Goal: Task Accomplishment & Management: Complete application form

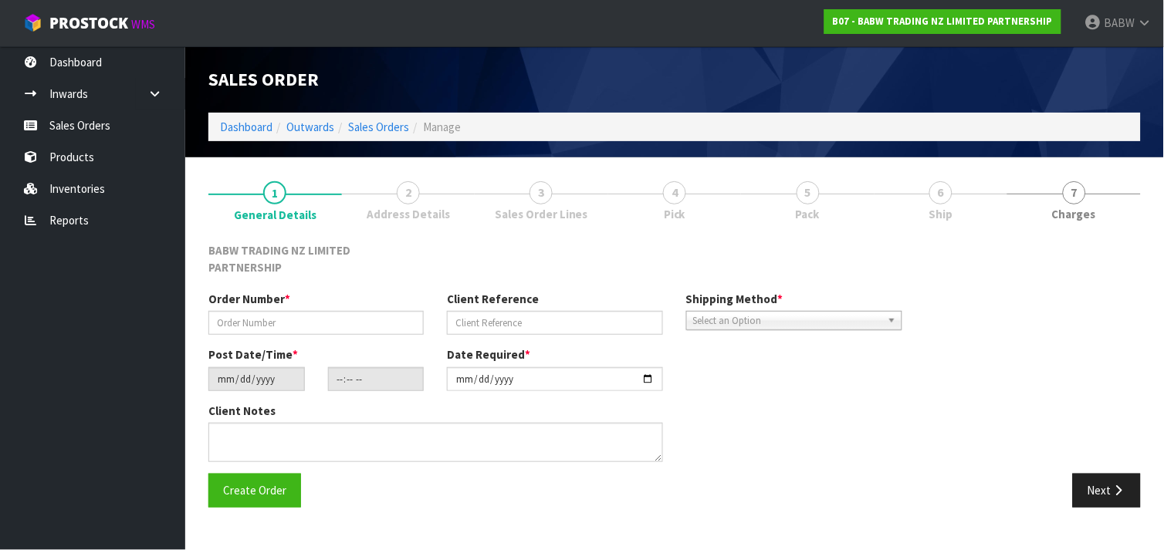
type input "INVERCARGILL OFFSITE"
type input "INVERCARGILL"
type input "2025-09-15"
type input "13:29:00.000"
type input "2025-09-19"
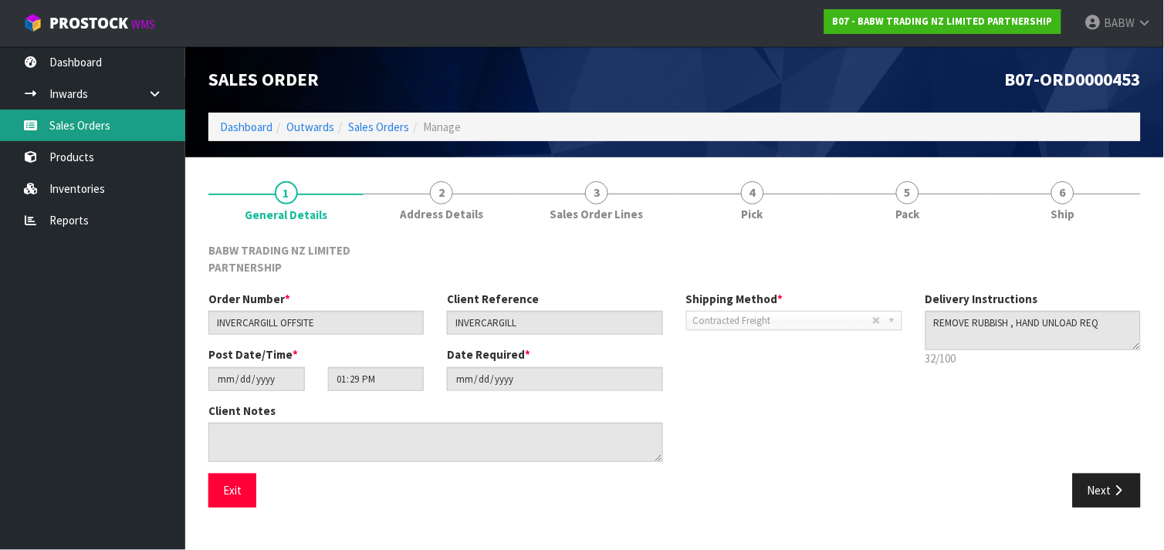
click at [128, 122] on link "Sales Orders" at bounding box center [92, 126] width 185 height 32
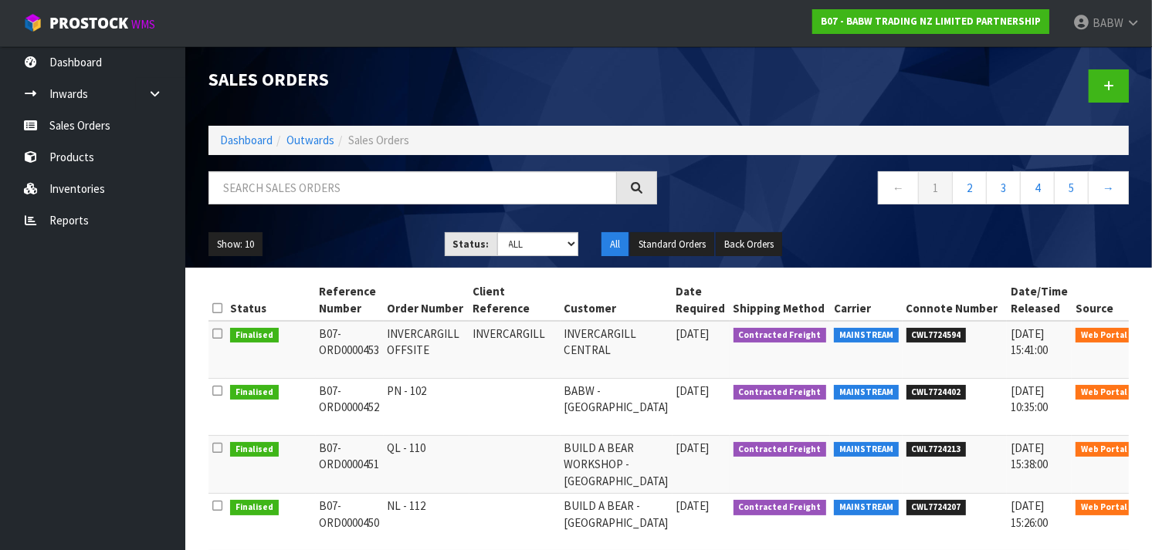
drag, startPoint x: 422, startPoint y: 329, endPoint x: 430, endPoint y: 406, distance: 77.6
click at [430, 406] on td "PN - 102" at bounding box center [427, 407] width 86 height 57
drag, startPoint x: 430, startPoint y: 384, endPoint x: 422, endPoint y: 330, distance: 54.7
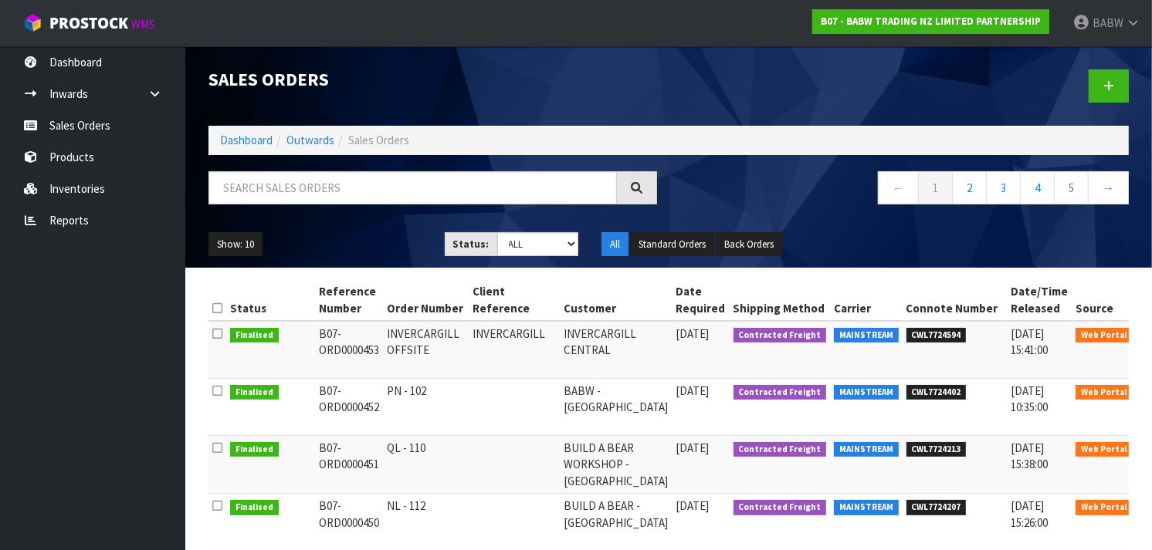
click at [422, 330] on td "INVERCARGILL OFFSITE" at bounding box center [427, 350] width 86 height 58
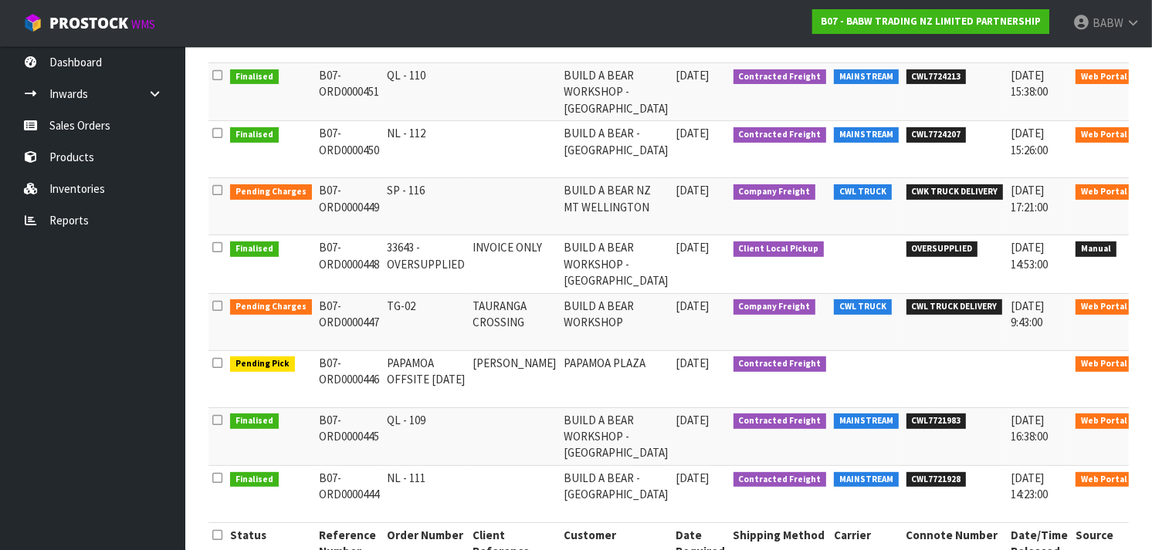
scroll to position [418, 0]
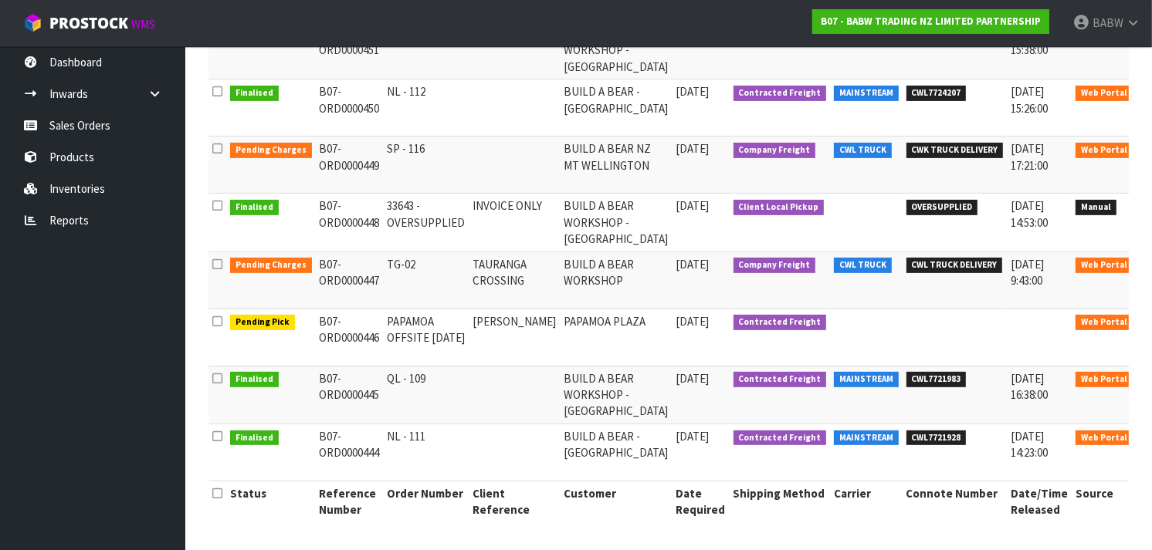
click at [1152, 321] on icon at bounding box center [1158, 325] width 12 height 10
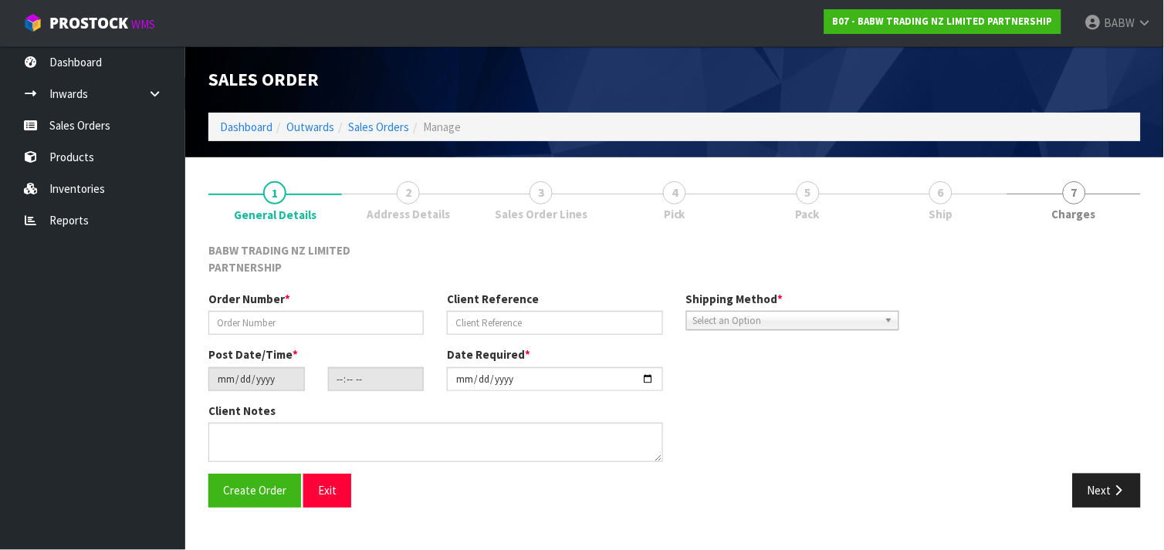
type input "PAPAMOA OFFSITE [DATE]"
type input "[PERSON_NAME]"
type input "[DATE]"
type input "08:05:00.000"
type input "[DATE]"
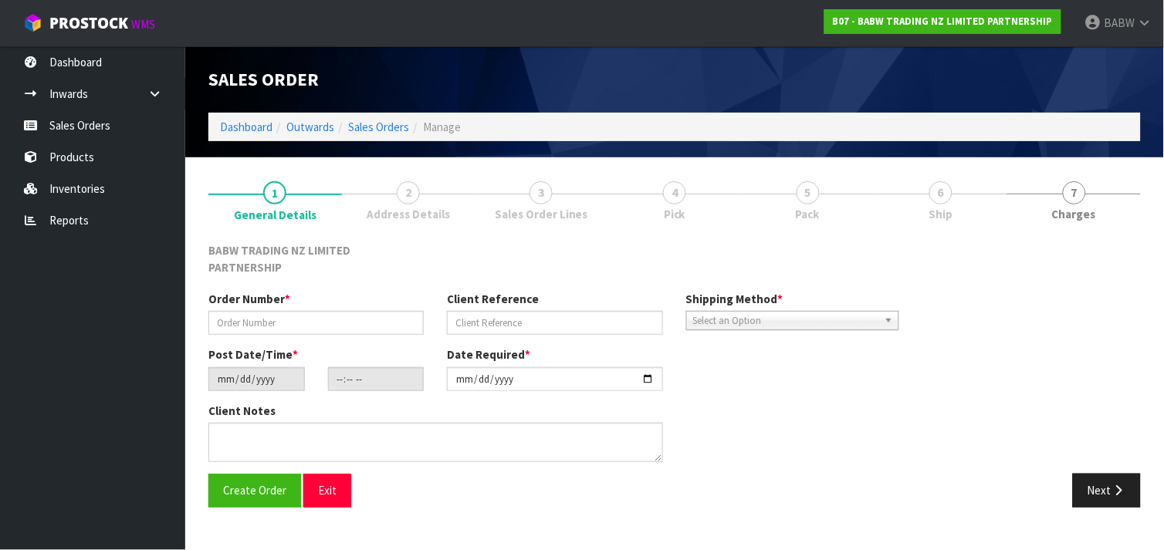
type textarea "CALL [PERSON_NAME] ON ARRIVAL - 027 836 0313"
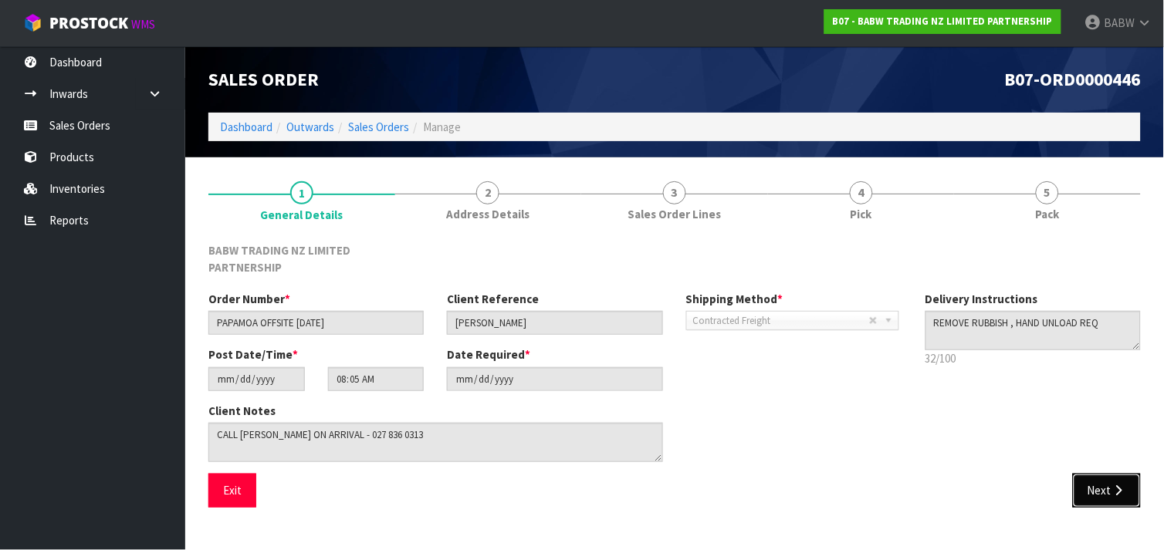
click at [1103, 480] on button "Next" at bounding box center [1107, 490] width 68 height 33
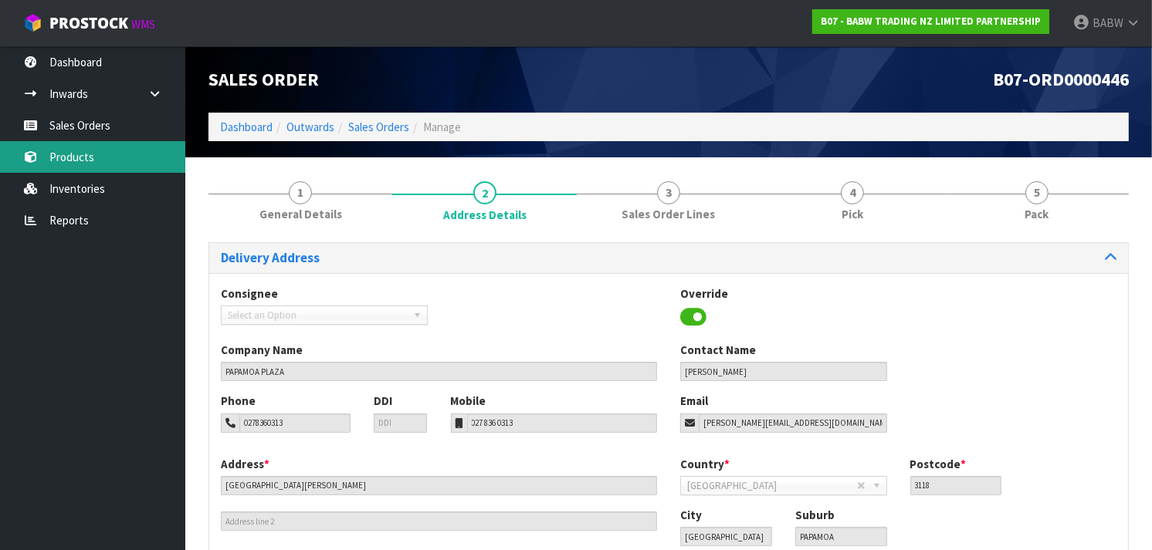
click at [42, 154] on link "Products" at bounding box center [92, 157] width 185 height 32
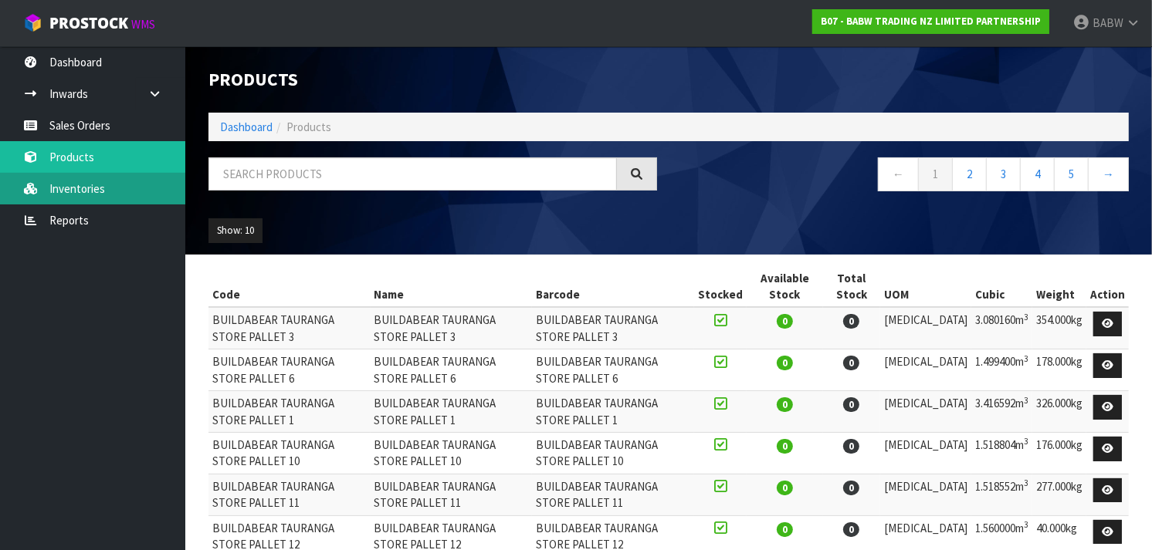
click at [101, 190] on link "Inventories" at bounding box center [92, 189] width 185 height 32
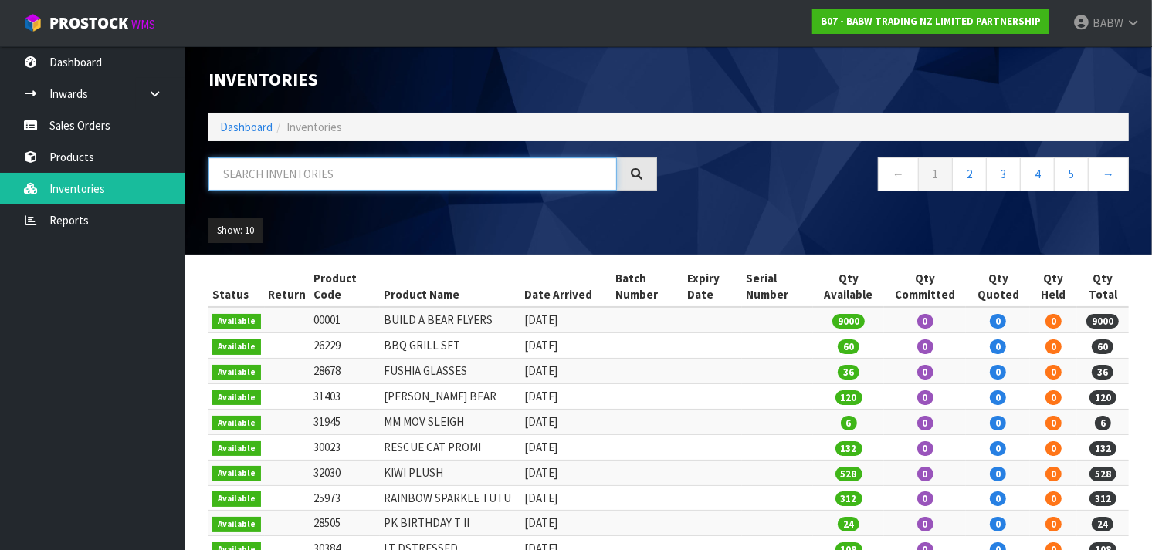
click at [301, 174] on input "text" at bounding box center [412, 174] width 408 height 33
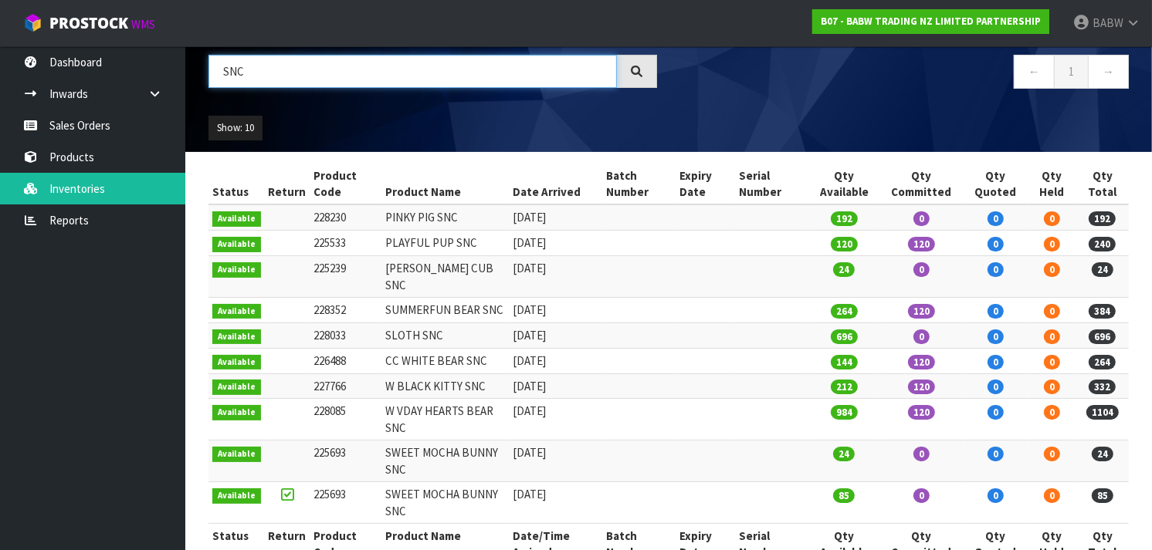
scroll to position [102, 0]
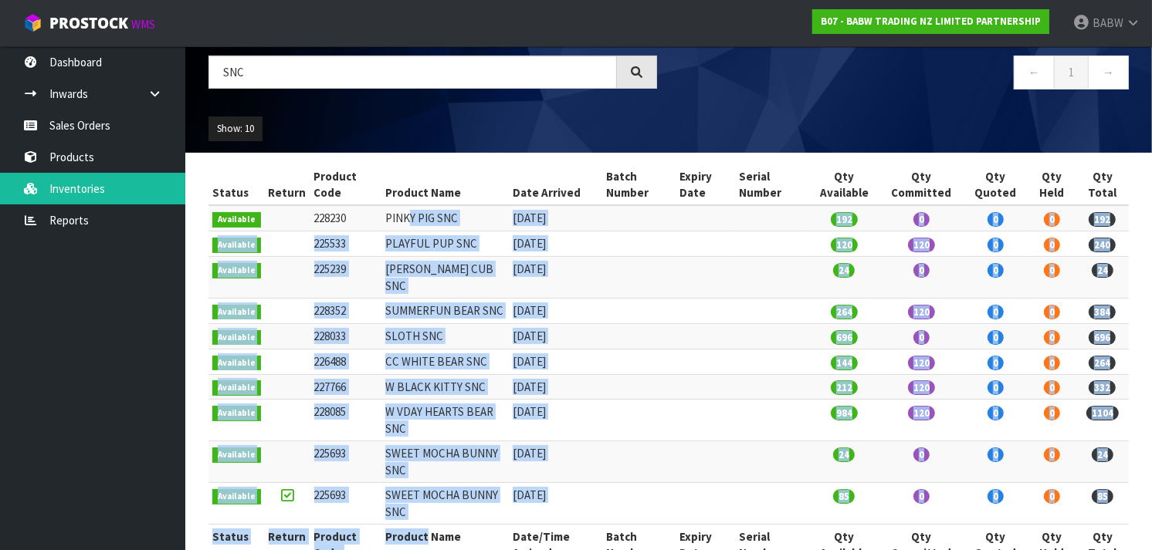
drag, startPoint x: 405, startPoint y: 222, endPoint x: 419, endPoint y: 521, distance: 299.1
click at [419, 521] on table "Status Return Product Code Product Name Date Arrived Batch Number Expiry Date S…" at bounding box center [668, 364] width 920 height 401
click at [419, 525] on th "Product Name" at bounding box center [444, 545] width 127 height 41
drag, startPoint x: 419, startPoint y: 521, endPoint x: 398, endPoint y: 222, distance: 299.5
click at [398, 222] on table "Status Return Product Code Product Name Date Arrived Batch Number Expiry Date S…" at bounding box center [668, 364] width 920 height 401
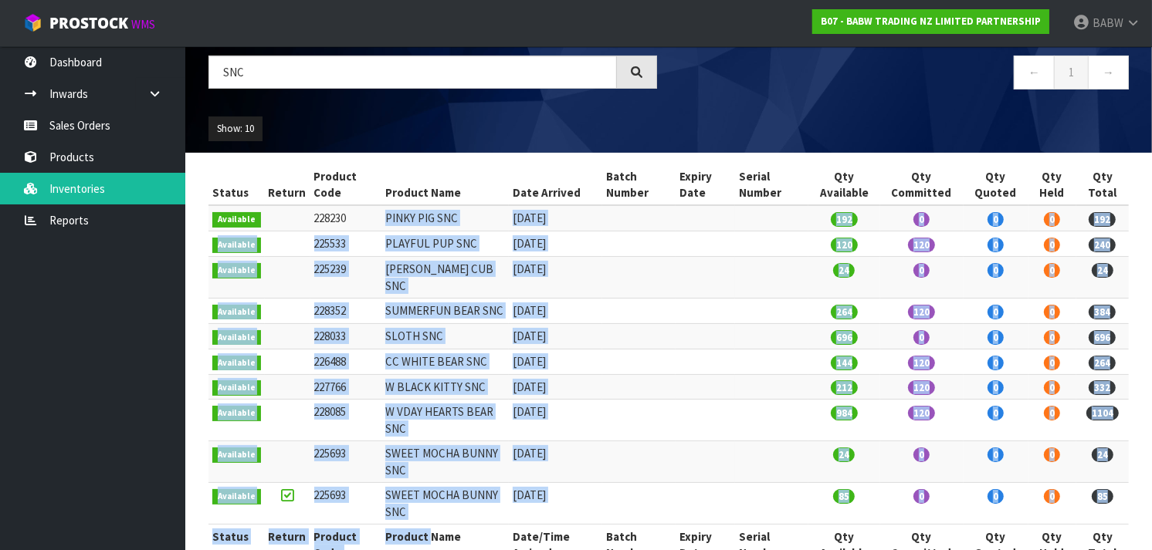
click at [398, 222] on td "PINKY PIG SNC" at bounding box center [444, 217] width 127 height 25
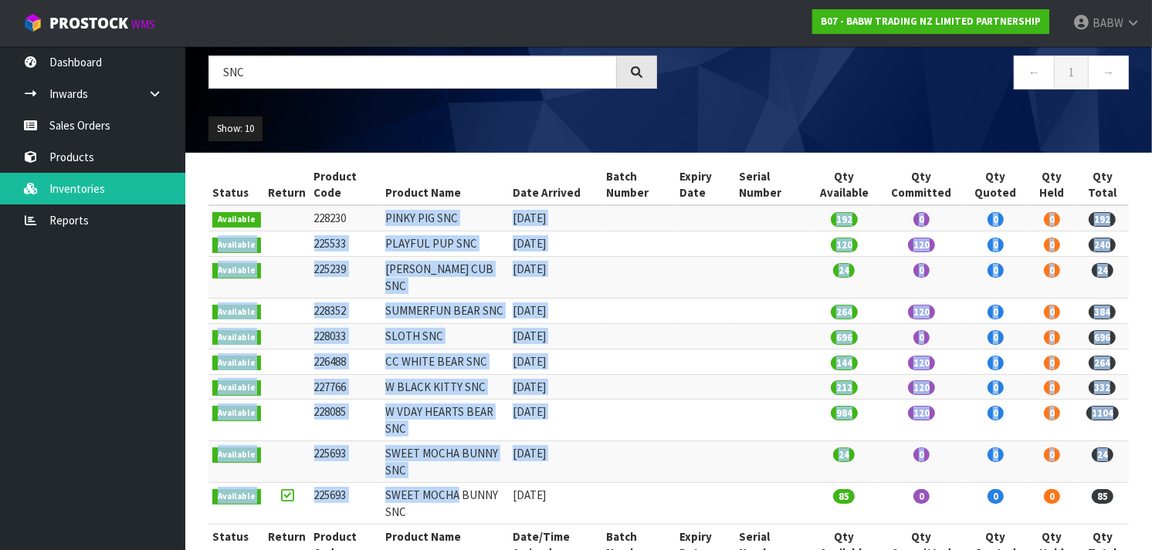
drag, startPoint x: 398, startPoint y: 222, endPoint x: 425, endPoint y: 480, distance: 259.2
click at [425, 480] on tbody "Available 228230 PINKY PIG SNC 29/07/2024 192 0 0 0 192 Available 225533 PLAYFU…" at bounding box center [668, 364] width 920 height 319
click at [425, 483] on td "SWEET MOCHA BUNNY SNC" at bounding box center [444, 504] width 127 height 42
drag, startPoint x: 425, startPoint y: 419, endPoint x: 398, endPoint y: 237, distance: 184.1
click at [398, 237] on tbody "Available 228230 PINKY PIG SNC 29/07/2024 192 0 0 0 192 Available 225533 PLAYFU…" at bounding box center [668, 364] width 920 height 319
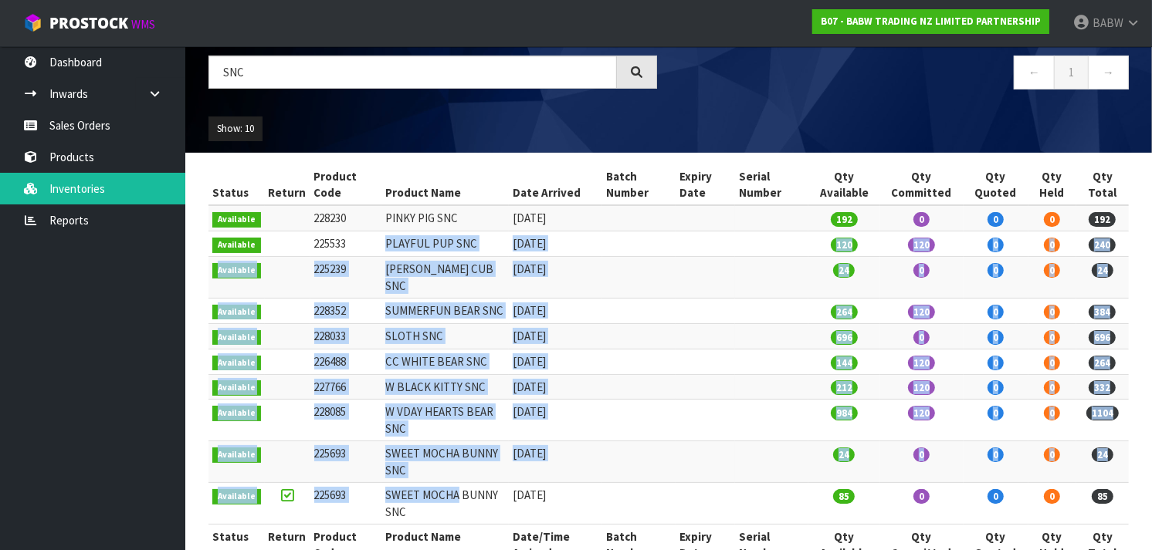
click at [398, 237] on td "PLAYFUL PUP SNC" at bounding box center [444, 244] width 127 height 25
drag, startPoint x: 352, startPoint y: 217, endPoint x: 305, endPoint y: 220, distance: 47.2
click at [310, 220] on td "228230" at bounding box center [346, 217] width 72 height 25
copy td "228230"
drag, startPoint x: 351, startPoint y: 320, endPoint x: 292, endPoint y: 320, distance: 59.4
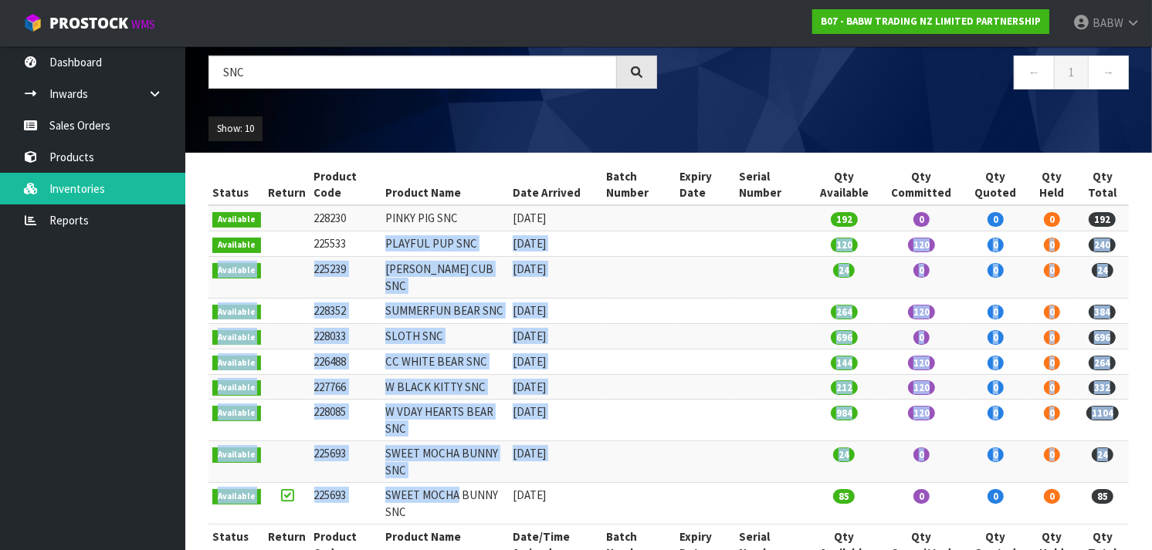
click at [292, 323] on tr "Available 228033 SLOTH SNC 18/11/2024 696 0 0 0 696" at bounding box center [668, 335] width 920 height 25
copy tr "228033"
drag, startPoint x: 344, startPoint y: 366, endPoint x: 296, endPoint y: 371, distance: 48.2
click at [296, 374] on tr "Available 227766 W BLACK KITTY SNC 26/11/2024 212 120 0 0 332" at bounding box center [668, 386] width 920 height 25
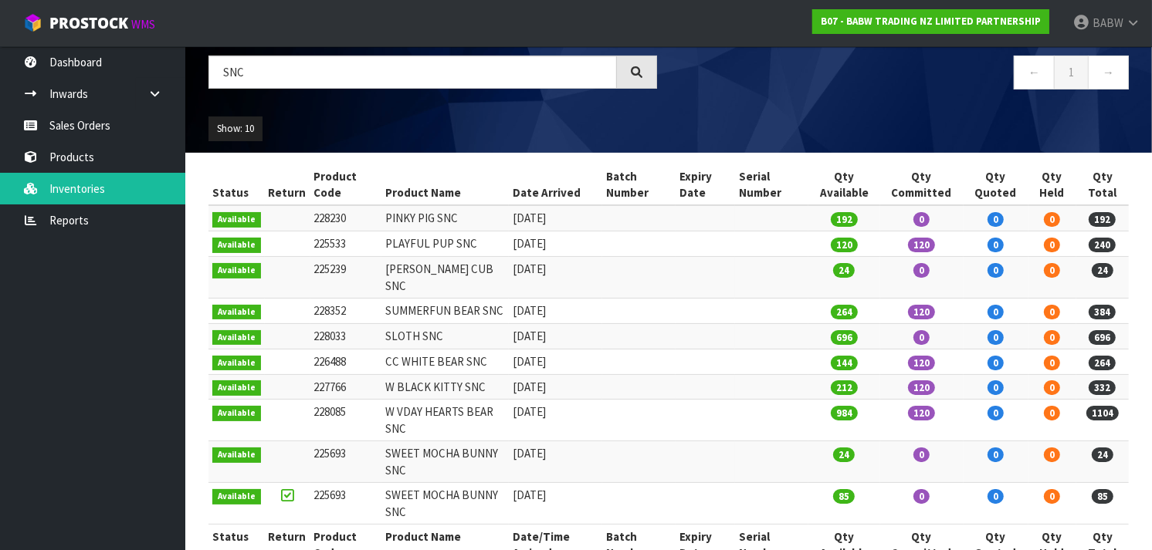
drag, startPoint x: 296, startPoint y: 371, endPoint x: 351, endPoint y: 387, distance: 56.2
click at [351, 400] on td "228085" at bounding box center [346, 421] width 72 height 42
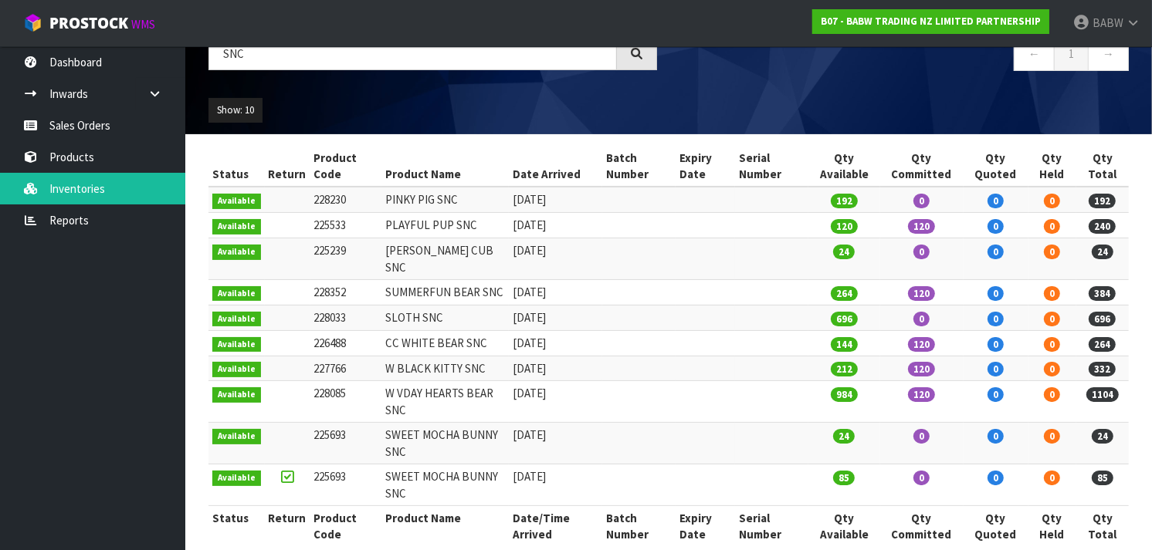
scroll to position [121, 0]
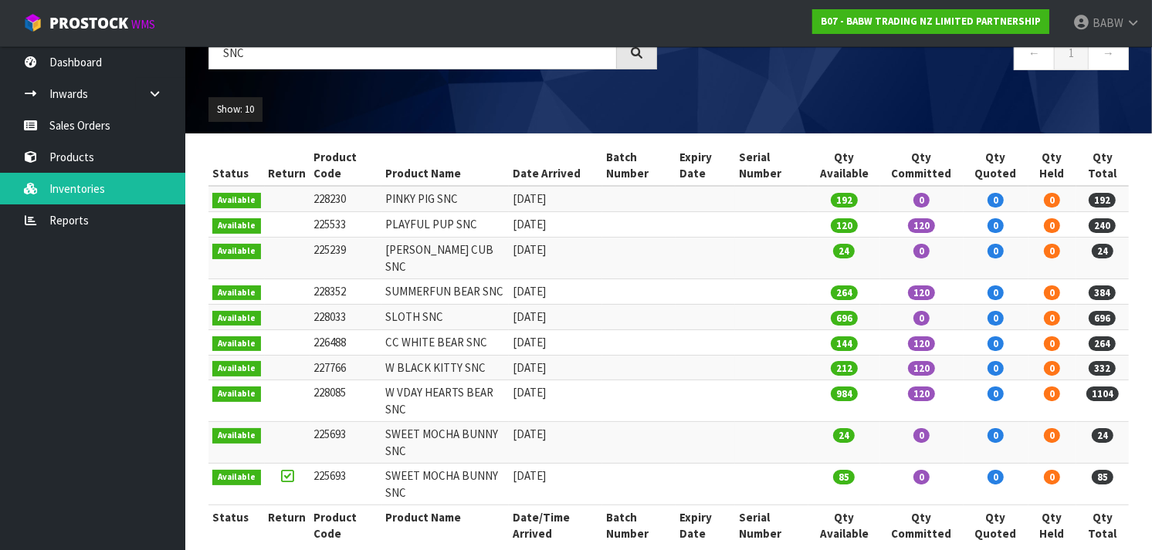
drag, startPoint x: 348, startPoint y: 453, endPoint x: 305, endPoint y: 456, distance: 43.3
click at [310, 464] on td "225693" at bounding box center [346, 485] width 72 height 42
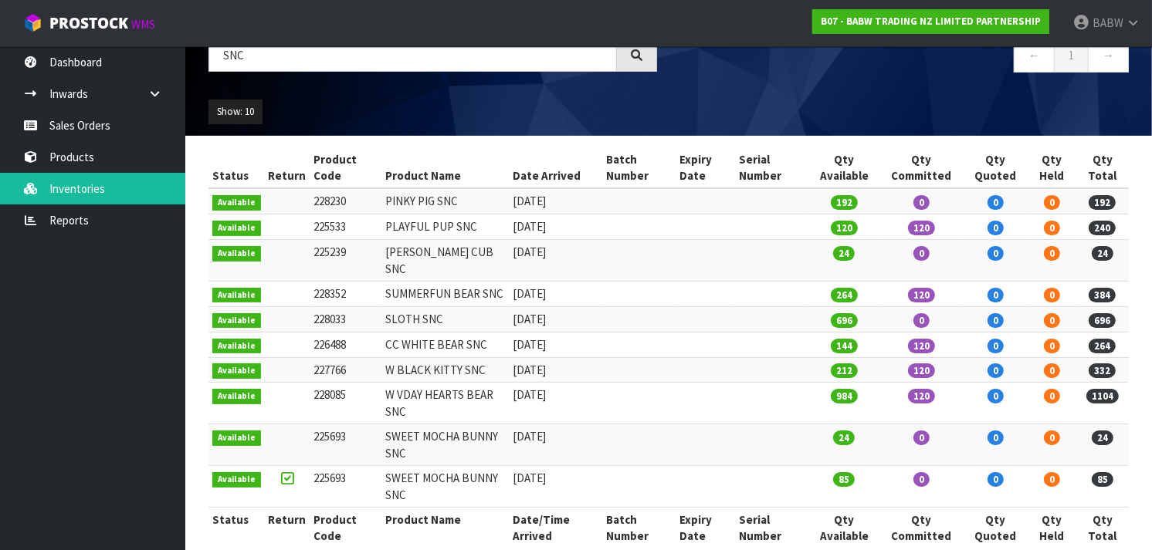
click at [336, 249] on td "225239" at bounding box center [346, 261] width 72 height 42
drag, startPoint x: 344, startPoint y: 234, endPoint x: 303, endPoint y: 229, distance: 41.9
click at [303, 229] on tr "Available 225533 PLAYFUL PUP SNC 20/08/2024 120 120 0 0 240" at bounding box center [668, 227] width 920 height 25
copy tr "225533"
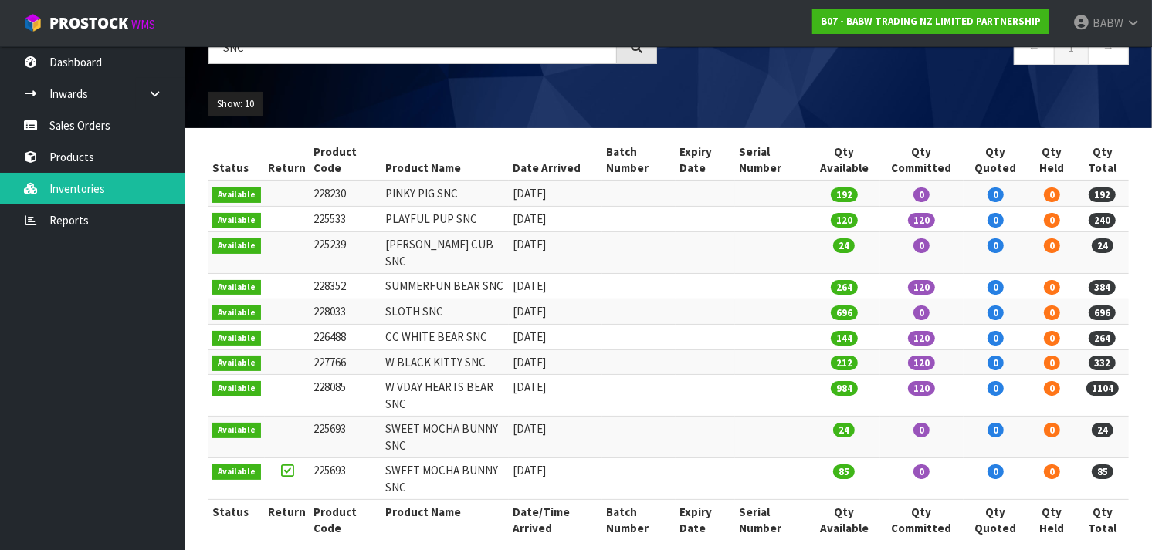
drag, startPoint x: 344, startPoint y: 372, endPoint x: 295, endPoint y: 369, distance: 49.5
click at [295, 375] on tr "Available 228085 W VDAY HEARTS BEAR SNC 06/03/2025 984 120 0 0 1104" at bounding box center [668, 396] width 920 height 42
copy tr "228085"
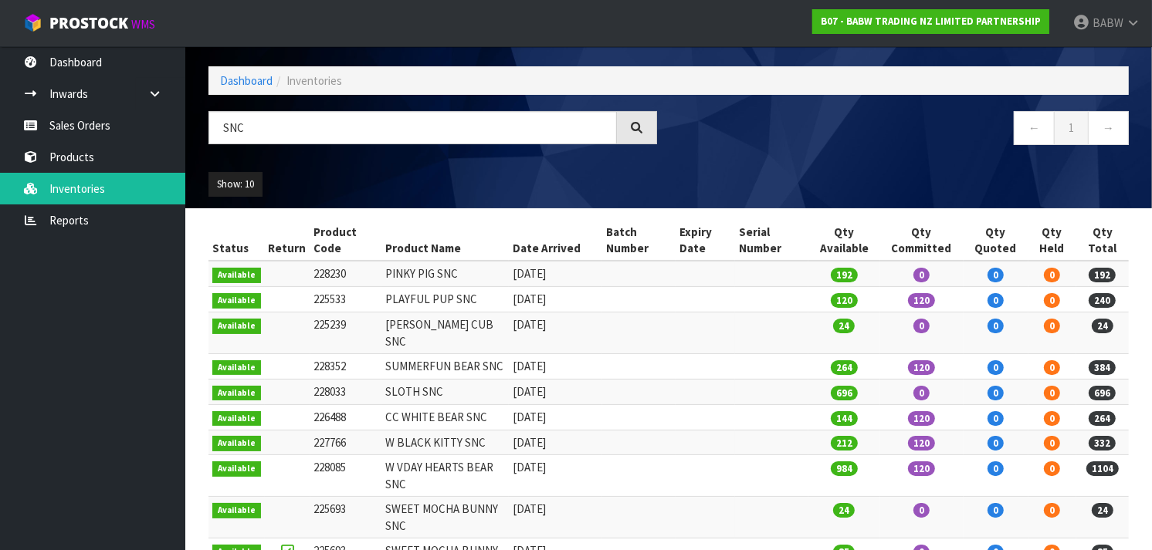
scroll to position [45, 0]
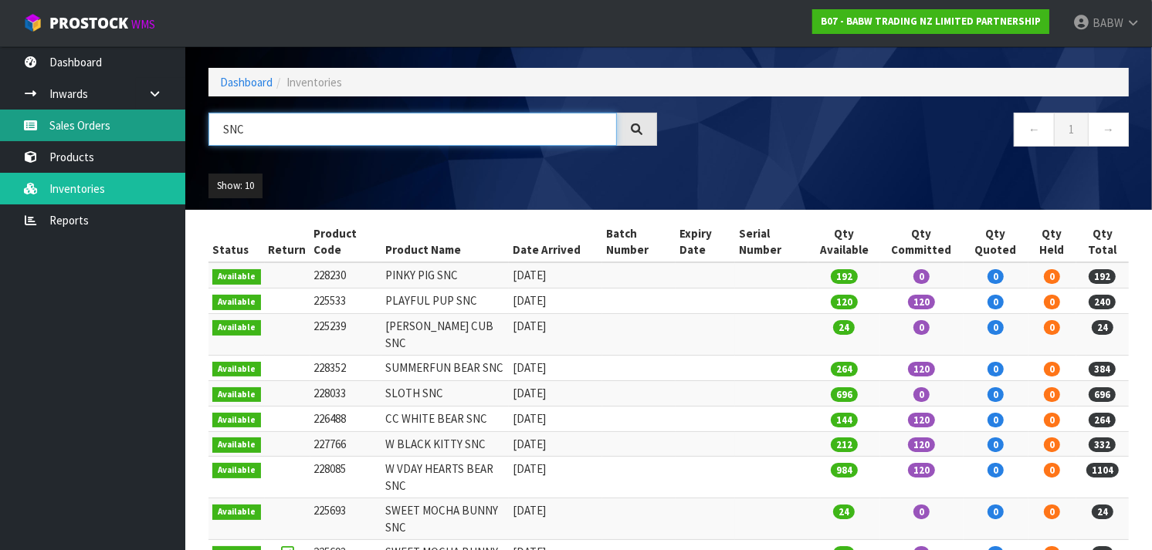
drag, startPoint x: 259, startPoint y: 135, endPoint x: 73, endPoint y: 124, distance: 187.2
click at [73, 124] on body "Toggle navigation ProStock WMS B07 - BABW TRADING NZ LIMITED PARTNERSHIP BABW L…" at bounding box center [576, 230] width 1152 height 550
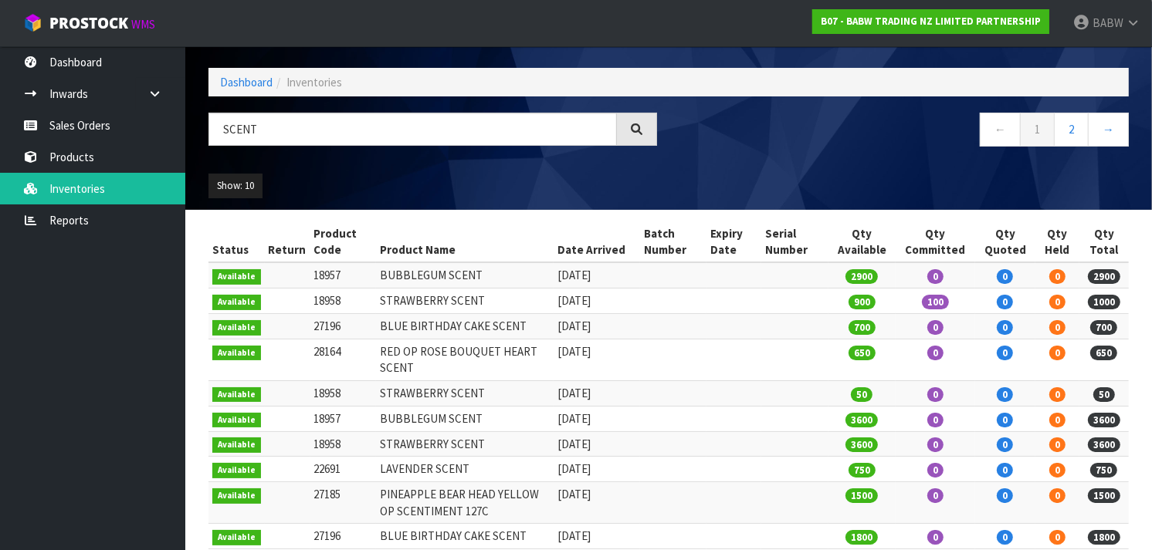
drag, startPoint x: 337, startPoint y: 276, endPoint x: 301, endPoint y: 274, distance: 36.3
click at [301, 274] on tr "Available 18957 BUBBLEGUM SCENT 06/01/2025 2900 0 0 0 2900" at bounding box center [668, 275] width 920 height 25
copy tr "18957"
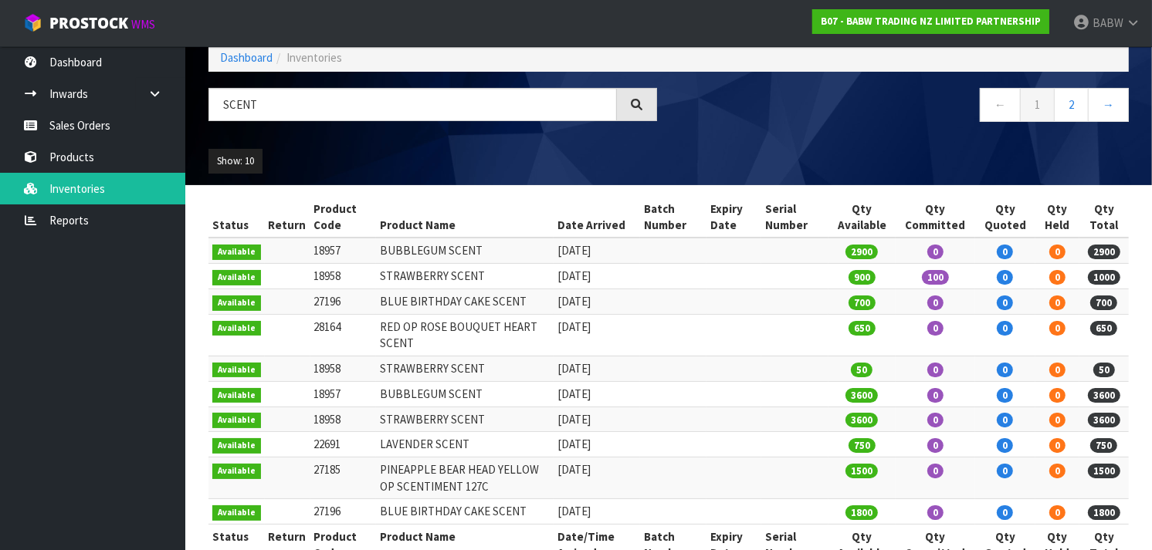
drag, startPoint x: 344, startPoint y: 278, endPoint x: 304, endPoint y: 276, distance: 40.2
click at [310, 276] on td "18958" at bounding box center [343, 276] width 66 height 25
copy td "18958"
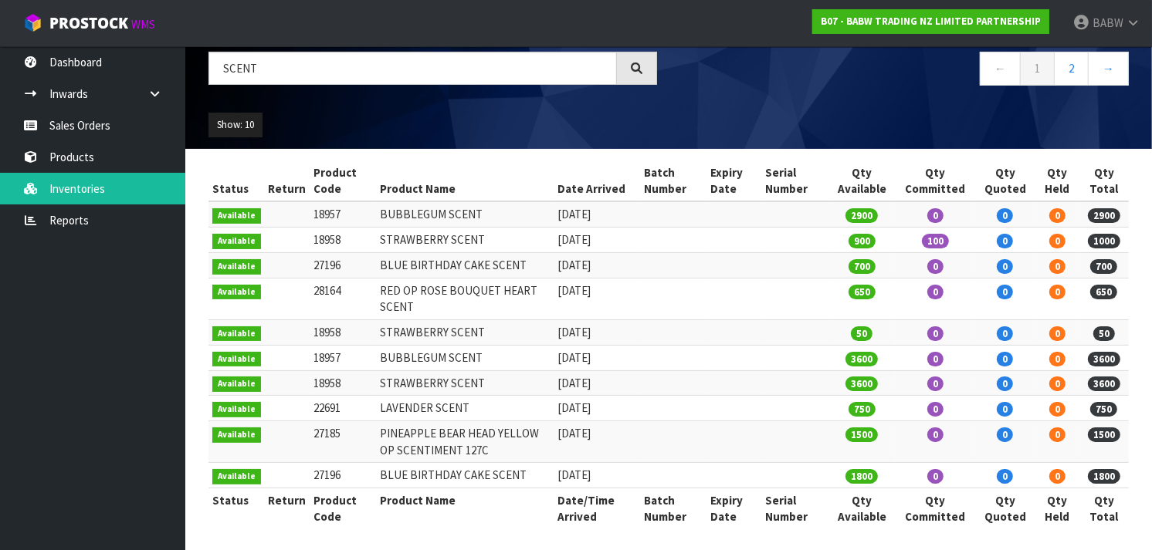
scroll to position [110, 0]
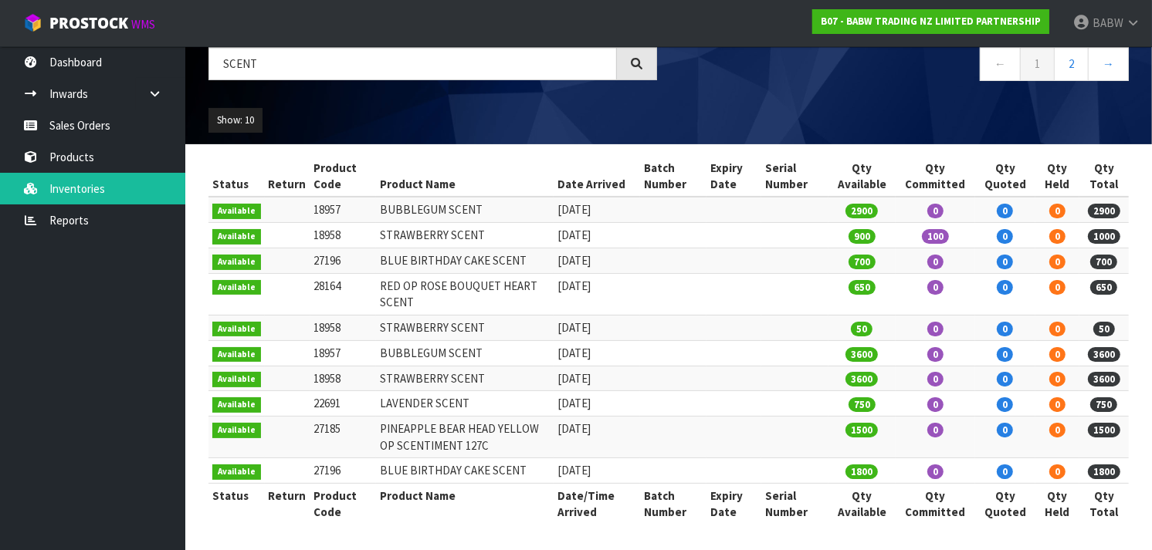
drag, startPoint x: 337, startPoint y: 467, endPoint x: 305, endPoint y: 469, distance: 31.7
click at [310, 469] on td "27196" at bounding box center [343, 471] width 66 height 25
copy td "27196"
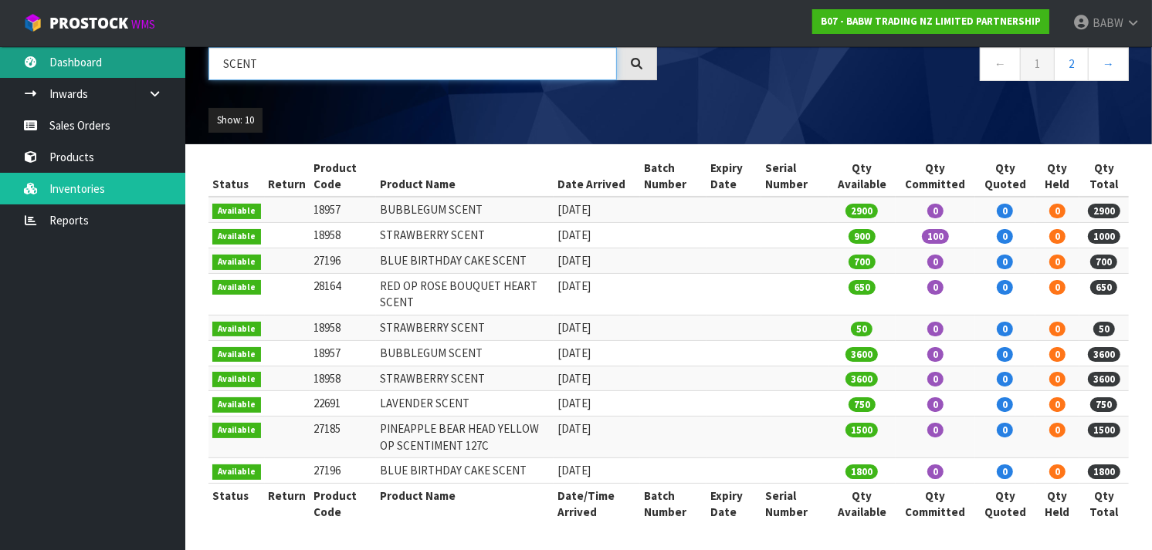
drag, startPoint x: 290, startPoint y: 59, endPoint x: 121, endPoint y: 59, distance: 169.1
click at [121, 59] on body "Toggle navigation ProStock WMS B07 - BABW TRADING NZ LIMITED PARTNERSHIP BABW L…" at bounding box center [576, 165] width 1152 height 550
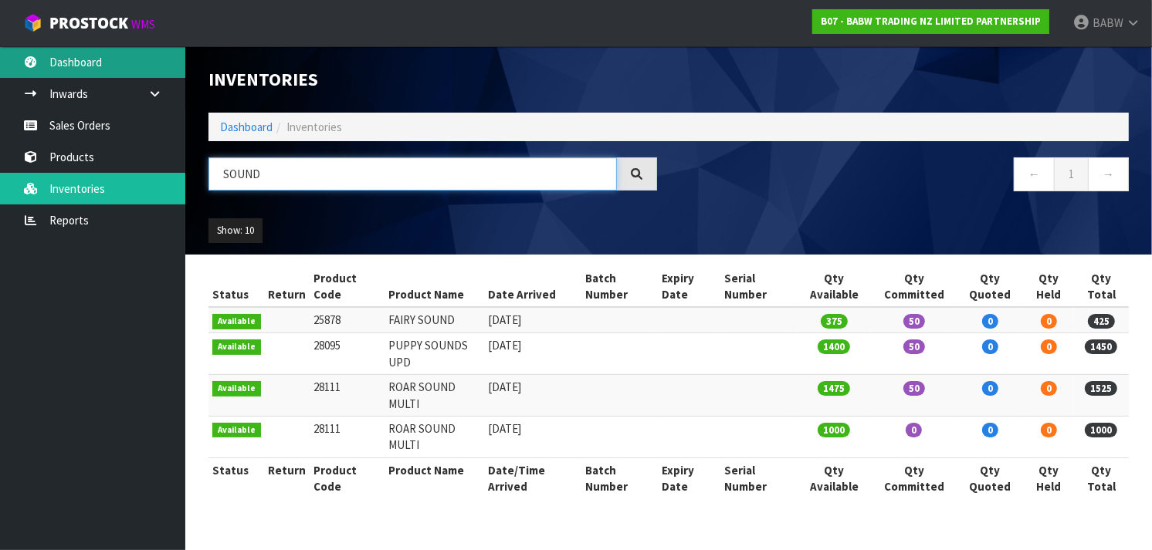
scroll to position [0, 0]
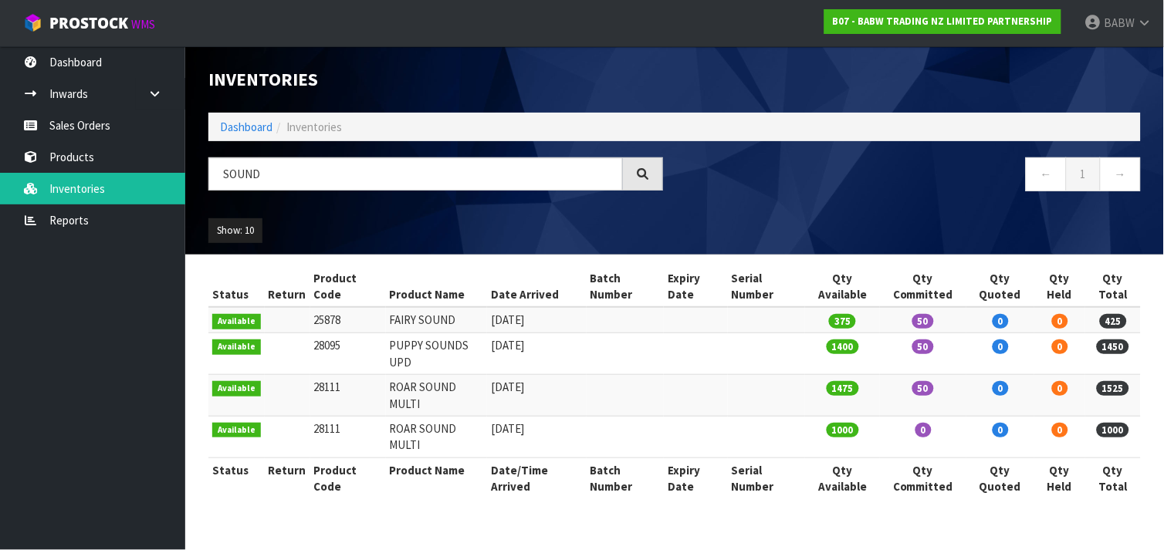
drag, startPoint x: 336, startPoint y: 320, endPoint x: 309, endPoint y: 318, distance: 27.1
click at [310, 318] on td "25878" at bounding box center [348, 319] width 76 height 25
copy td "25878"
drag, startPoint x: 347, startPoint y: 347, endPoint x: 307, endPoint y: 348, distance: 40.2
click at [310, 348] on td "28095" at bounding box center [348, 355] width 76 height 42
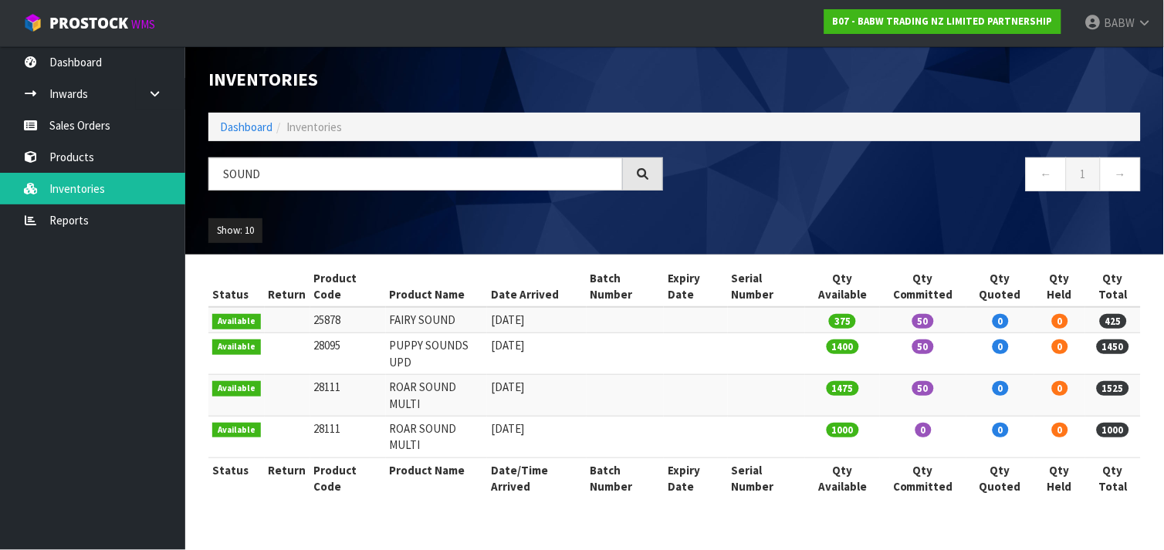
copy td "28095"
drag, startPoint x: 286, startPoint y: 174, endPoint x: 195, endPoint y: 171, distance: 90.4
click at [195, 171] on header "Inventories Dashboard Inventories SOUND ← 1 → Show: 10 5 10 25 50 All Show Stock" at bounding box center [674, 150] width 979 height 208
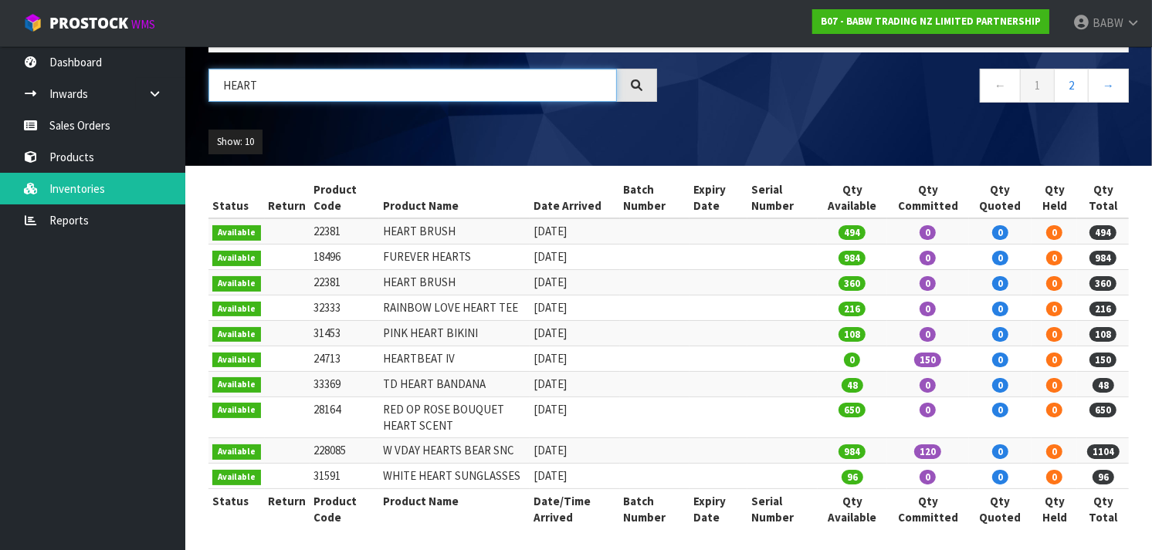
scroll to position [94, 0]
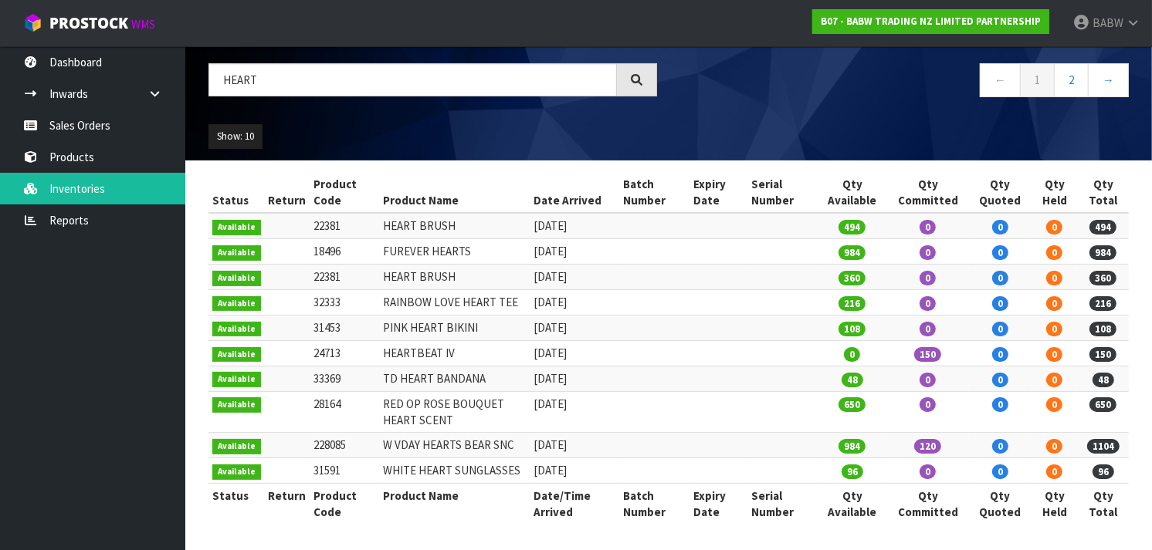
drag, startPoint x: 340, startPoint y: 357, endPoint x: 317, endPoint y: 356, distance: 23.2
click at [317, 356] on td "24713" at bounding box center [344, 352] width 69 height 25
click at [283, 87] on input "HEART" at bounding box center [412, 79] width 408 height 33
type input "HEARTBEAT"
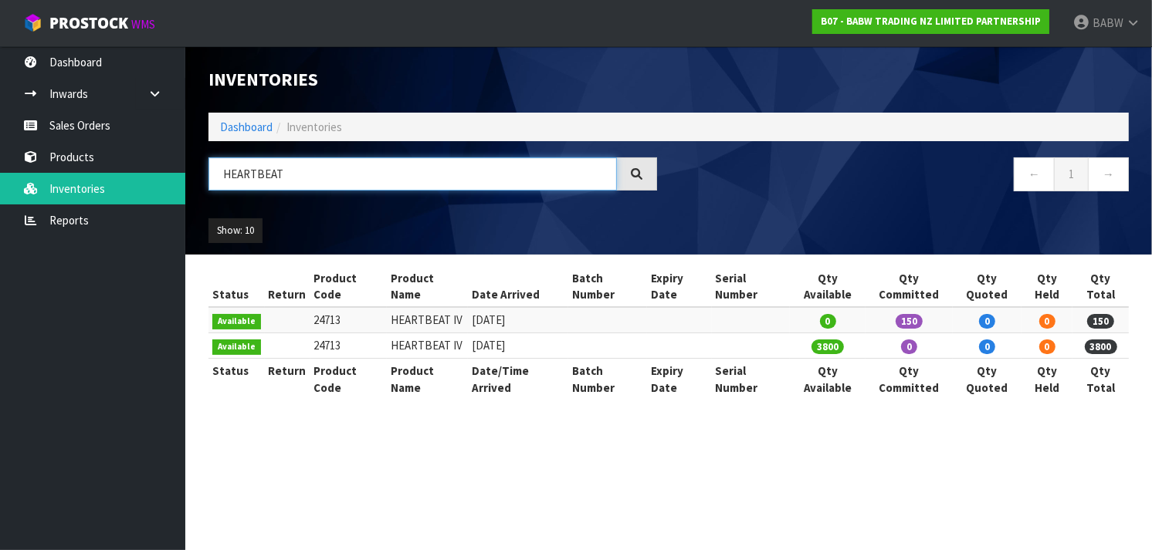
scroll to position [0, 0]
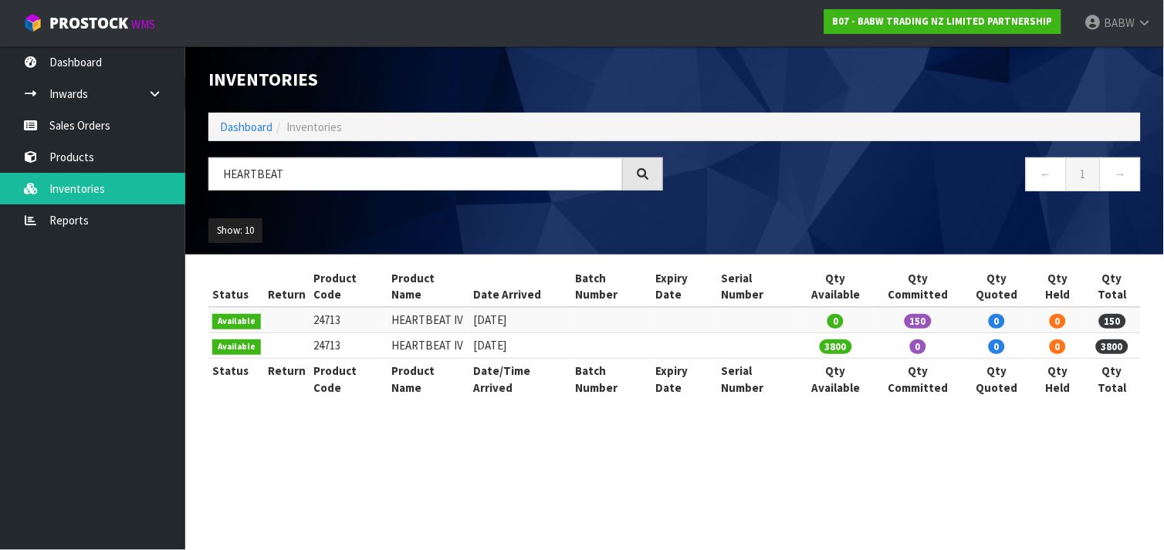
drag, startPoint x: 338, startPoint y: 324, endPoint x: 310, endPoint y: 327, distance: 28.7
click at [310, 334] on td "24713" at bounding box center [349, 346] width 78 height 25
copy td "24713"
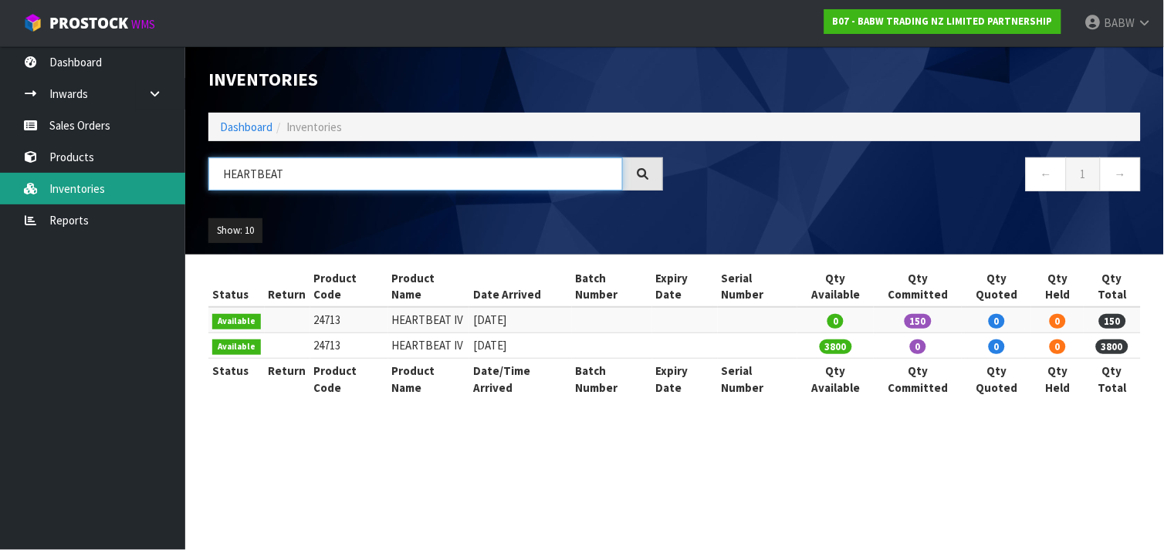
drag, startPoint x: 283, startPoint y: 178, endPoint x: 171, endPoint y: 174, distance: 111.2
click at [171, 174] on body "Toggle navigation ProStock WMS B07 - BABW TRADING NZ LIMITED PARTNERSHIP BABW L…" at bounding box center [582, 275] width 1164 height 550
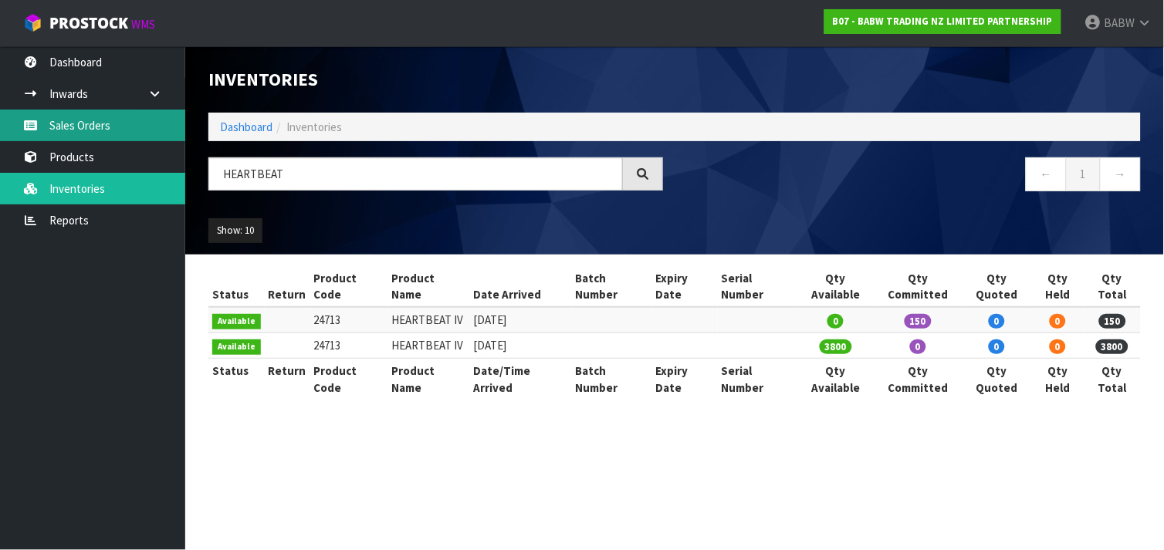
click at [54, 122] on link "Sales Orders" at bounding box center [92, 126] width 185 height 32
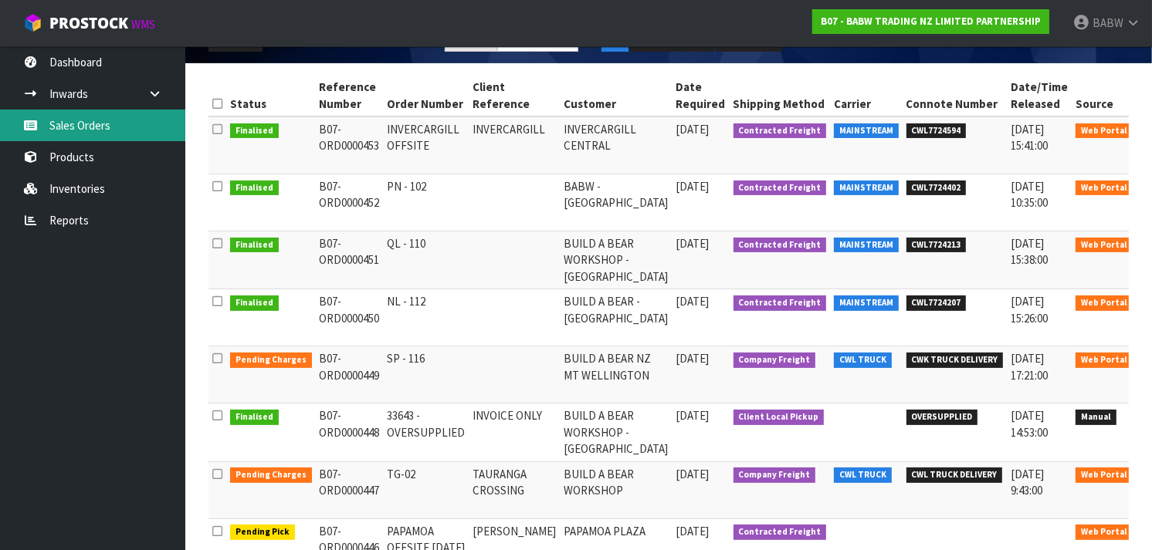
scroll to position [204, 0]
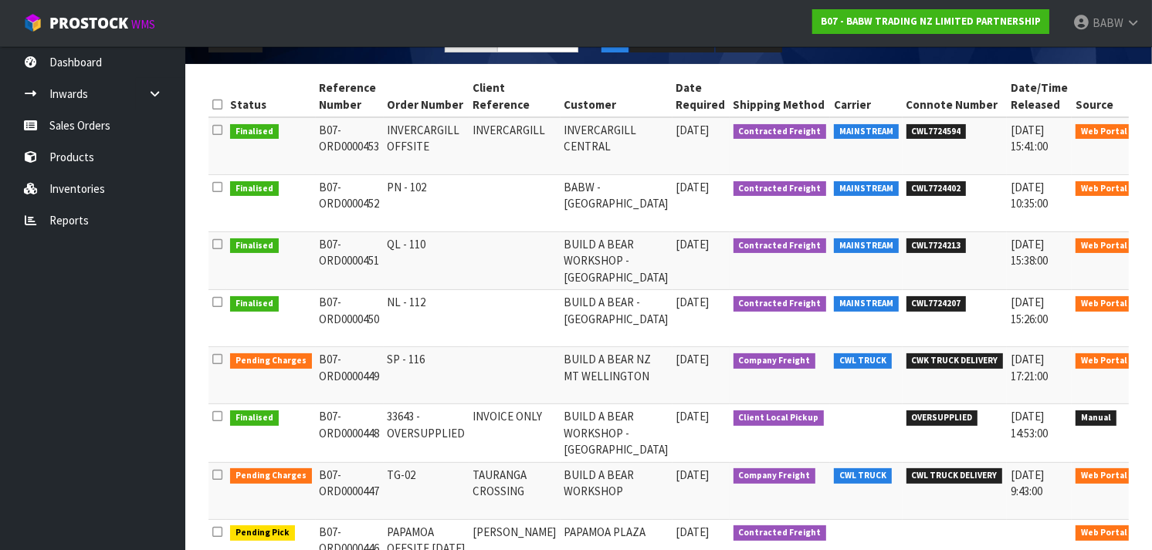
click at [1143, 134] on link at bounding box center [1157, 134] width 29 height 25
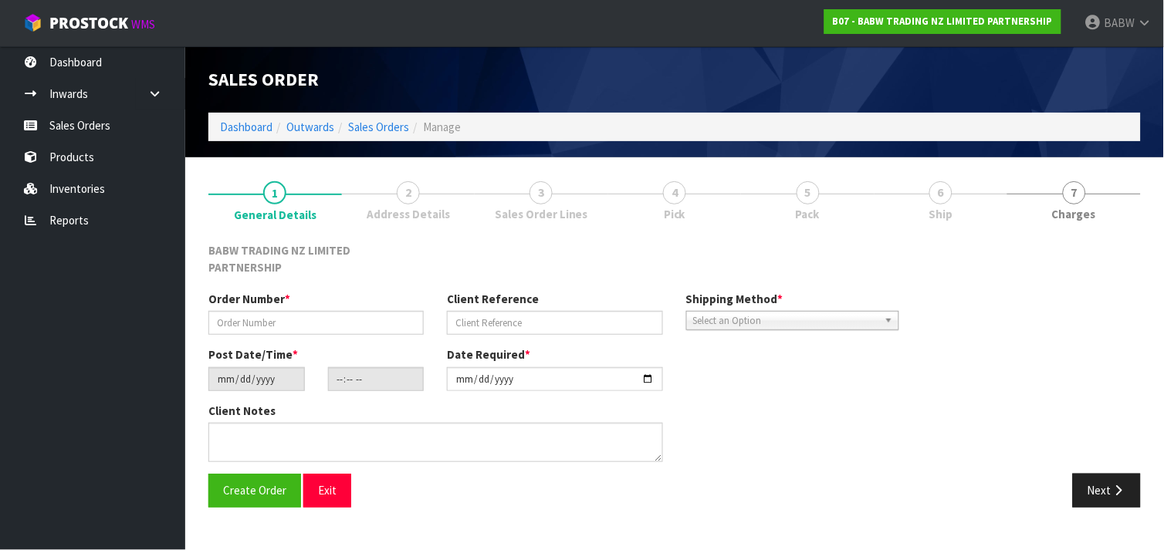
type input "INVERCARGILL OFFSITE"
type input "INVERCARGILL"
type input "2025-09-15"
type input "13:29:00.000"
type input "2025-09-19"
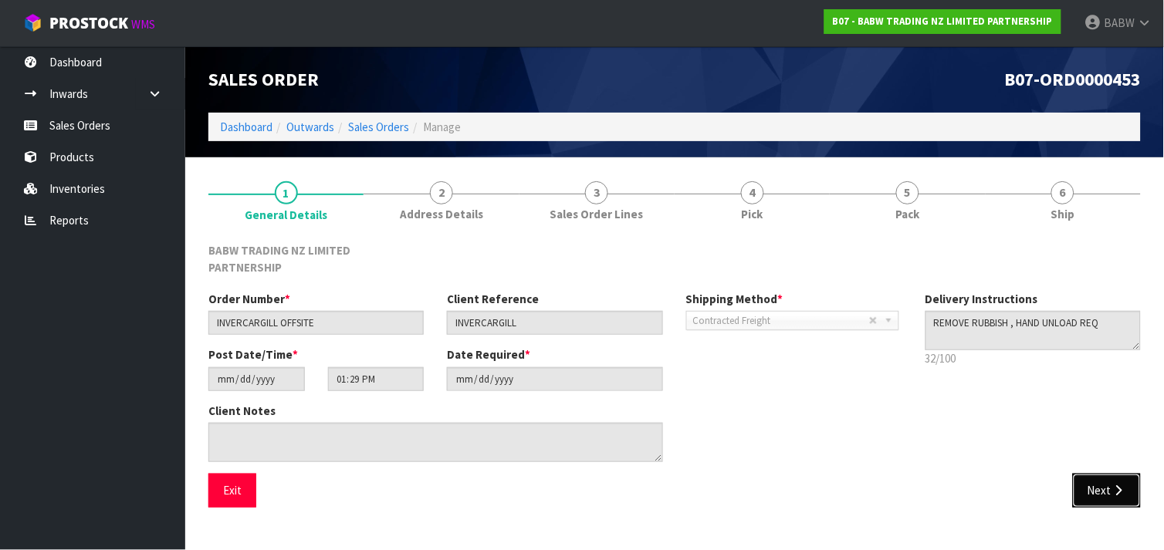
click at [1118, 485] on icon "button" at bounding box center [1119, 491] width 15 height 12
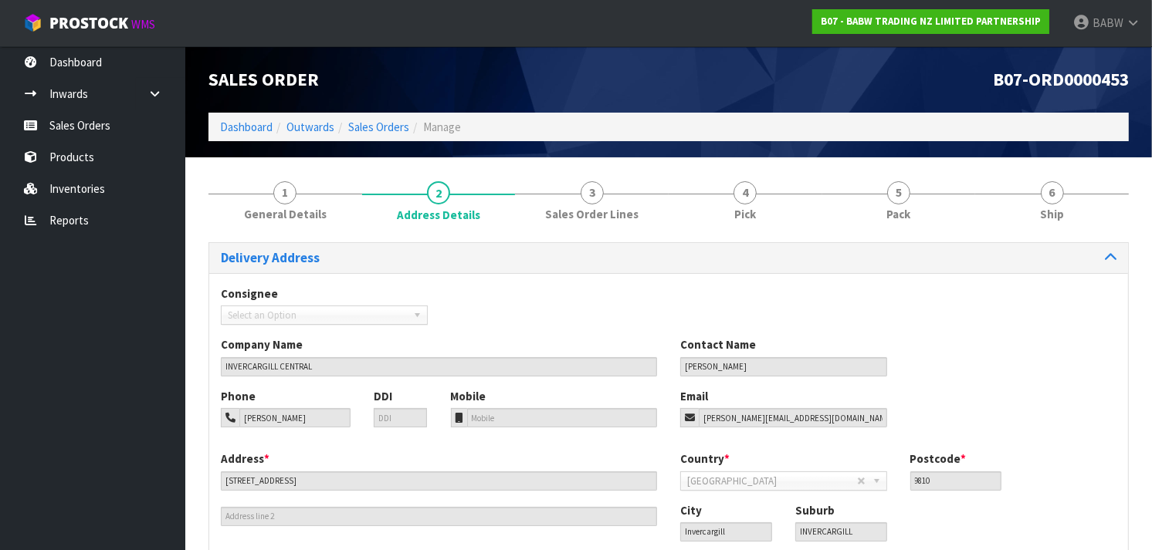
scroll to position [99, 0]
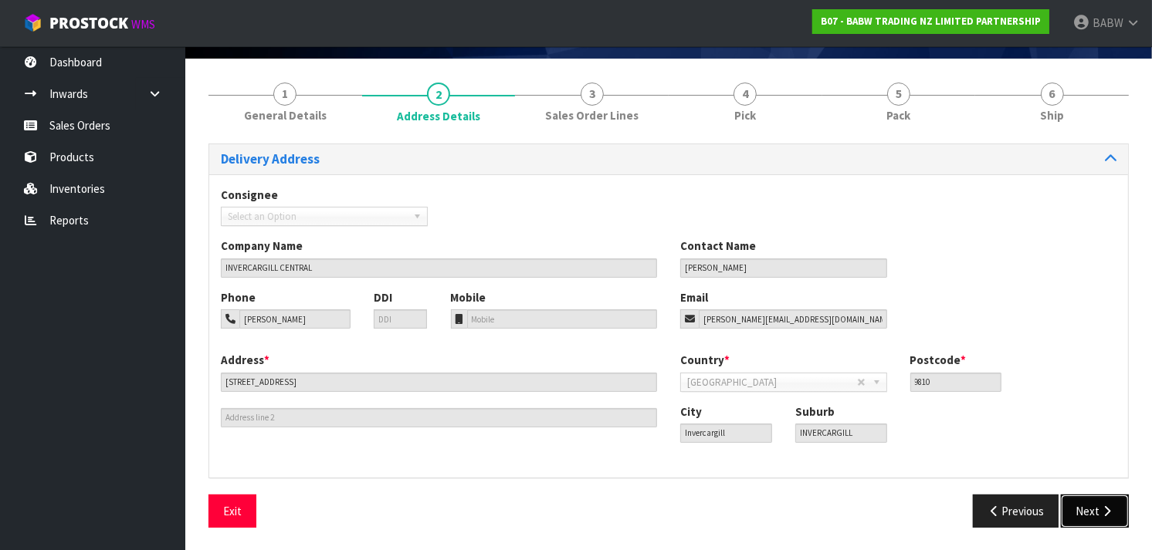
click at [1085, 506] on button "Next" at bounding box center [1095, 511] width 68 height 33
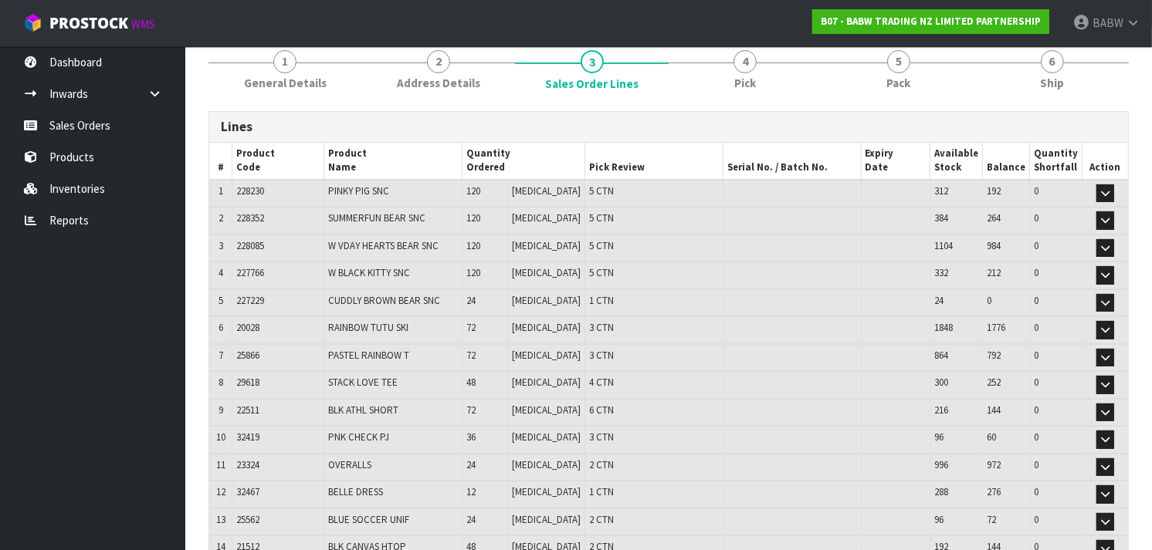
scroll to position [137, 0]
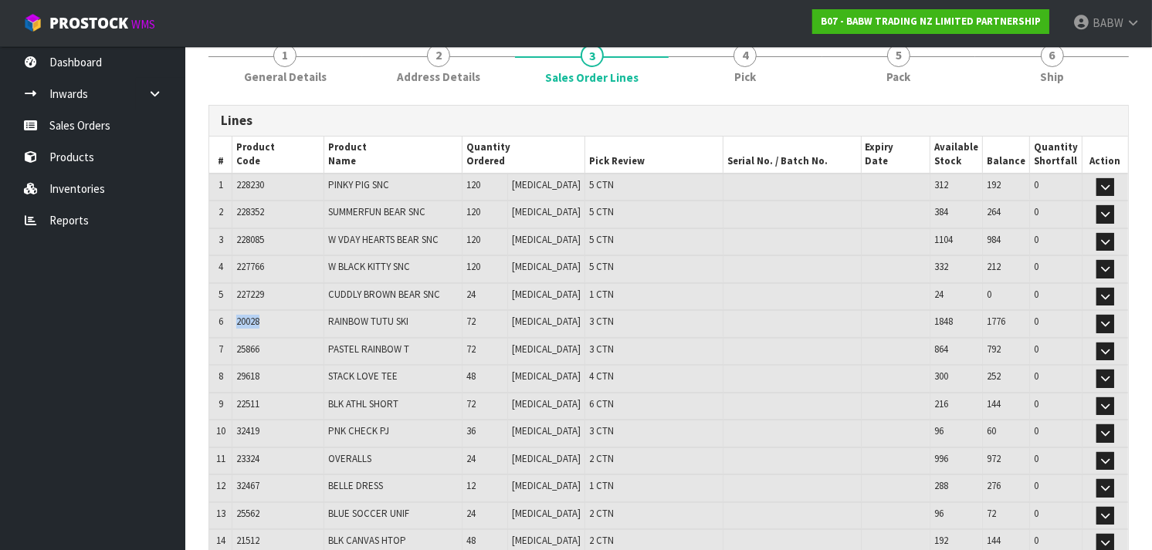
drag, startPoint x: 279, startPoint y: 317, endPoint x: 232, endPoint y: 319, distance: 47.1
click at [232, 319] on tr "6 20028 RAINBOW TUTU SKI 72 PCE 3 CTN 1848 1776 0 Edit" at bounding box center [668, 324] width 919 height 28
drag, startPoint x: 270, startPoint y: 345, endPoint x: 239, endPoint y: 344, distance: 30.9
click at [239, 344] on td "25866" at bounding box center [278, 352] width 92 height 28
drag, startPoint x: 268, startPoint y: 375, endPoint x: 235, endPoint y: 375, distance: 33.2
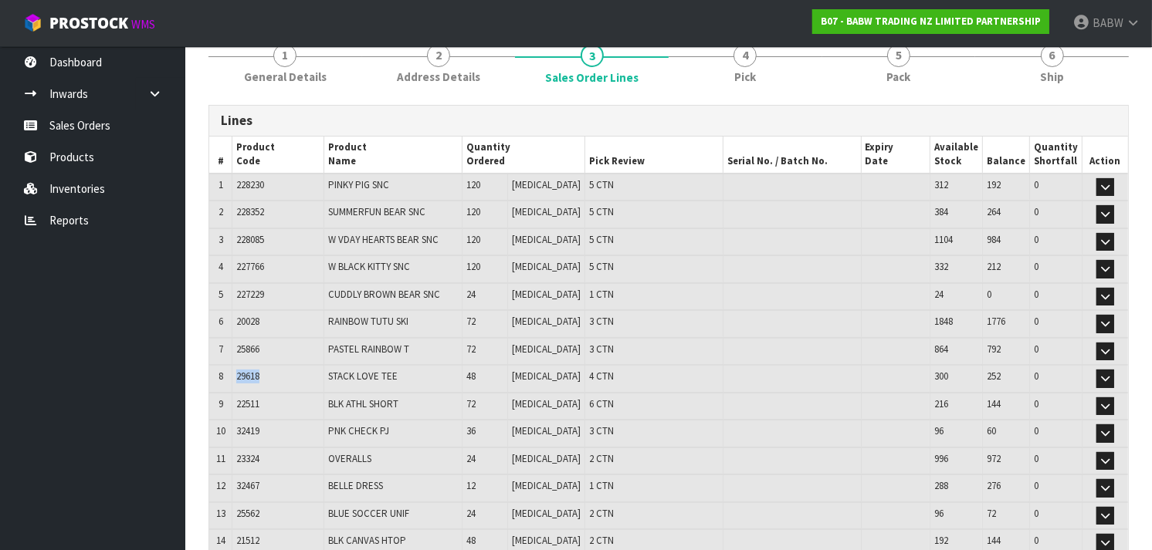
click at [235, 375] on td "29618" at bounding box center [278, 379] width 92 height 28
drag, startPoint x: 275, startPoint y: 402, endPoint x: 237, endPoint y: 398, distance: 38.1
click at [237, 398] on td "22511" at bounding box center [278, 407] width 92 height 28
drag, startPoint x: 269, startPoint y: 421, endPoint x: 235, endPoint y: 425, distance: 33.4
click at [235, 425] on td "32419" at bounding box center [278, 434] width 92 height 28
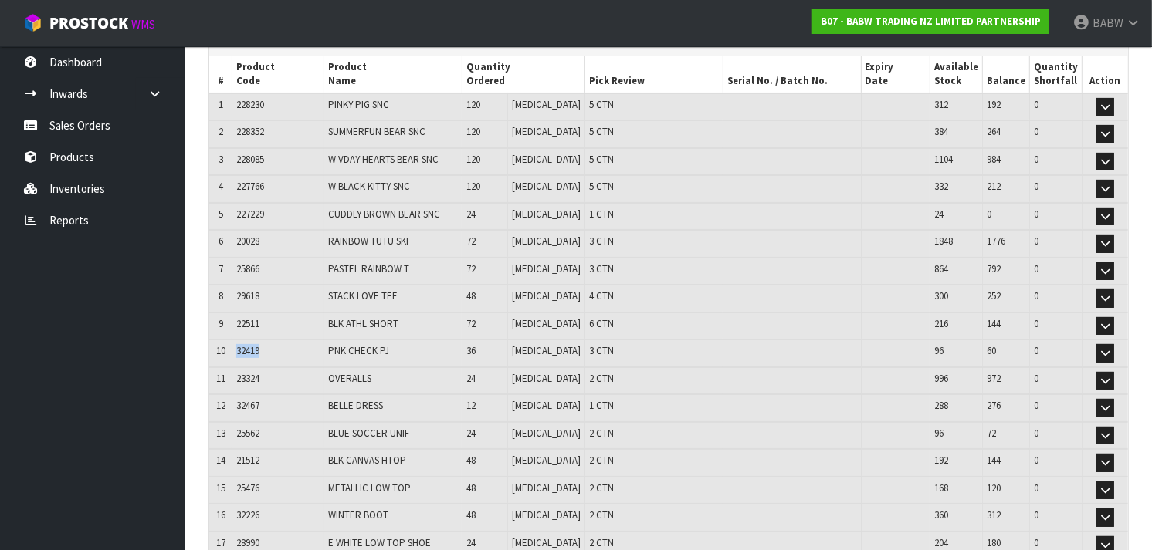
scroll to position [219, 0]
drag, startPoint x: 279, startPoint y: 367, endPoint x: 232, endPoint y: 369, distance: 46.4
click at [232, 369] on tr "11 23324 OVERALLS 24 PCE 2 CTN 996 972 0 Edit" at bounding box center [668, 380] width 919 height 28
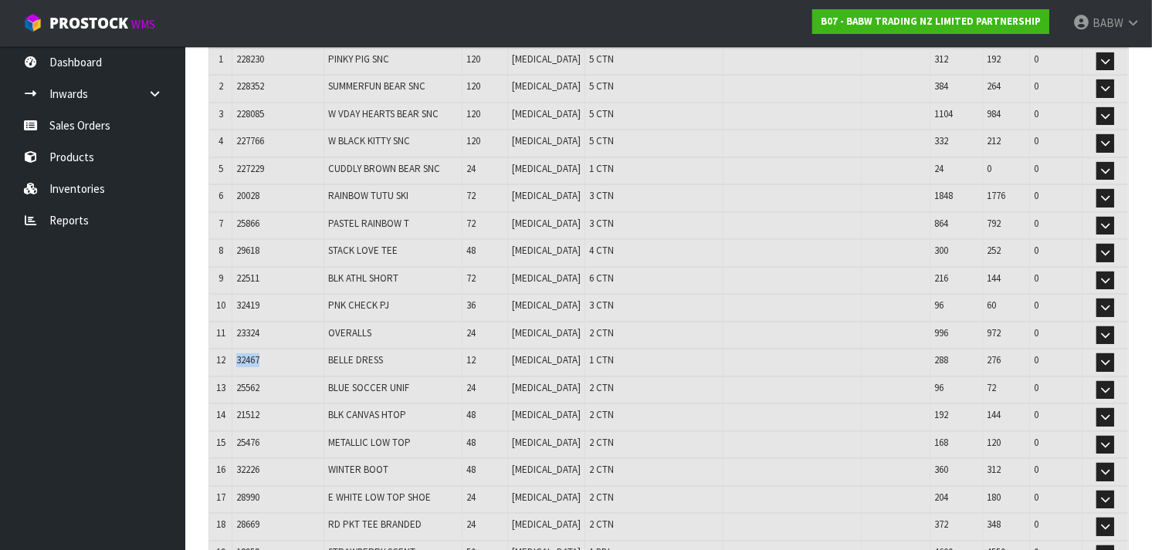
drag, startPoint x: 273, startPoint y: 355, endPoint x: 239, endPoint y: 354, distance: 34.0
click at [239, 354] on td "32467" at bounding box center [278, 363] width 92 height 28
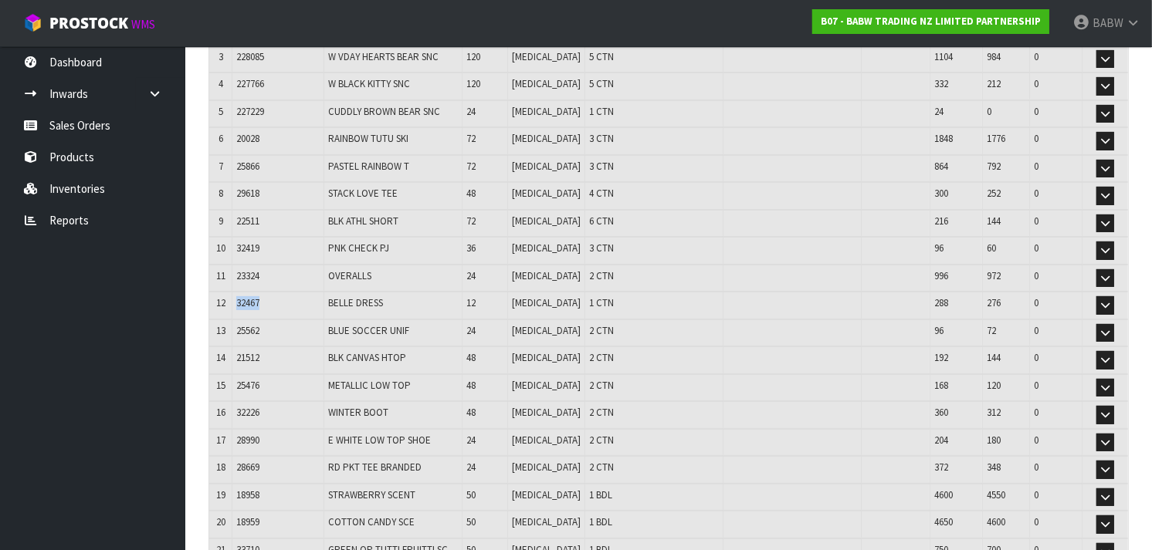
scroll to position [327, 0]
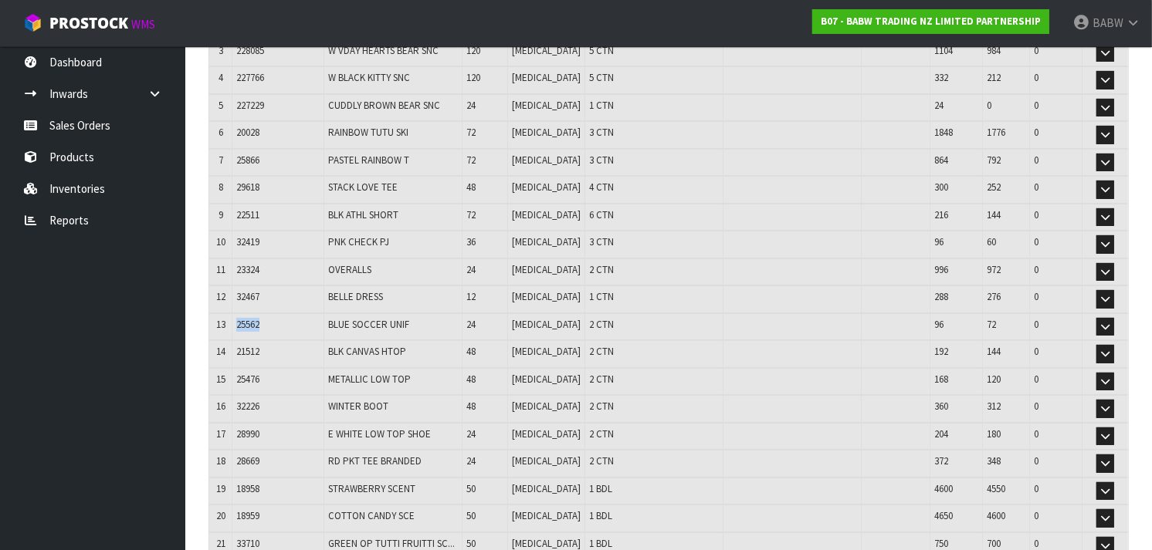
drag, startPoint x: 264, startPoint y: 314, endPoint x: 226, endPoint y: 315, distance: 37.8
click at [226, 315] on tr "13 25562 BLUE SOCCER UNIF 24 PCE 2 CTN 96 72 0 Edit" at bounding box center [668, 327] width 919 height 28
drag, startPoint x: 260, startPoint y: 344, endPoint x: 236, endPoint y: 344, distance: 23.9
click at [236, 344] on td "21512" at bounding box center [278, 354] width 92 height 28
drag, startPoint x: 266, startPoint y: 368, endPoint x: 234, endPoint y: 371, distance: 32.5
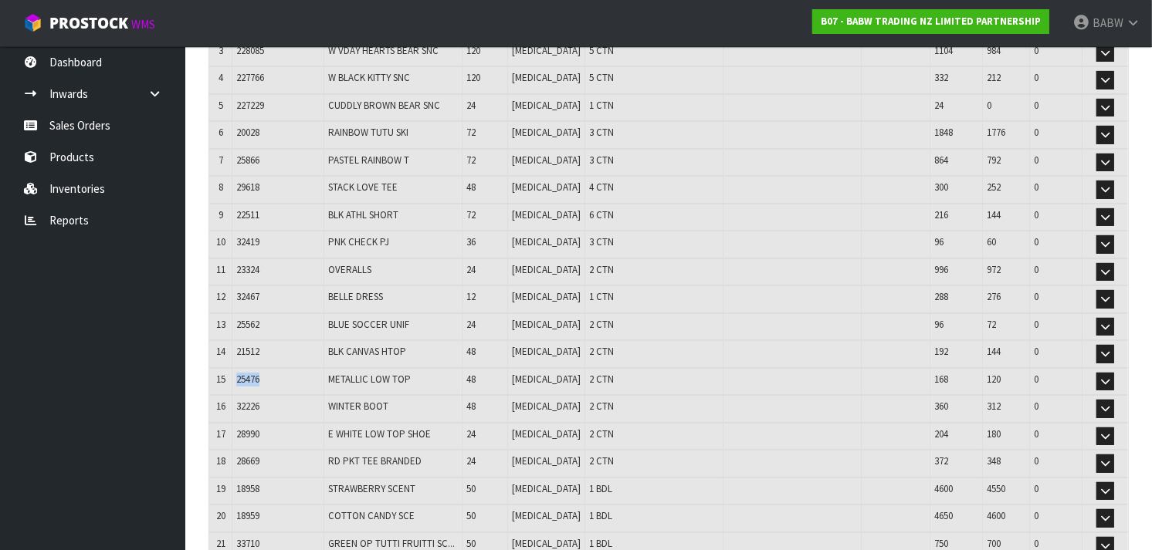
click at [234, 371] on td "25476" at bounding box center [278, 382] width 92 height 28
drag, startPoint x: 259, startPoint y: 392, endPoint x: 242, endPoint y: 394, distance: 17.8
click at [242, 400] on span "32226" at bounding box center [247, 406] width 23 height 13
drag, startPoint x: 242, startPoint y: 394, endPoint x: 229, endPoint y: 398, distance: 13.2
click at [229, 398] on tr "16 32226 WINTER BOOT 48 PCE 2 CTN 360 312 0 Edit" at bounding box center [668, 409] width 919 height 28
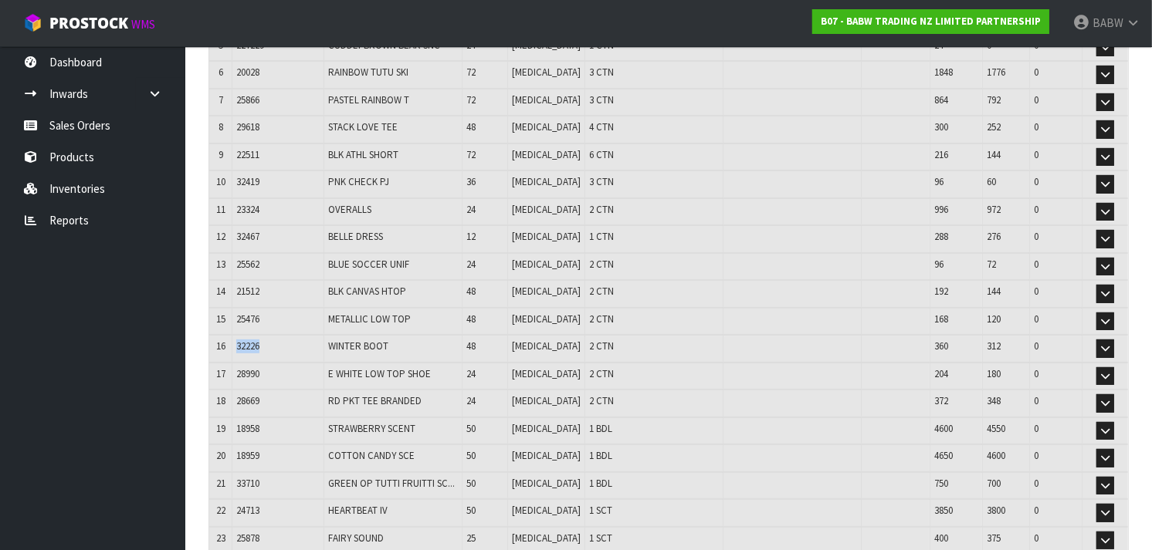
scroll to position [388, 0]
drag, startPoint x: 265, startPoint y: 368, endPoint x: 227, endPoint y: 364, distance: 38.0
click at [227, 364] on tr "17 28990 E WHITE LOW TOP SHOE 24 PCE 2 CTN 204 180 0 Edit" at bounding box center [668, 376] width 919 height 28
drag, startPoint x: 268, startPoint y: 394, endPoint x: 237, endPoint y: 391, distance: 31.0
click at [237, 391] on td "28669" at bounding box center [278, 403] width 92 height 28
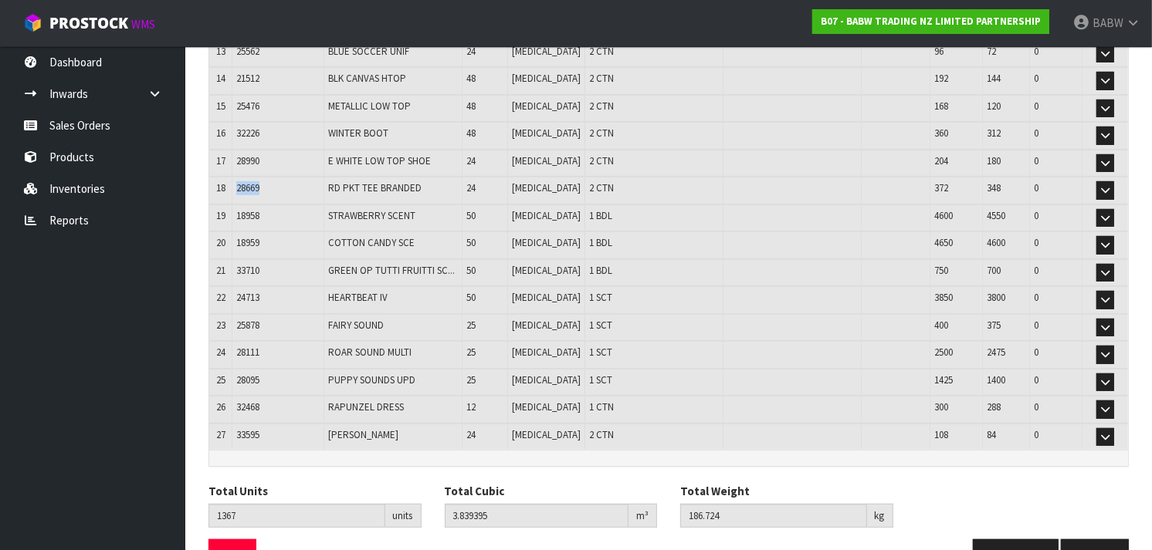
scroll to position [601, 0]
drag, startPoint x: 274, startPoint y: 423, endPoint x: 239, endPoint y: 422, distance: 34.8
click at [239, 423] on td "33595" at bounding box center [278, 436] width 92 height 27
drag, startPoint x: 275, startPoint y: 389, endPoint x: 234, endPoint y: 389, distance: 40.9
click at [234, 395] on td "32468" at bounding box center [278, 409] width 92 height 28
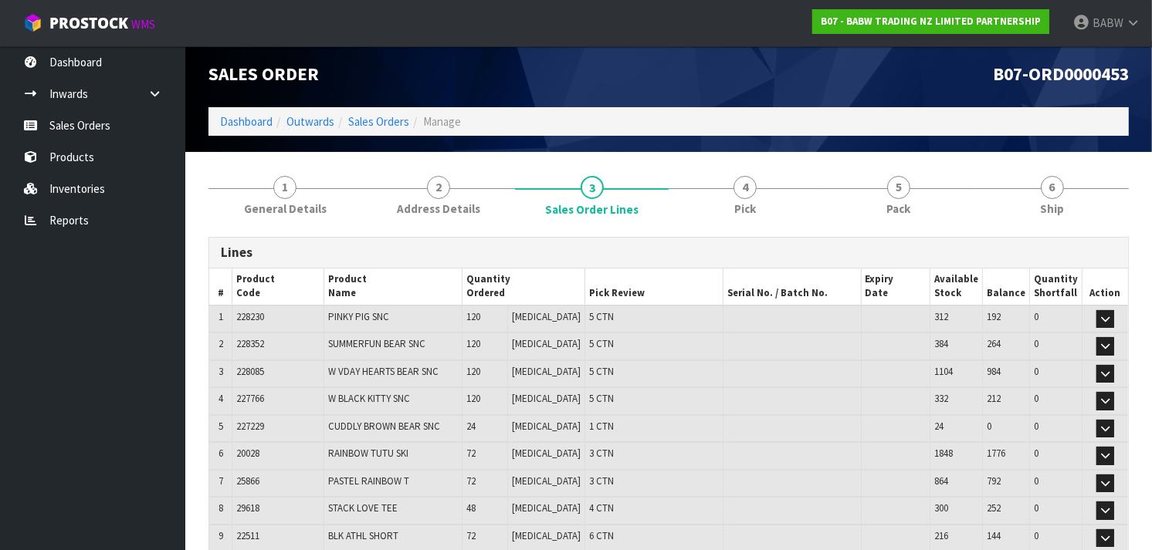
scroll to position [0, 0]
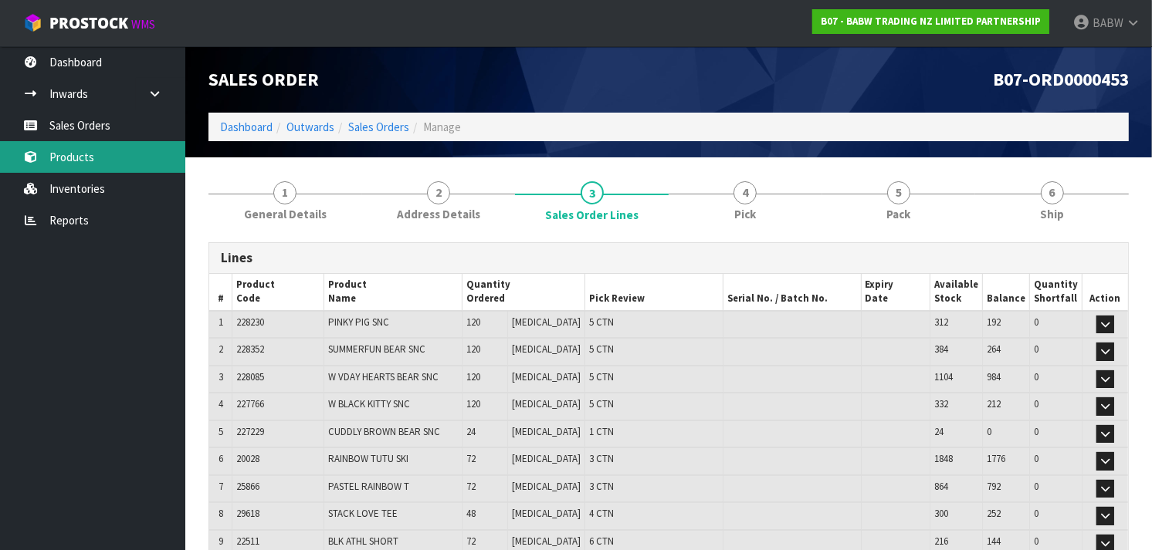
click at [98, 156] on link "Products" at bounding box center [92, 157] width 185 height 32
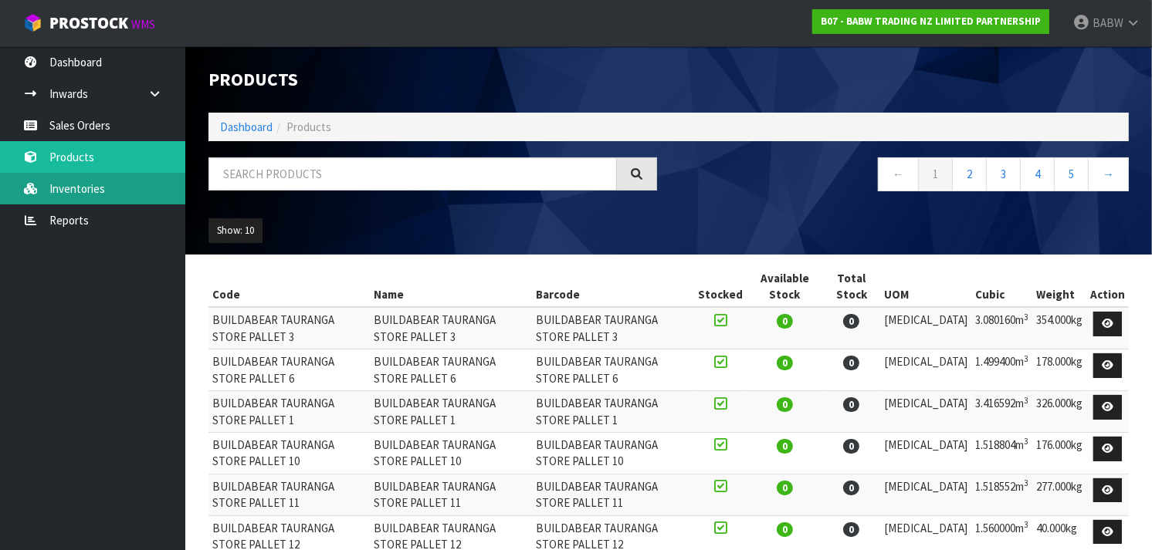
click at [98, 184] on link "Inventories" at bounding box center [92, 189] width 185 height 32
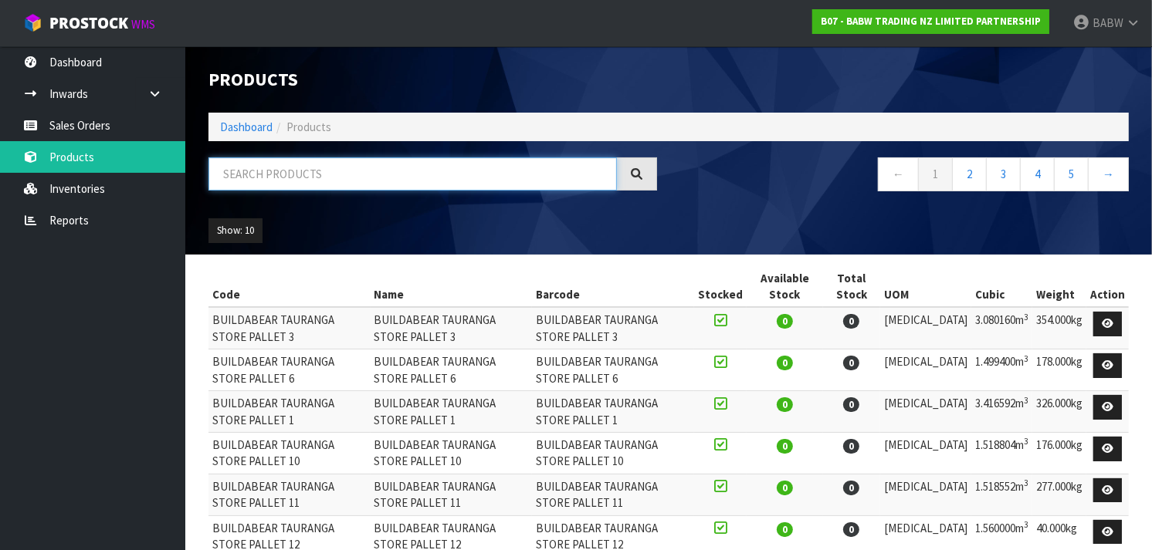
click at [271, 173] on input "text" at bounding box center [412, 174] width 408 height 33
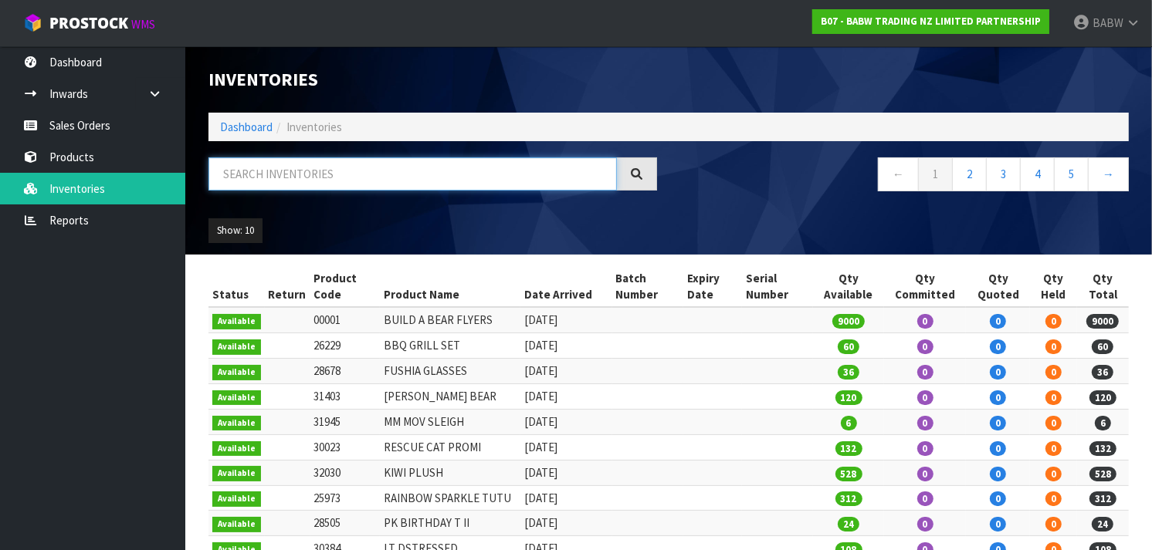
click at [252, 170] on input "text" at bounding box center [412, 174] width 408 height 33
type input "HEART"
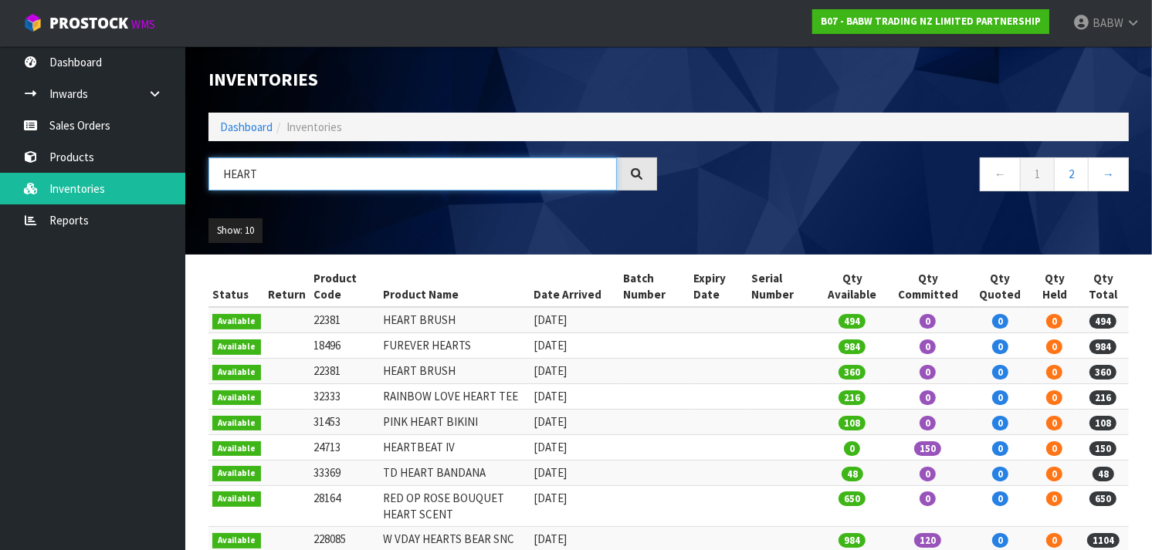
scroll to position [94, 0]
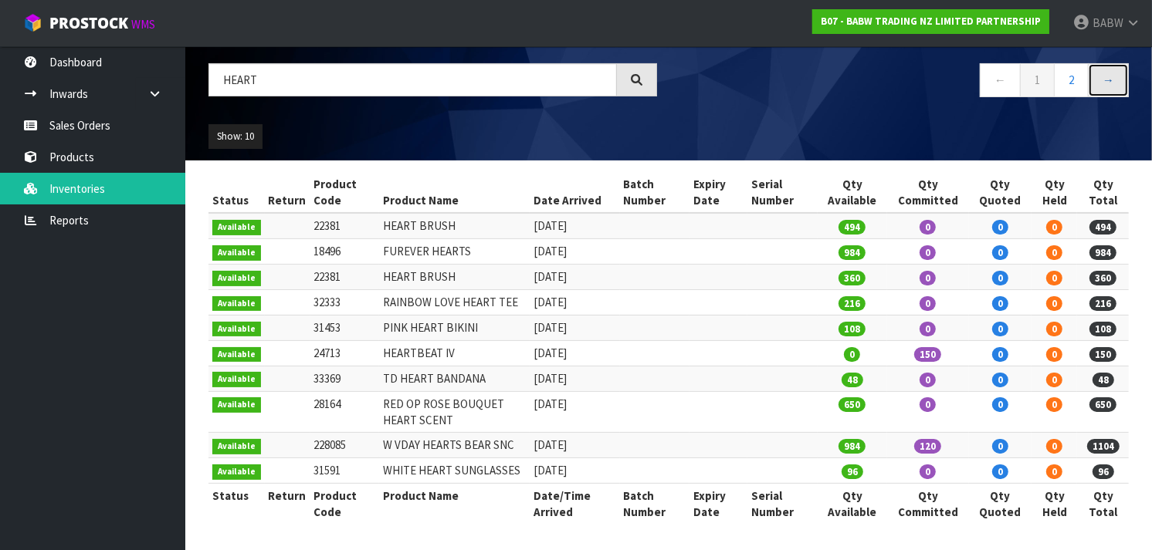
click at [1113, 86] on link "→" at bounding box center [1108, 79] width 41 height 33
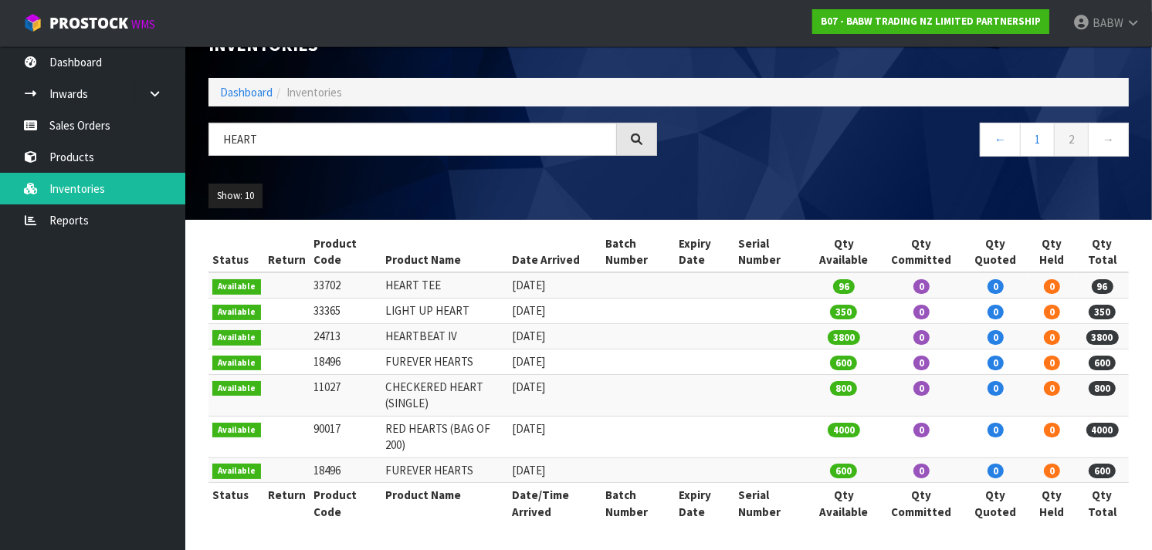
drag, startPoint x: 349, startPoint y: 431, endPoint x: 305, endPoint y: 429, distance: 44.0
click at [310, 429] on td "90017" at bounding box center [346, 437] width 72 height 42
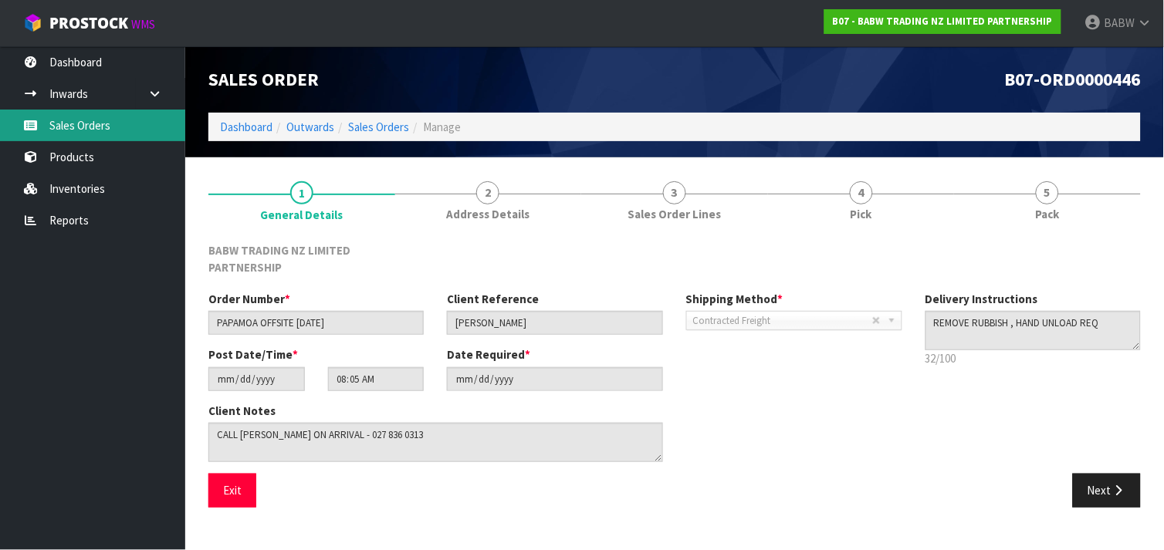
click at [80, 119] on link "Sales Orders" at bounding box center [92, 126] width 185 height 32
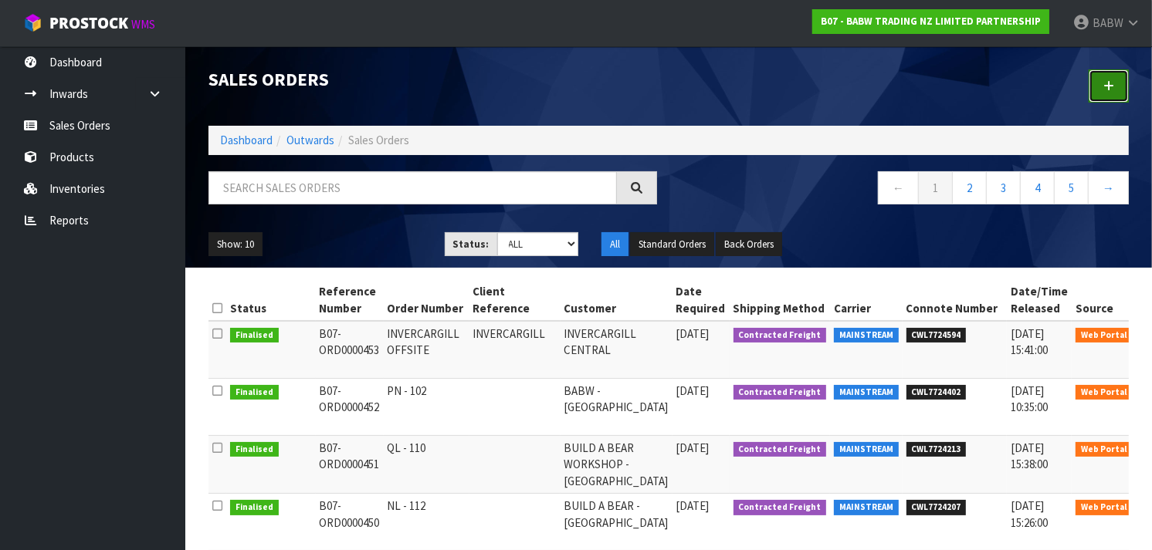
click at [1106, 78] on link at bounding box center [1109, 85] width 40 height 33
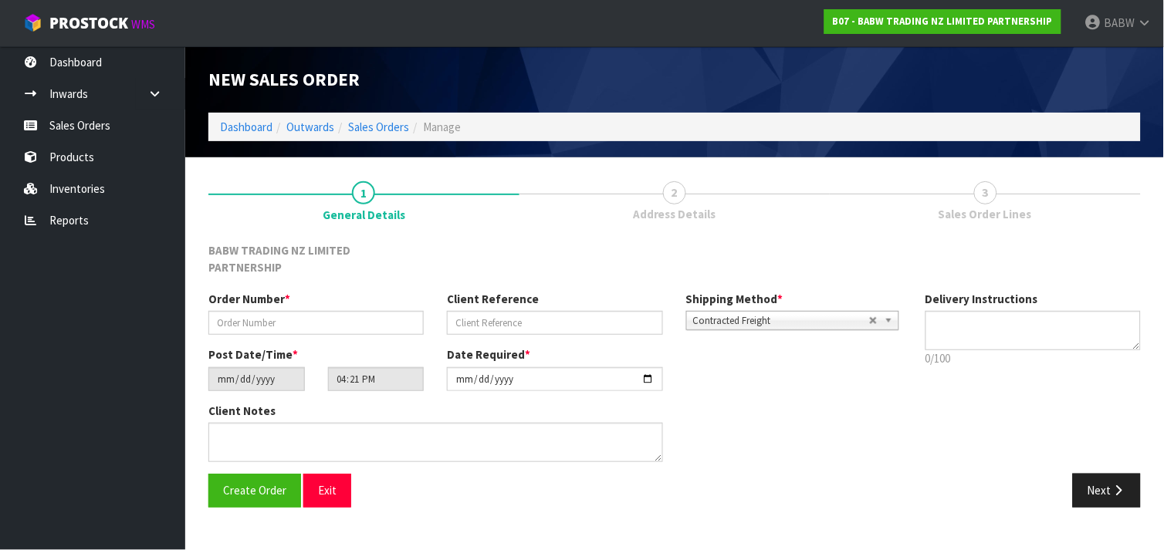
type textarea "REMOVE RUBBISH , HAND UNLOAD REQ"
click at [263, 311] on input "text" at bounding box center [315, 323] width 215 height 24
type input "DUNEDIN OFFSITE"
click at [492, 311] on input "text" at bounding box center [554, 323] width 215 height 24
paste input "[PERSON_NAME]"
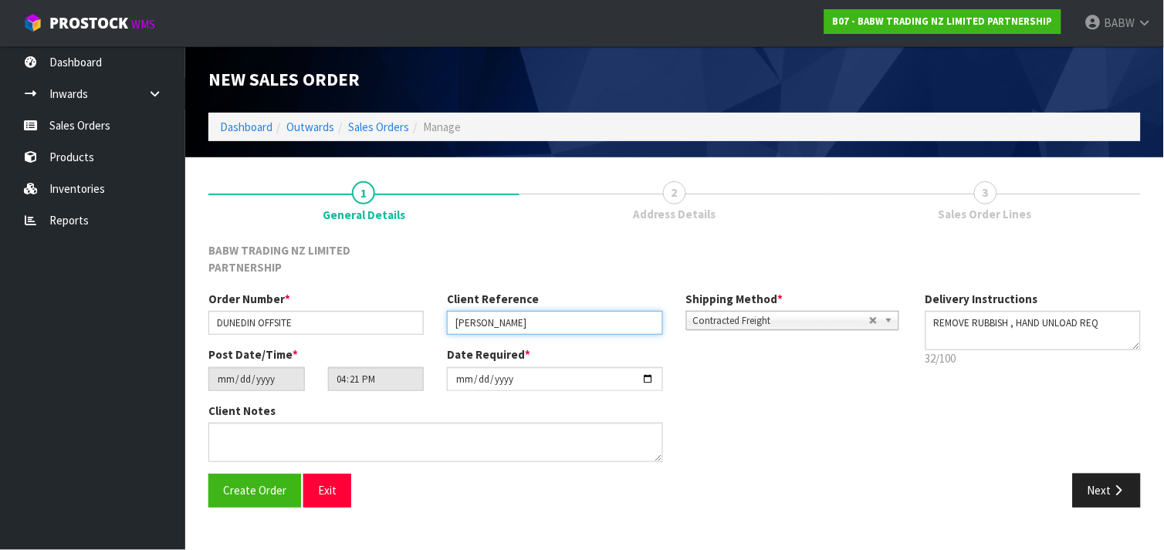
type input "[PERSON_NAME]"
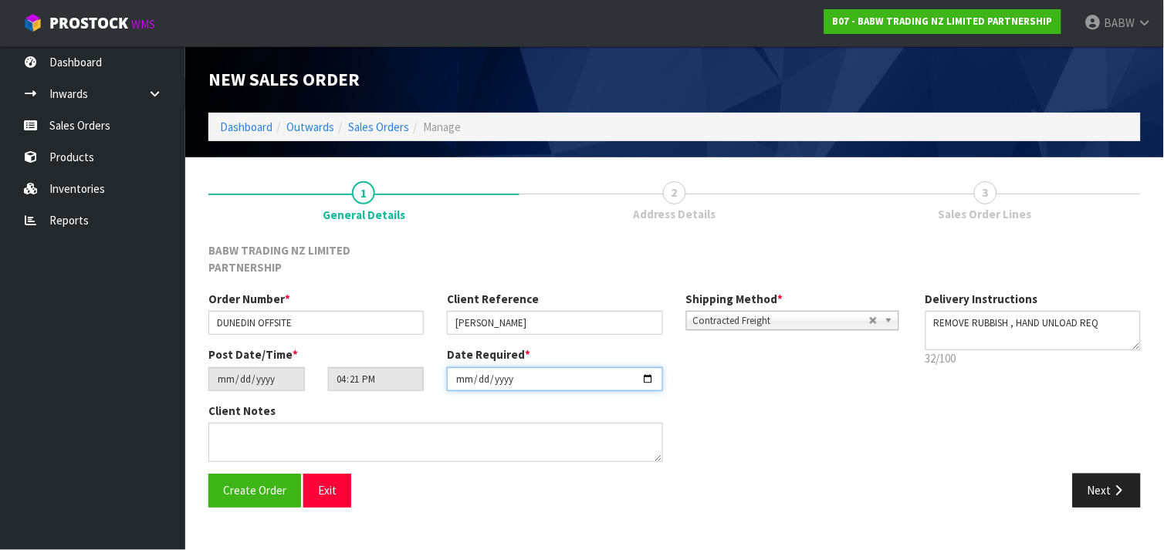
click at [545, 368] on input "[DATE]" at bounding box center [554, 380] width 215 height 24
click at [653, 368] on input "[DATE]" at bounding box center [554, 380] width 215 height 24
type input "[DATE]"
click at [1114, 485] on icon "button" at bounding box center [1119, 491] width 15 height 12
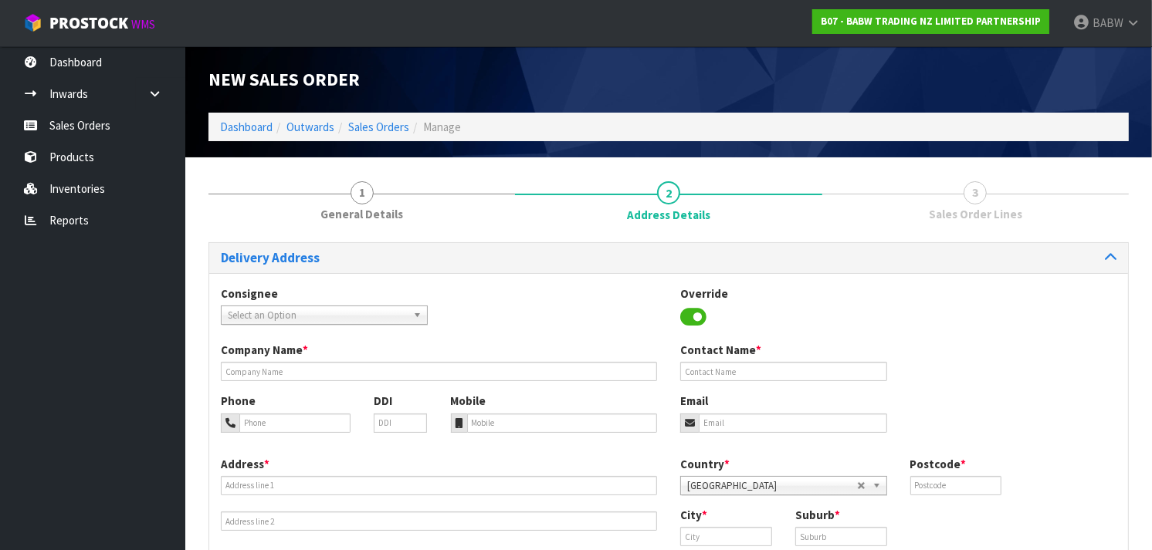
click at [276, 317] on span "Select an Option" at bounding box center [317, 316] width 179 height 19
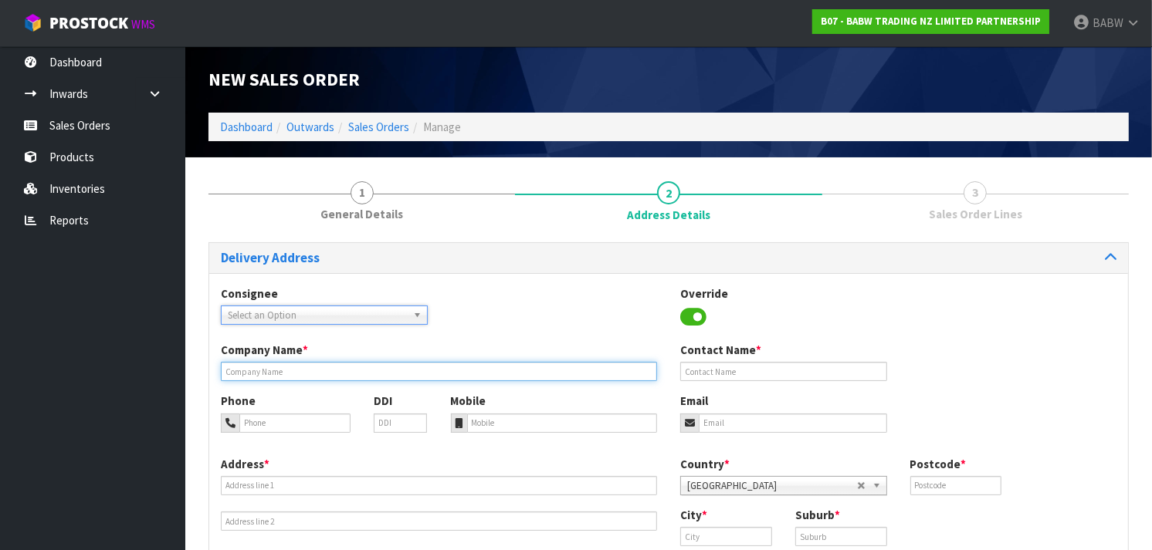
click at [312, 369] on input "text" at bounding box center [439, 371] width 436 height 19
type input "[GEOGRAPHIC_DATA]"
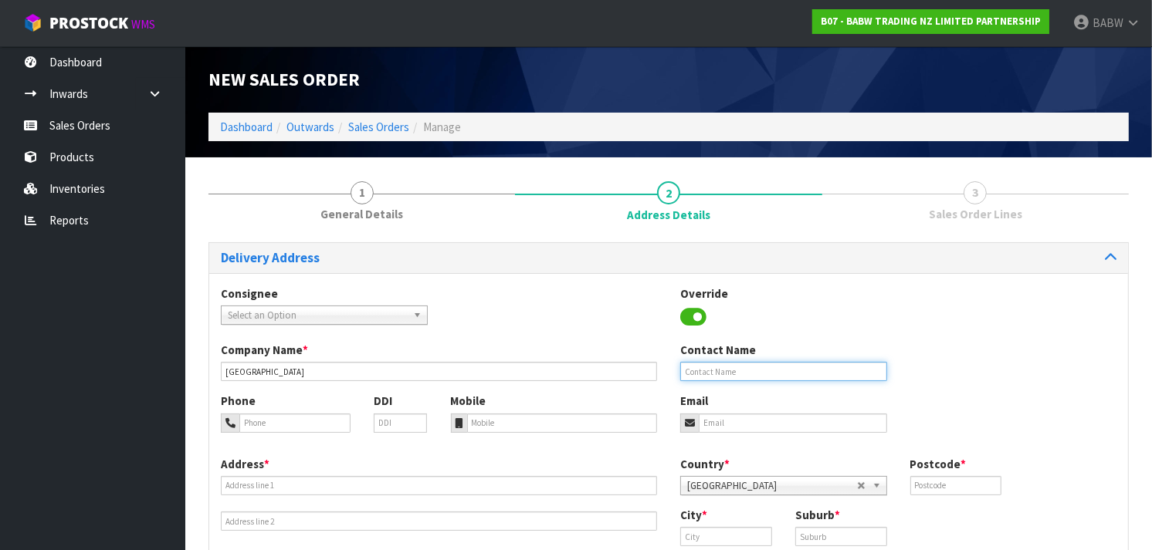
click at [693, 367] on input "text" at bounding box center [783, 371] width 207 height 19
type input "[PERSON_NAME]"
click at [279, 433] on div "Phone DDI" at bounding box center [324, 418] width 230 height 51
click at [327, 426] on input "tel" at bounding box center [294, 423] width 111 height 19
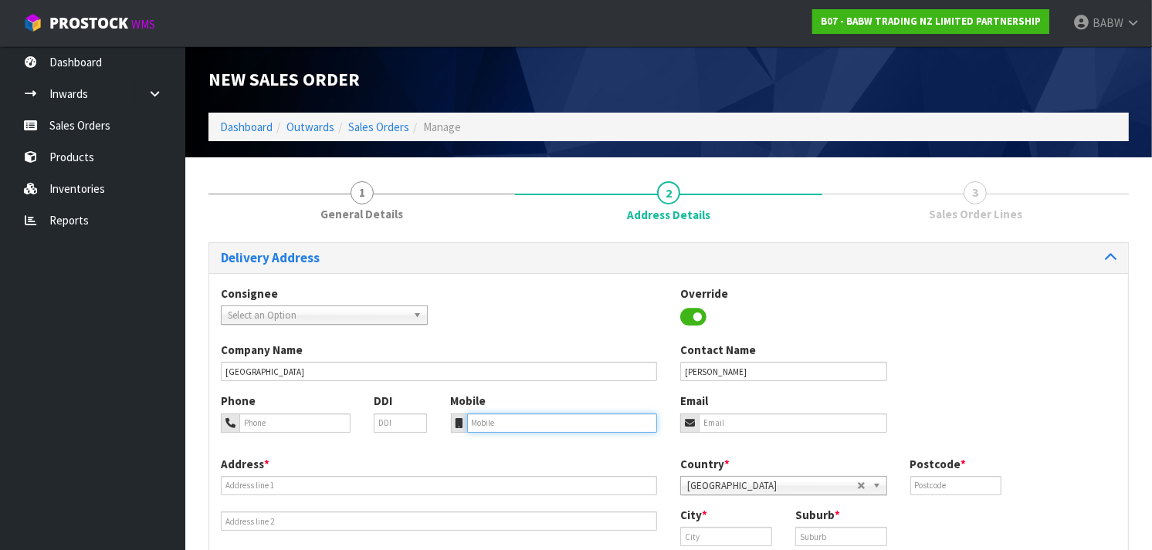
click at [489, 422] on input "tel" at bounding box center [562, 423] width 191 height 19
paste input "[PHONE_NUMBER]"
type input "[PHONE_NUMBER]"
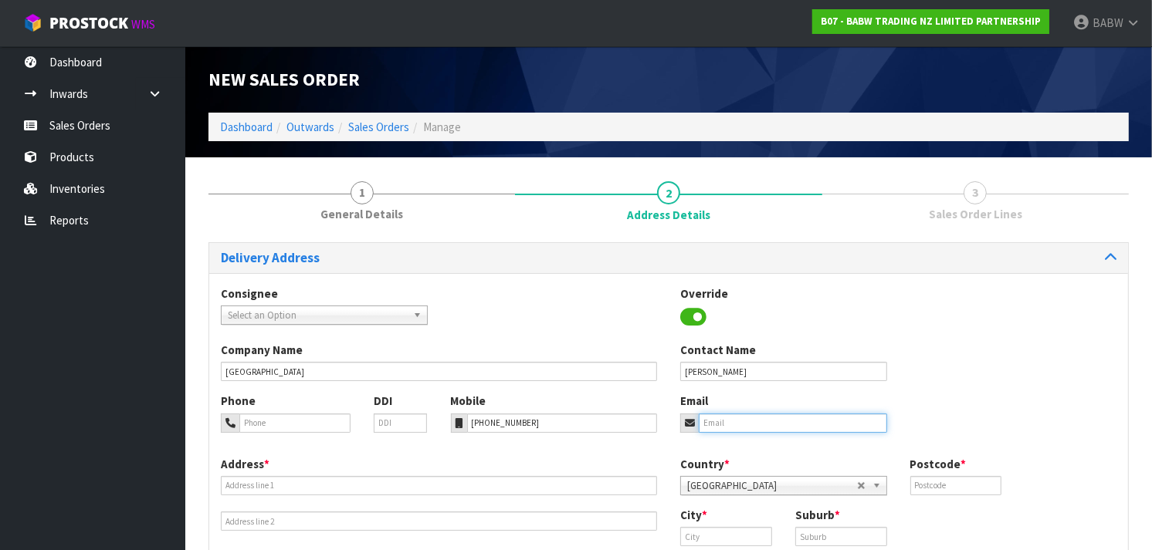
click at [773, 425] on input "email" at bounding box center [793, 423] width 188 height 19
paste input "[PERSON_NAME][EMAIL_ADDRESS][PERSON_NAME][DOMAIN_NAME]"
type input "[PERSON_NAME][EMAIL_ADDRESS][PERSON_NAME][DOMAIN_NAME]"
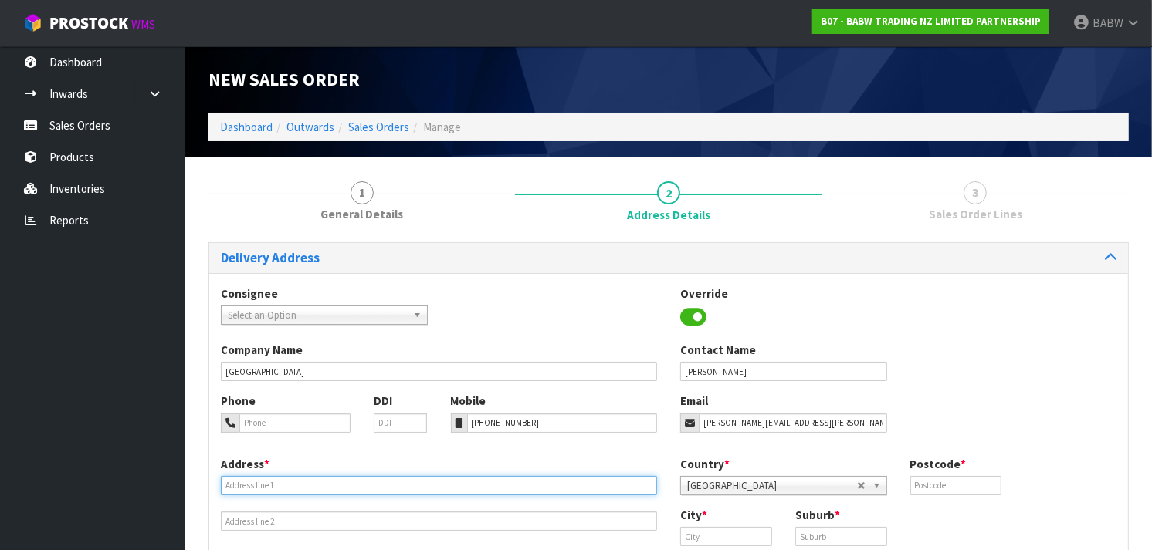
click at [296, 492] on input "text" at bounding box center [439, 485] width 436 height 19
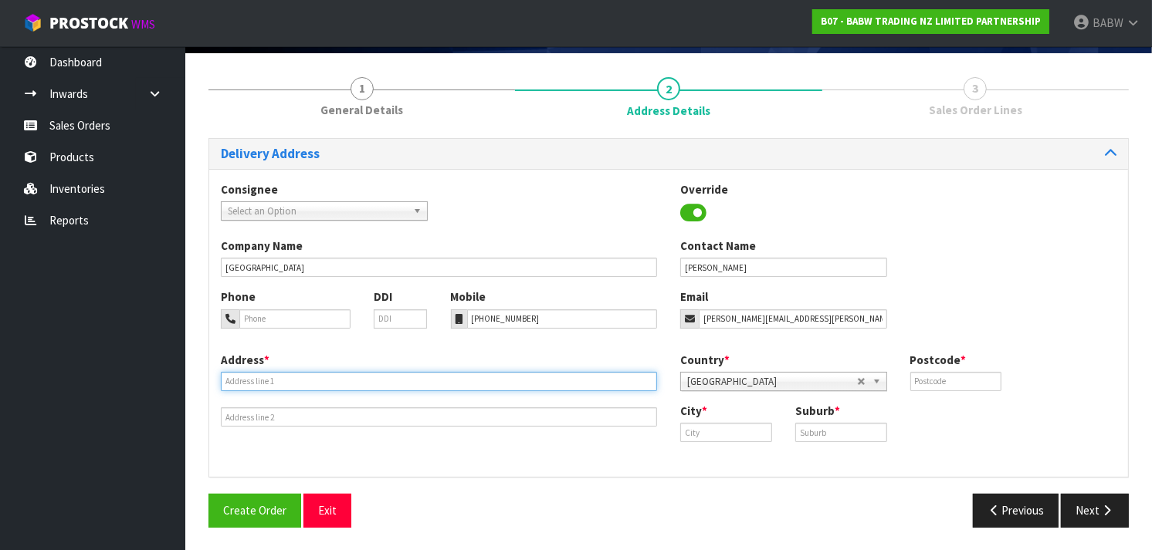
scroll to position [105, 0]
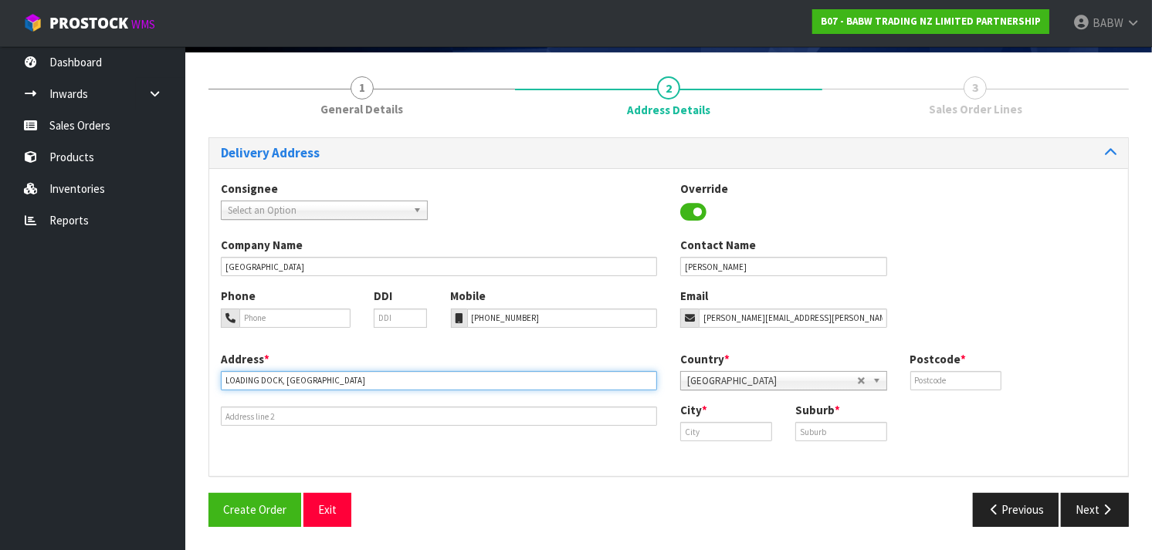
type input "LOADING DOCK, [GEOGRAPHIC_DATA]"
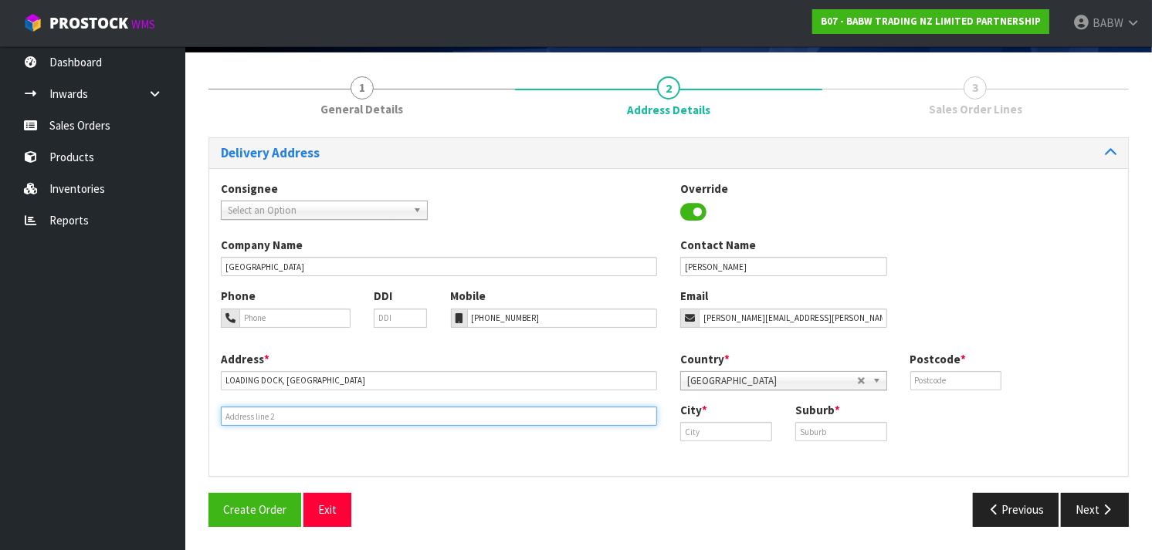
click at [323, 418] on input "text" at bounding box center [439, 416] width 436 height 19
type input "[STREET_ADDRESS][PERSON_NAME]"
click at [718, 425] on input "text" at bounding box center [726, 431] width 92 height 19
drag, startPoint x: 715, startPoint y: 432, endPoint x: 548, endPoint y: 425, distance: 166.9
click at [548, 425] on div "Address * [GEOGRAPHIC_DATA], [GEOGRAPHIC_DATA] [STREET_ADDRESS][PERSON_NAME] Co…" at bounding box center [668, 408] width 919 height 114
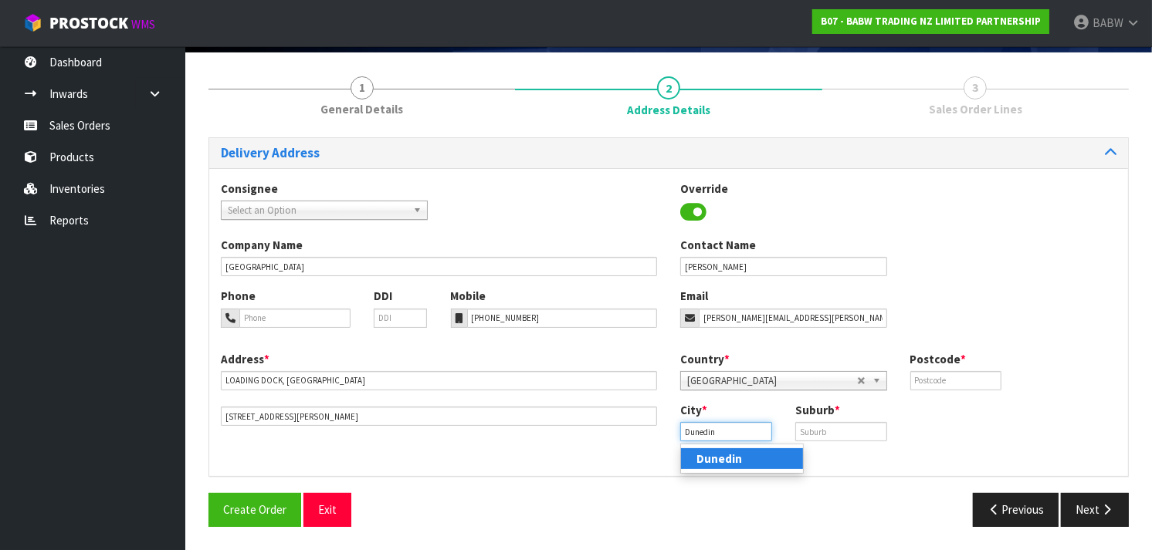
type input "Dunedin"
click at [723, 457] on strong "Dunedin" at bounding box center [719, 459] width 46 height 15
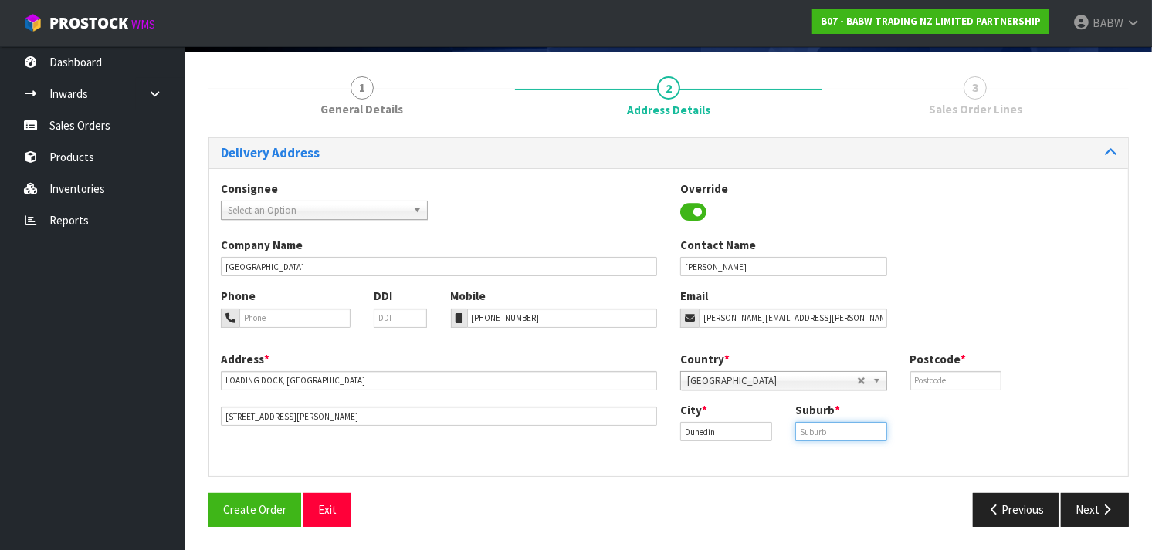
click at [828, 432] on input "text" at bounding box center [841, 431] width 92 height 19
type input "DUNEDIN"
click at [838, 430] on input "DUNEDIN" at bounding box center [841, 431] width 92 height 19
click at [942, 392] on div "Country * [GEOGRAPHIC_DATA] [GEOGRAPHIC_DATA] [GEOGRAPHIC_DATA] [GEOGRAPHIC_DAT…" at bounding box center [898, 376] width 459 height 51
click at [944, 383] on input "text" at bounding box center [956, 380] width 92 height 19
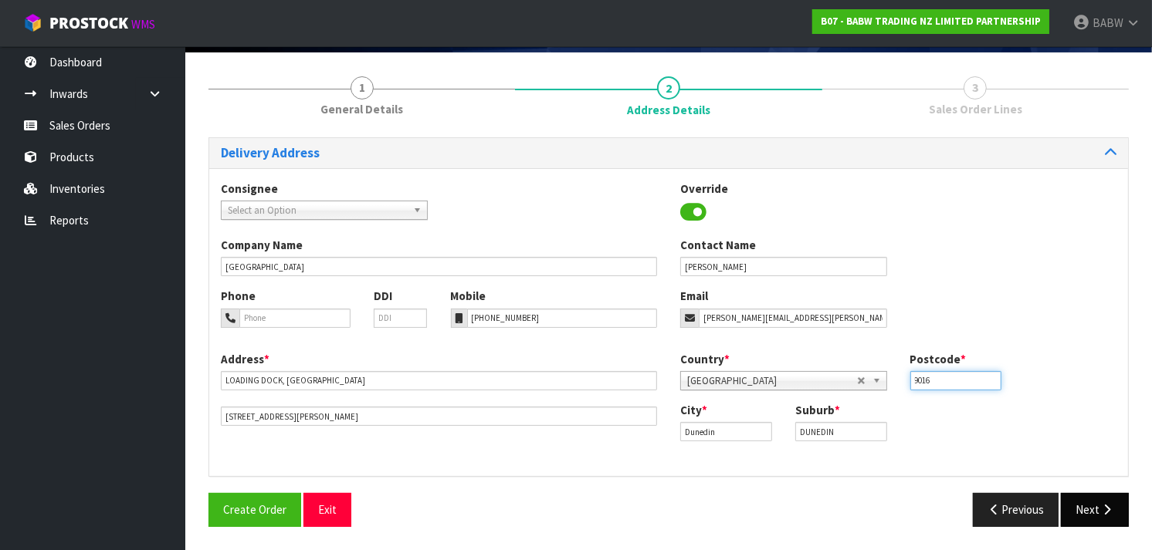
type input "9016"
click at [1100, 511] on icon "button" at bounding box center [1106, 510] width 15 height 12
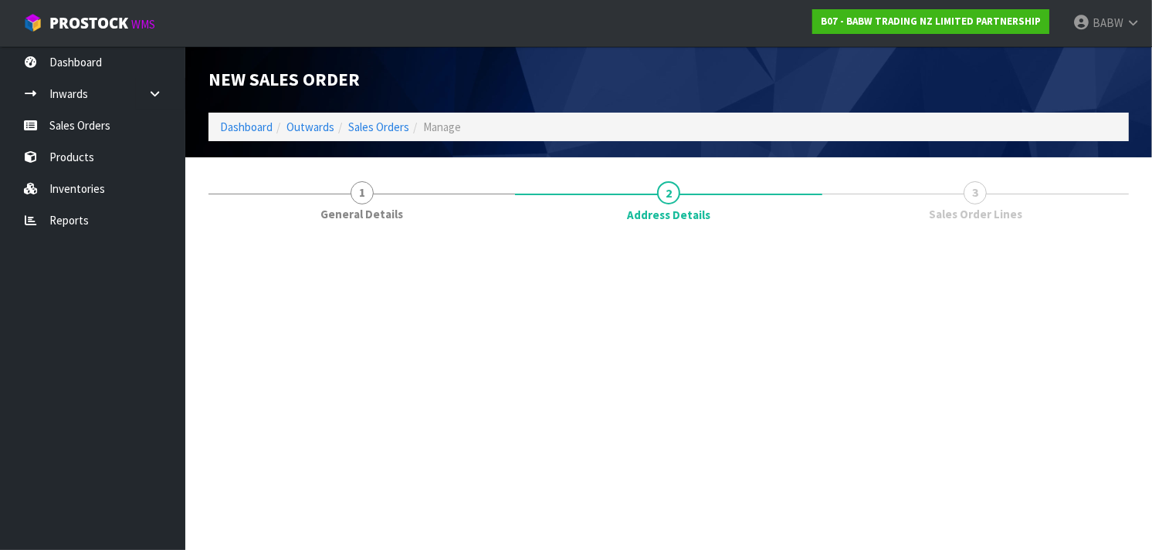
scroll to position [0, 0]
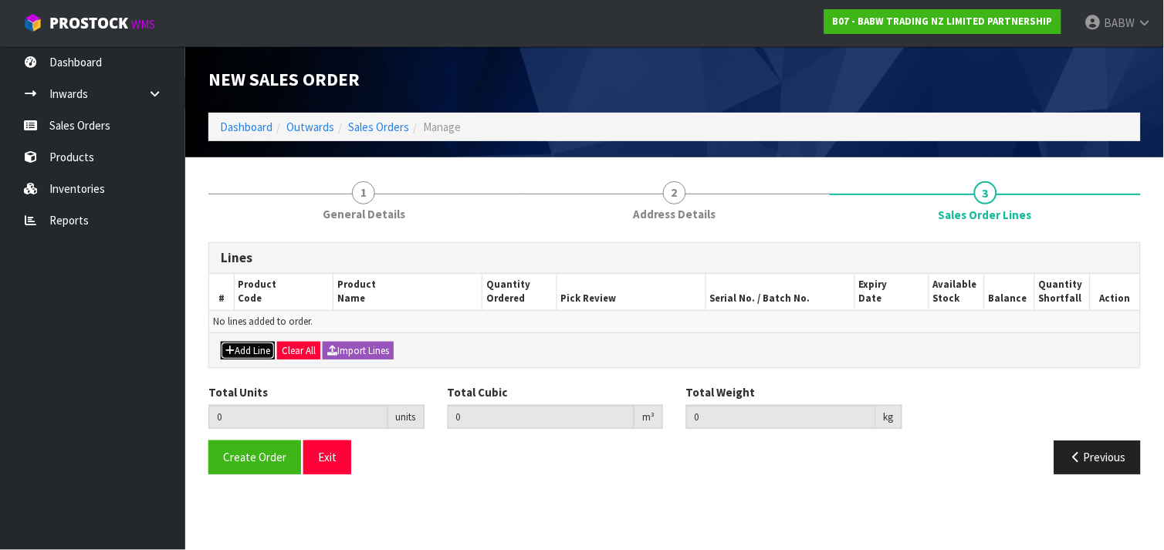
click at [235, 349] on button "Add Line" at bounding box center [248, 351] width 54 height 19
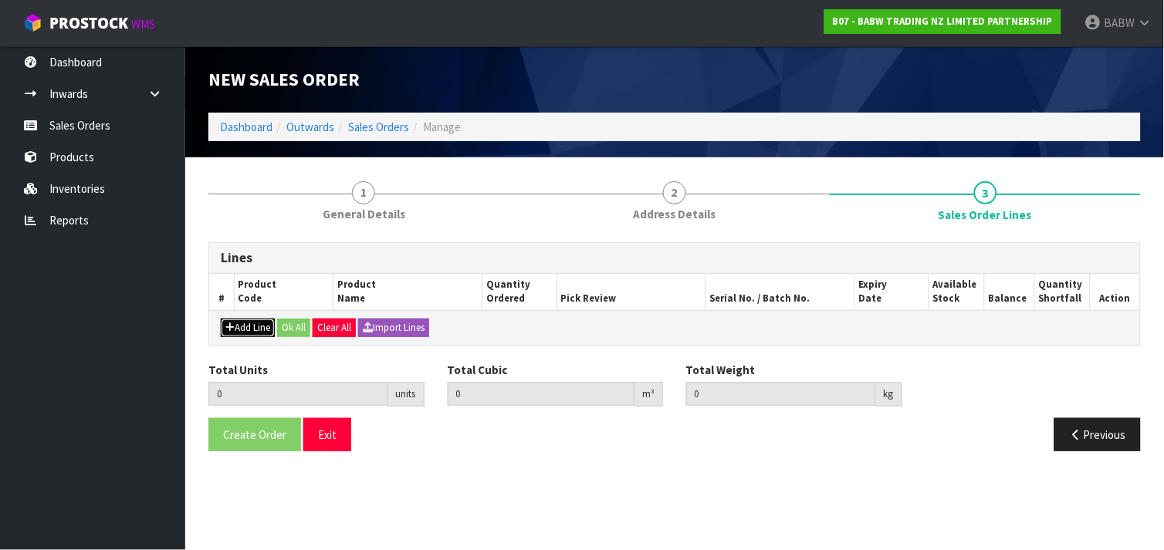
click at [235, 337] on button "Add Line" at bounding box center [248, 328] width 54 height 19
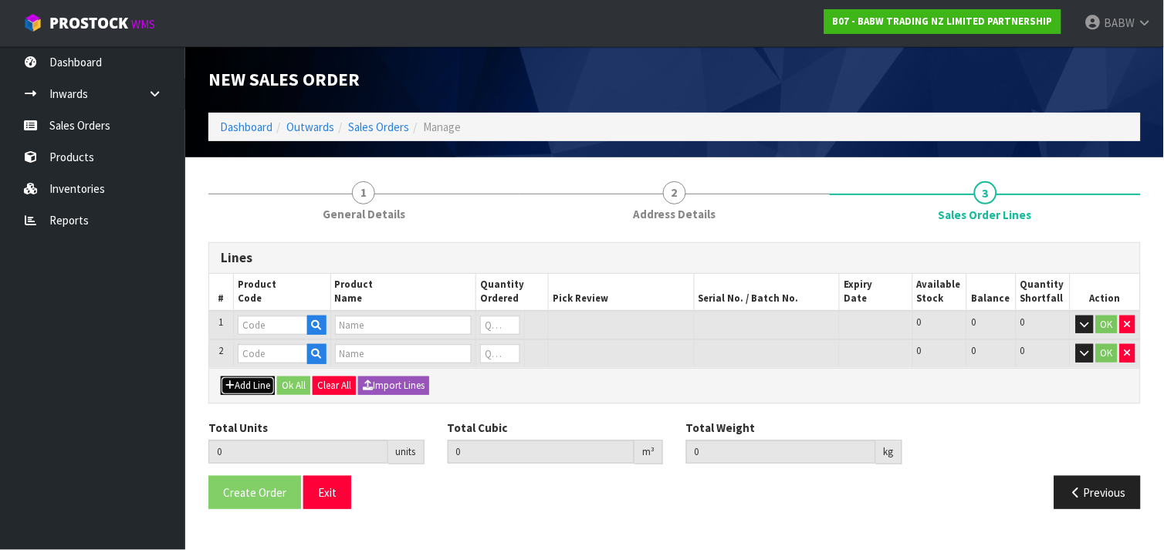
click at [250, 384] on button "Add Line" at bounding box center [248, 386] width 54 height 19
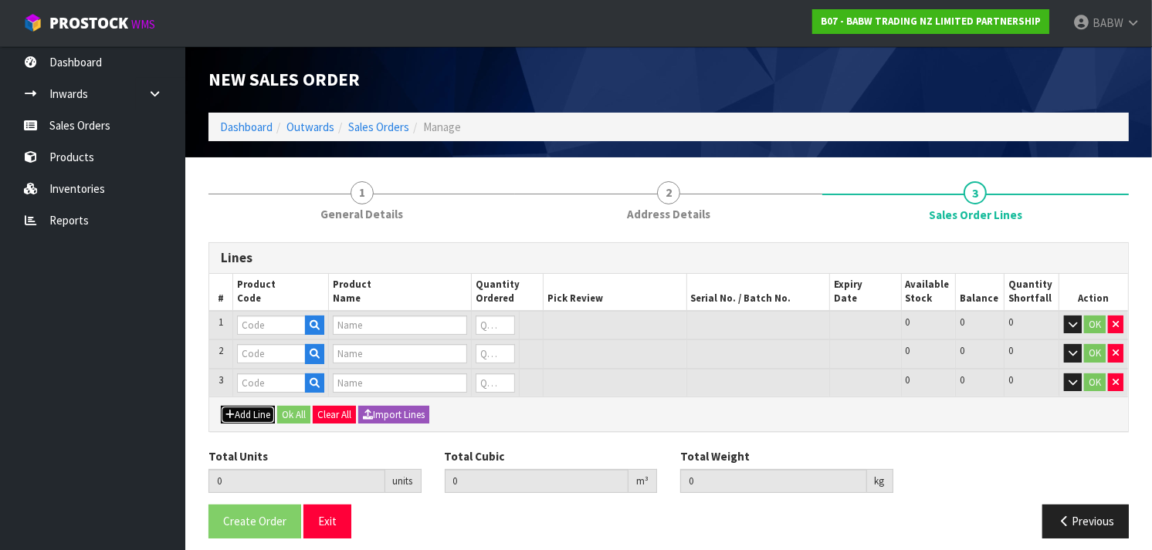
click at [255, 407] on button "Add Line" at bounding box center [248, 415] width 54 height 19
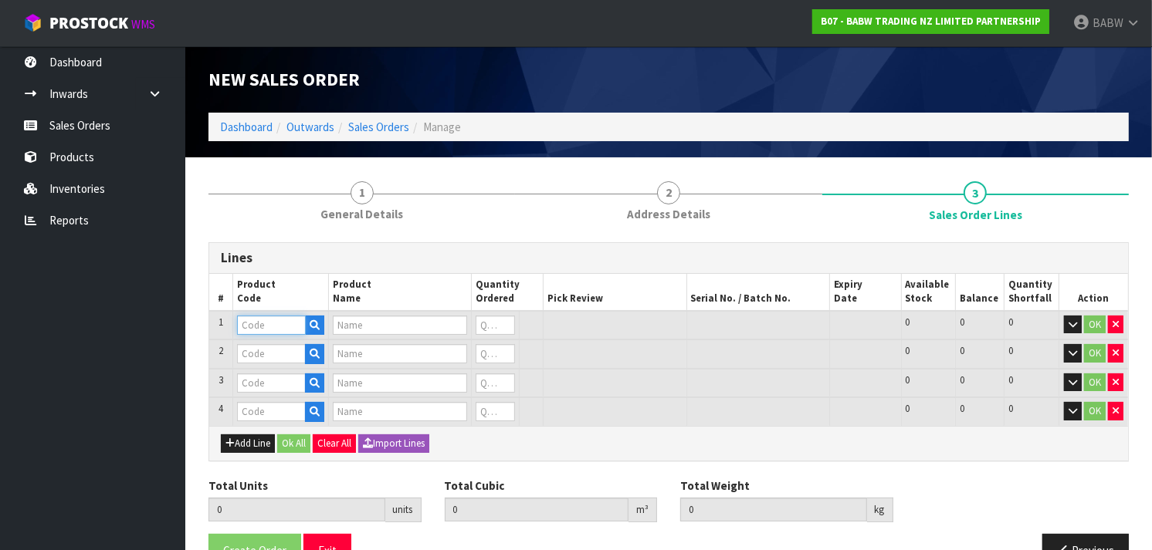
click at [250, 316] on input "text" at bounding box center [271, 325] width 69 height 19
paste input "228230"
type input "228230"
type input "PINKY PIG SNC"
type input "0"
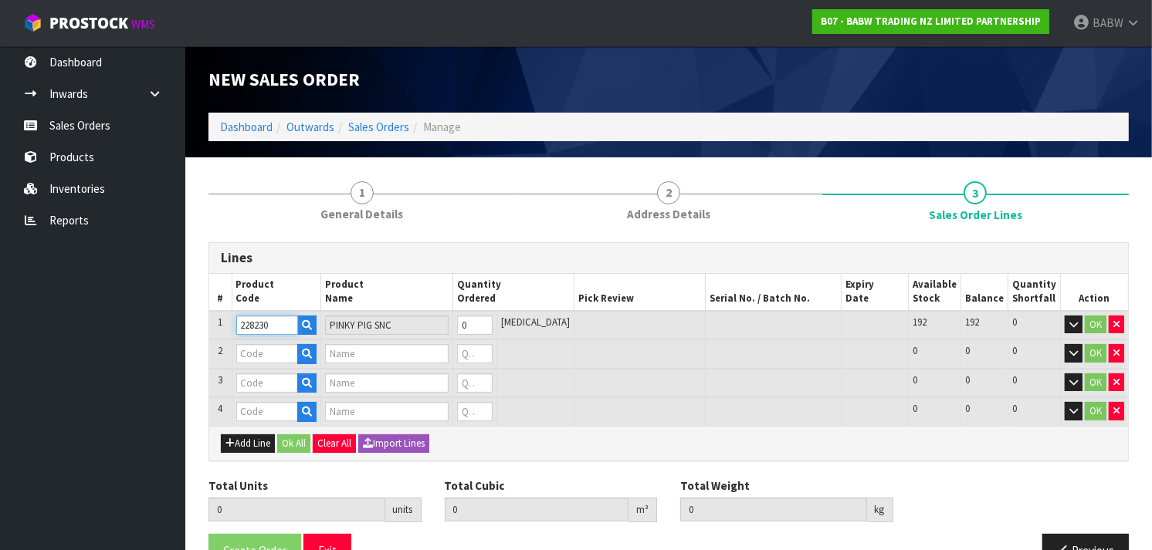
type input "228230"
click at [445, 313] on tr "1 228230 PINKY PIG SNC 0 [MEDICAL_DATA] 192 192 0 OK" at bounding box center [668, 325] width 919 height 29
type input "120"
click at [273, 350] on input "text" at bounding box center [267, 353] width 62 height 19
paste input "228033"
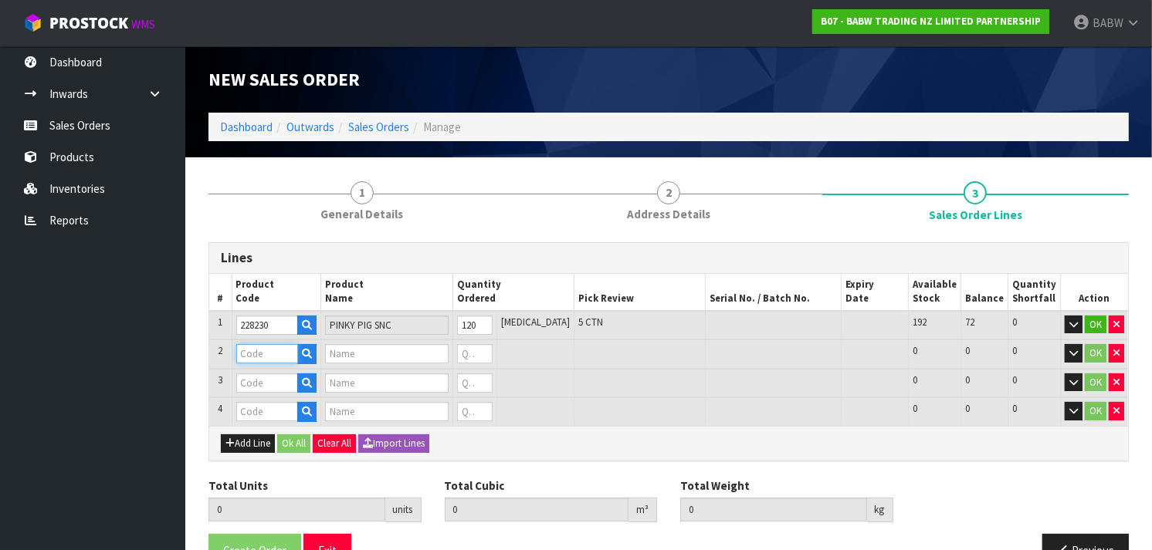
type input "228033"
type input "SLOTH SNC"
type input "0"
type input "228033"
click at [454, 351] on tr "2 228033 SLOTH SNC 0 [MEDICAL_DATA] 696 696 0 OK" at bounding box center [668, 354] width 919 height 29
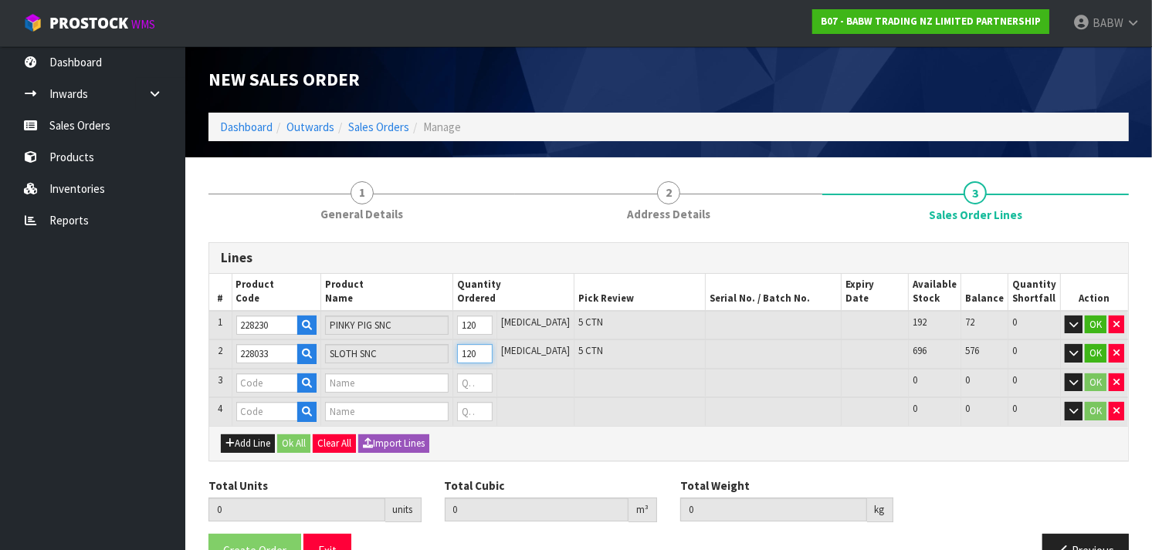
type input "120"
click at [276, 381] on input "text" at bounding box center [267, 383] width 62 height 19
paste input "225533"
type input "225533"
type input "PLAYFUL PUP SNC"
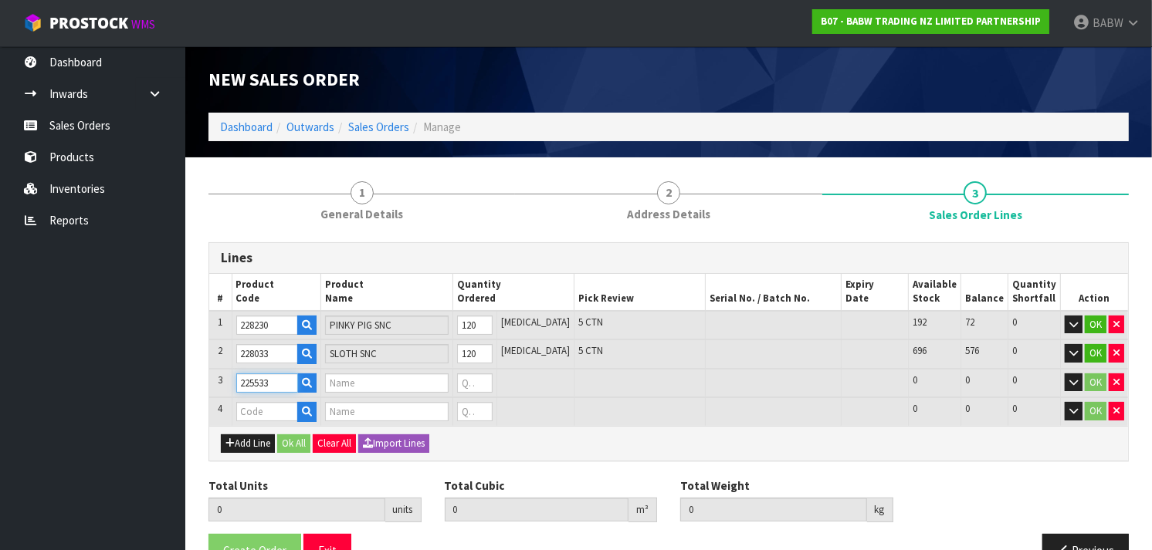
type input "0"
type input "225533"
click at [449, 377] on tr "3 225533 PLAYFUL PUP SNC 0 [MEDICAL_DATA] 120 120 0 OK" at bounding box center [668, 383] width 919 height 29
type input "120"
click at [259, 353] on input "228033" at bounding box center [267, 353] width 62 height 19
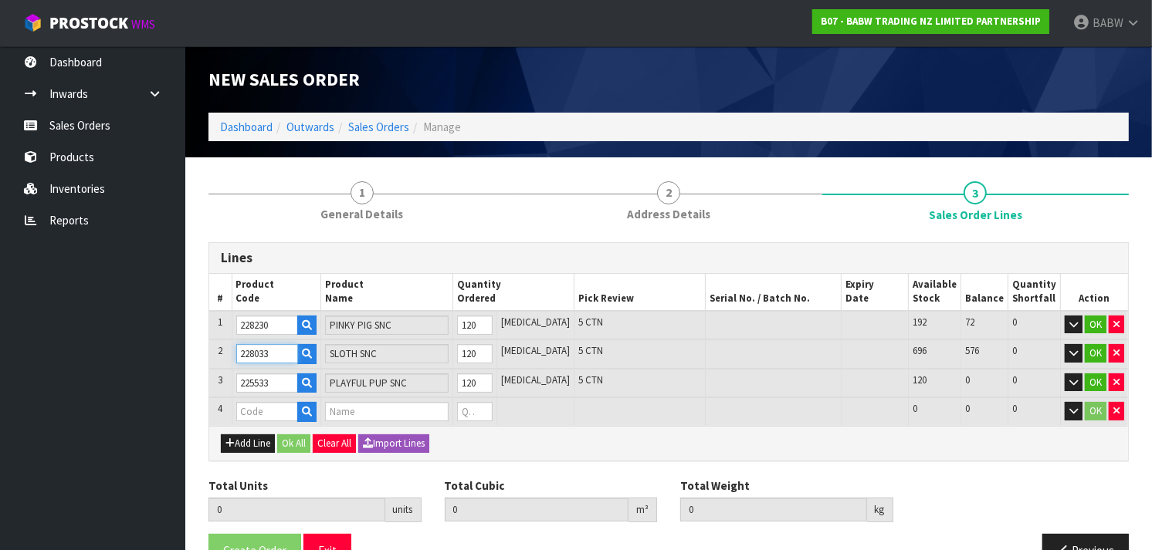
type input "228033"
click at [256, 376] on input "225533" at bounding box center [267, 383] width 62 height 19
type input "225533"
click at [248, 405] on input "text" at bounding box center [267, 411] width 62 height 19
paste input "228085"
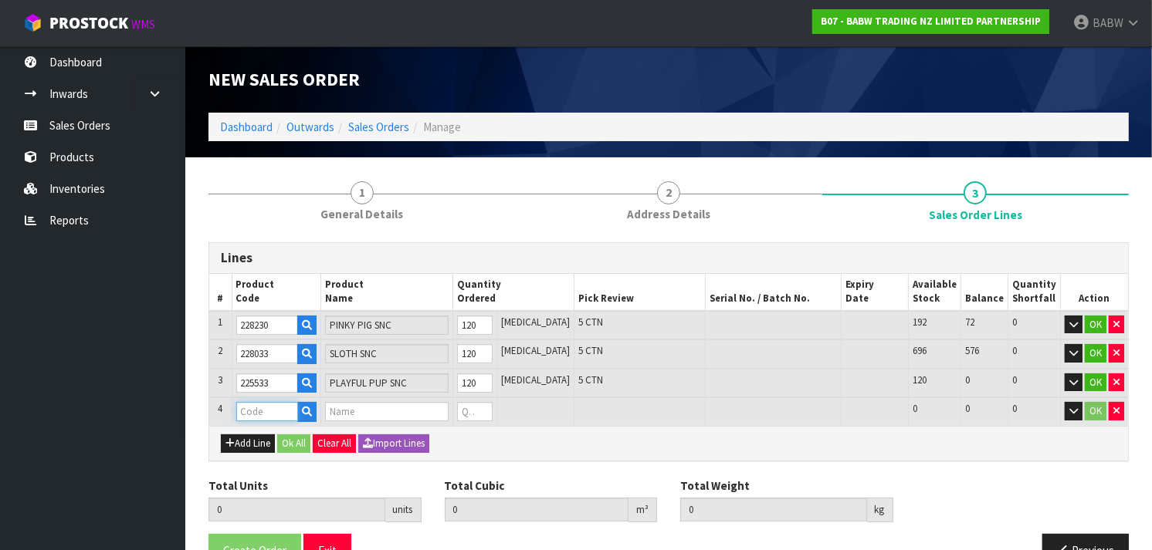
type input "228085"
type input "360"
type input "2.25026"
type input "104.7"
type input "W VDAY HEARTS BEAR SNC"
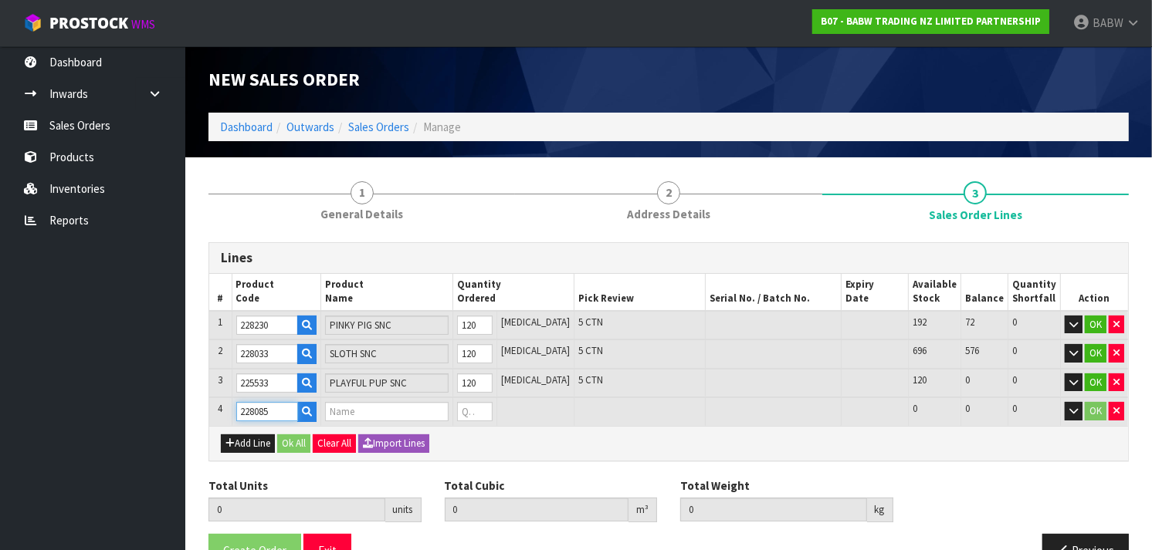
type input "0"
click at [260, 412] on input "228085" at bounding box center [267, 411] width 62 height 19
type input "228085"
click at [459, 408] on tr "4 228085 W VDAY HEARTS BEAR SNC 0 [MEDICAL_DATA] 984 984 0 OK" at bounding box center [668, 412] width 919 height 29
type input "369"
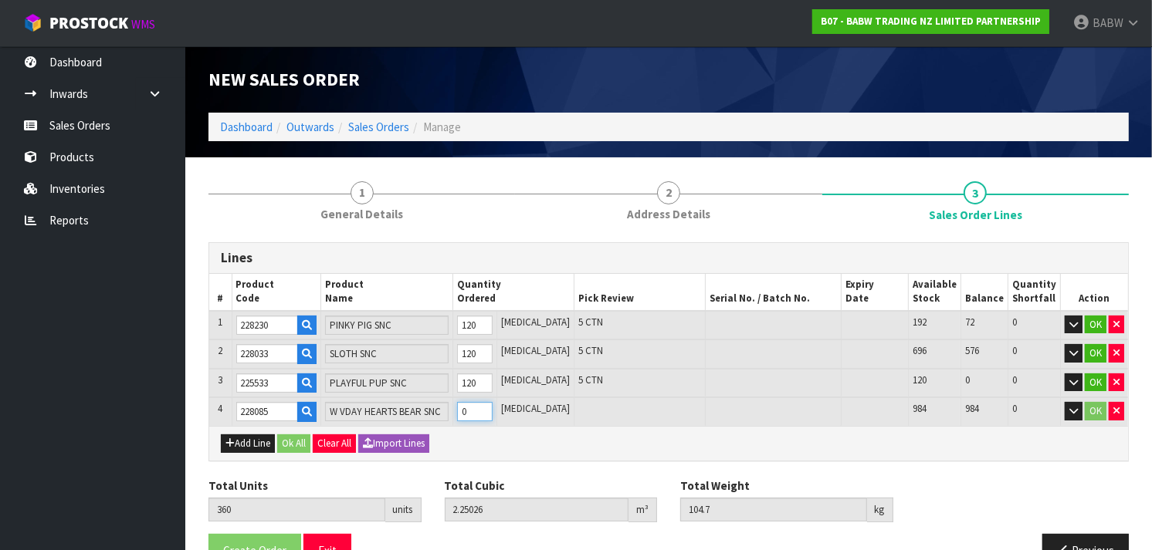
type input "2.314844"
type input "106.932"
type input "9"
type input "456"
type input "2.939156"
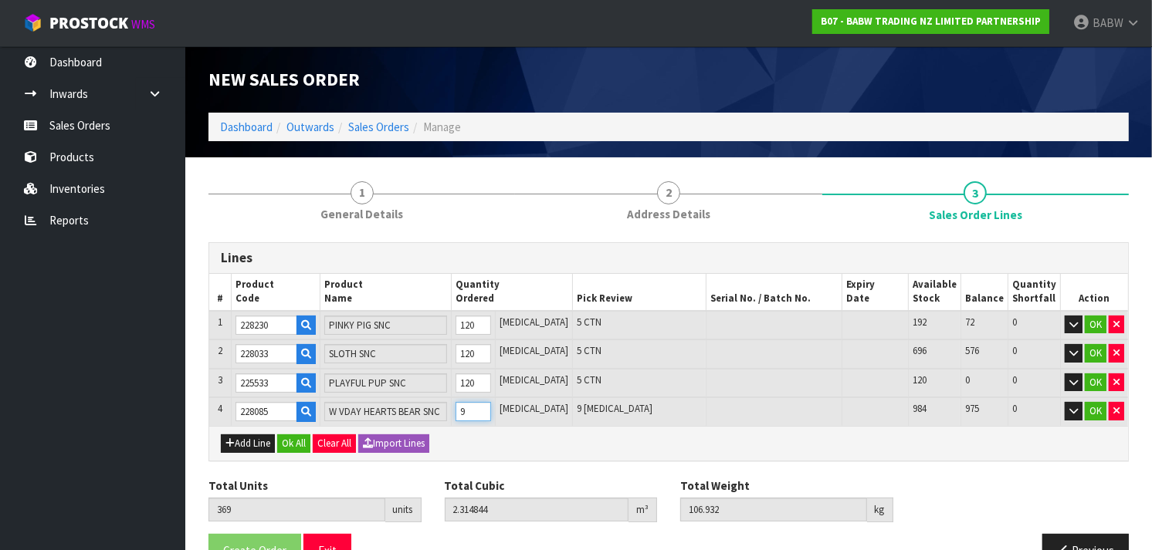
type input "128.5"
type input "96"
click at [493, 378] on input "120" at bounding box center [475, 383] width 36 height 19
type input "455"
type input "2.93313"
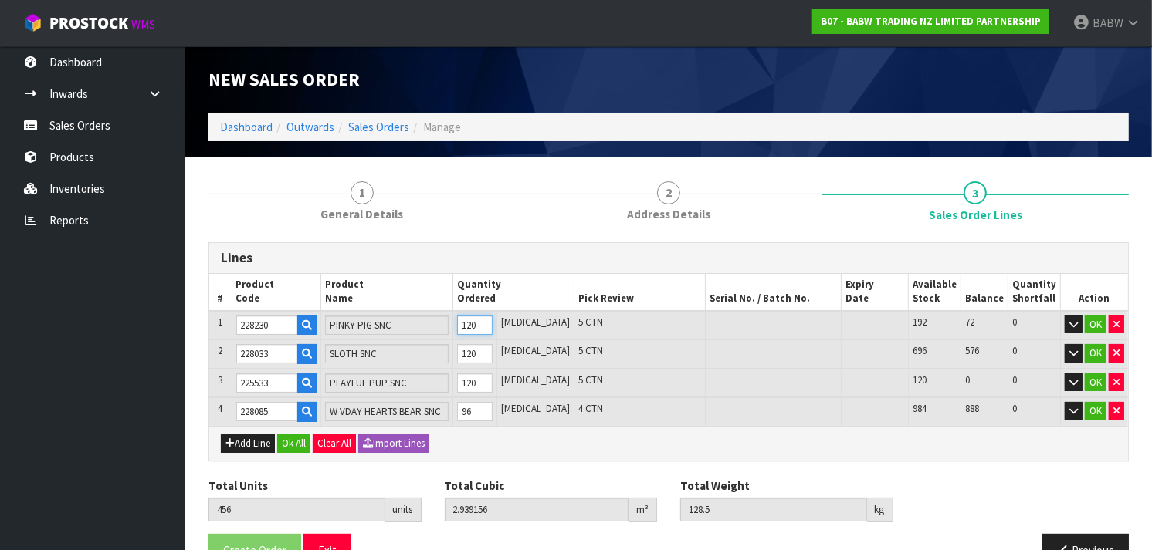
type input "127.55"
type input "119"
type input "456"
type input "2.939156"
type input "128.5"
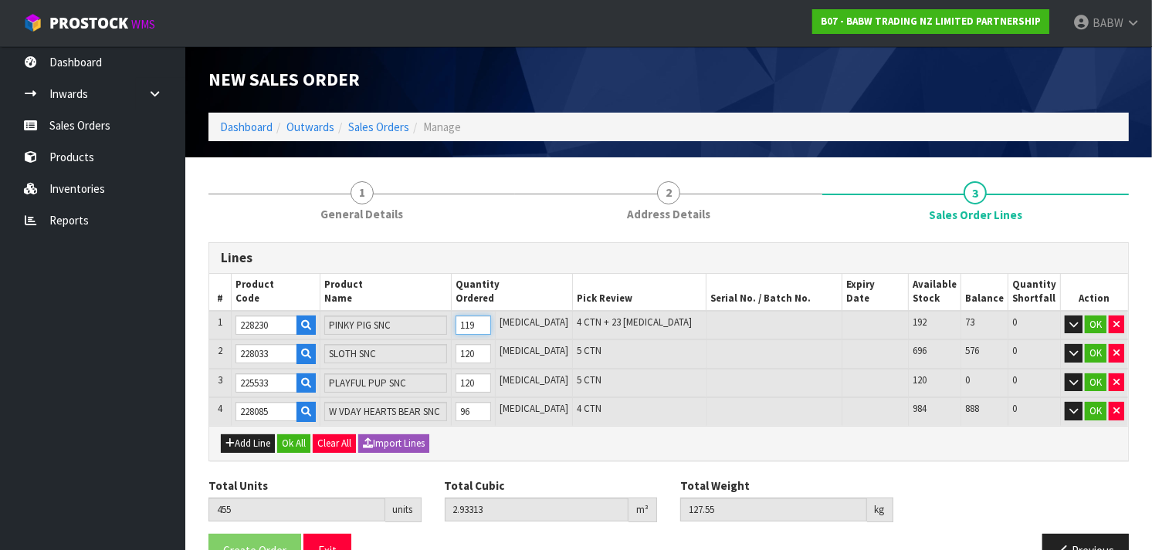
type input "120"
type input "457"
type input "2.945194"
type input "128.75"
drag, startPoint x: 500, startPoint y: 327, endPoint x: 453, endPoint y: 318, distance: 47.2
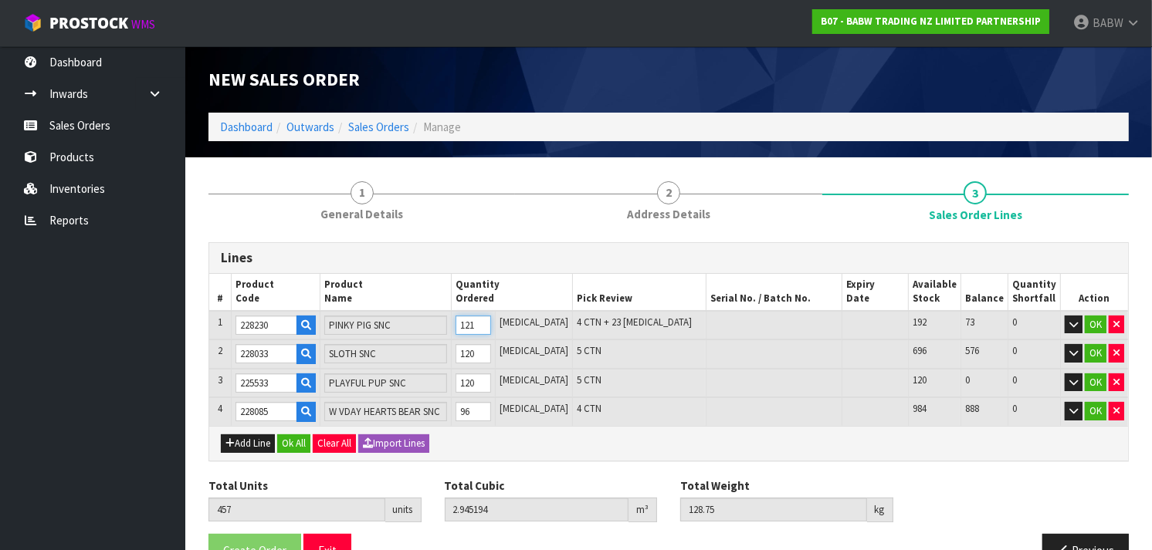
type input "122"
click at [456, 318] on input "122" at bounding box center [474, 325] width 36 height 19
type input "458"
type input "2.951232"
type input "129"
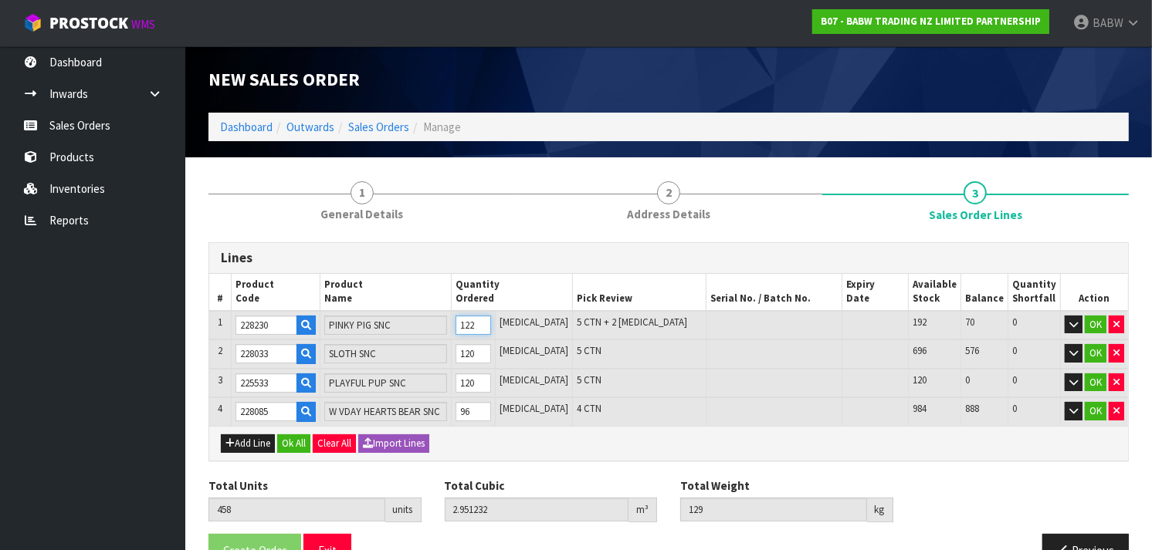
type input "348"
type input "2.287112"
type input "98"
type input "12"
type input "337"
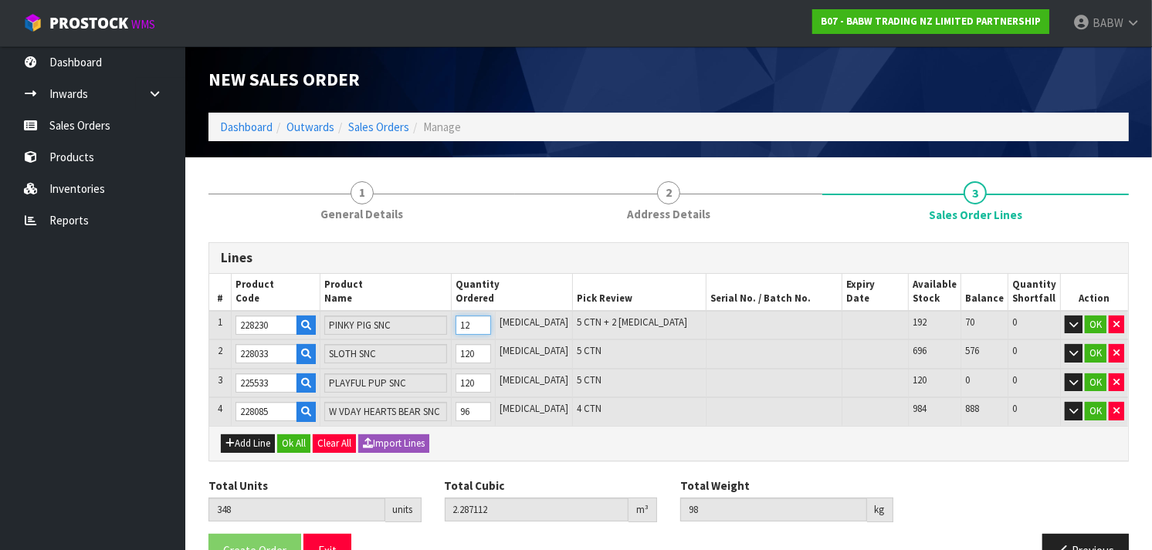
type input "2.220694"
type input "95.25"
type input "1"
type input "0"
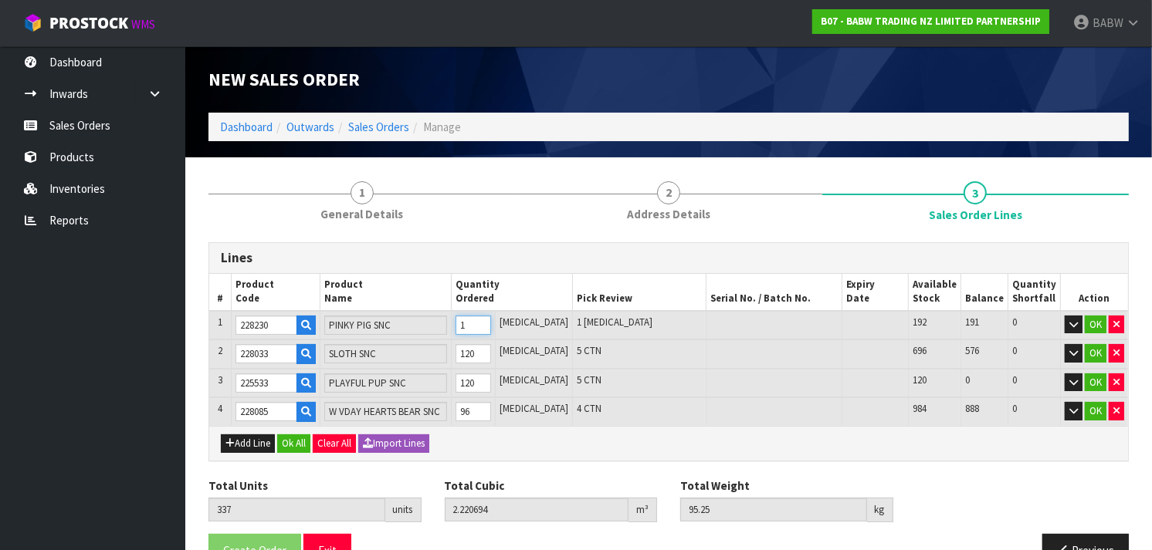
type input "0"
type input "345"
type input "2.268998"
type input "97.25"
type input "9"
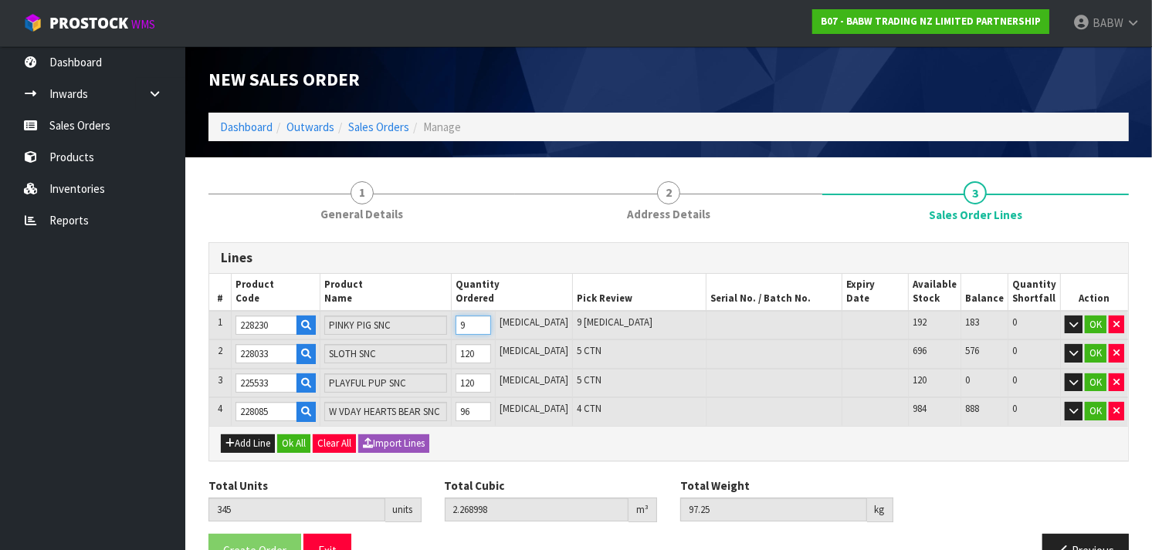
type input "432"
type input "2.794256"
type input "121.8"
type input "96"
click at [553, 446] on div "Add Line Ok All Clear All Import Lines" at bounding box center [668, 443] width 919 height 35
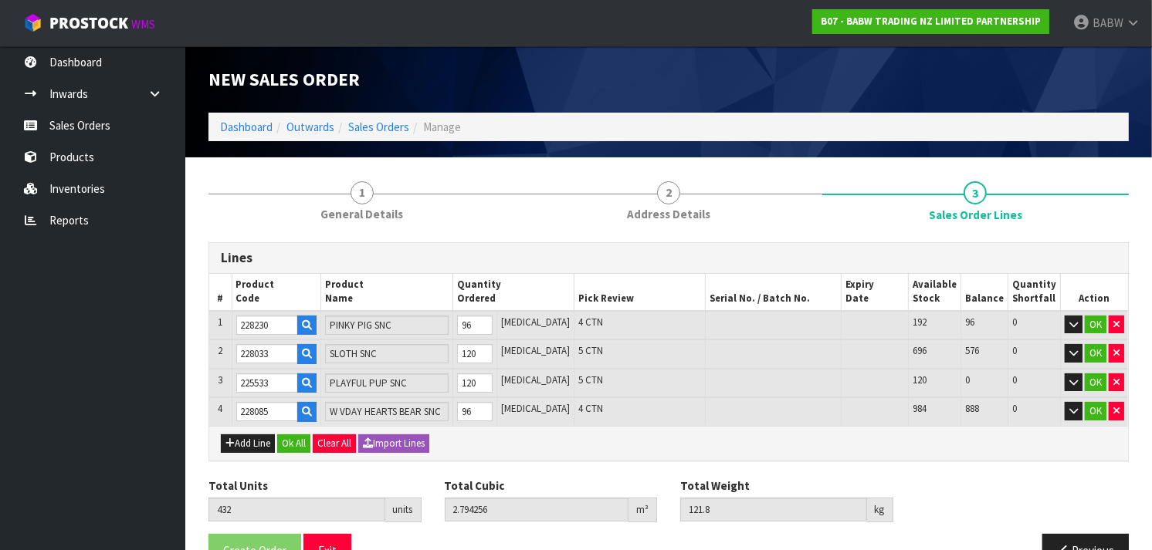
click at [525, 430] on div "Add Line Ok All Clear All Import Lines" at bounding box center [668, 443] width 919 height 35
click at [460, 357] on tr "2 228033 SLOTH SNC 120 [MEDICAL_DATA] 5 CTN 696 576 0 OK" at bounding box center [668, 354] width 919 height 29
type input "321"
type input "2.172816"
type input "91.539"
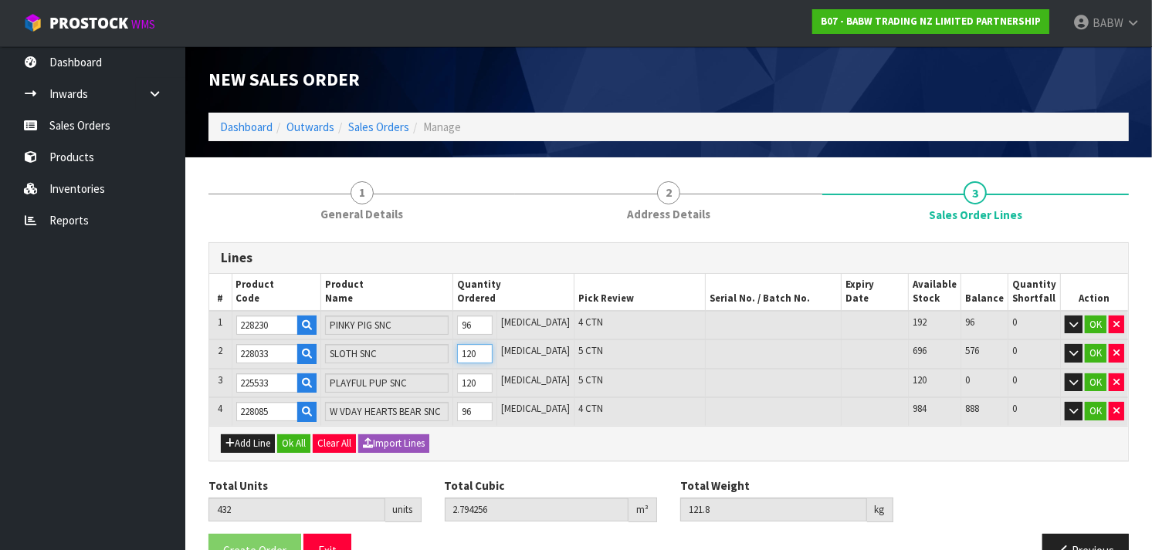
type input "9"
type input "408"
type input "2.660212"
type input "115.26"
type input "96"
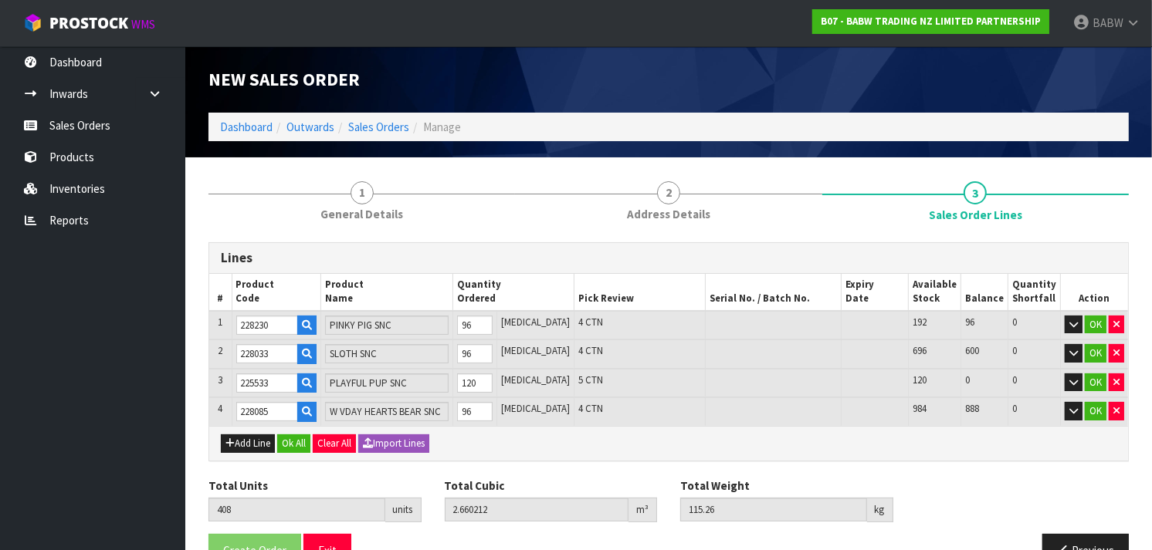
click at [485, 452] on div "Add Line Ok All Clear All Import Lines" at bounding box center [668, 443] width 919 height 35
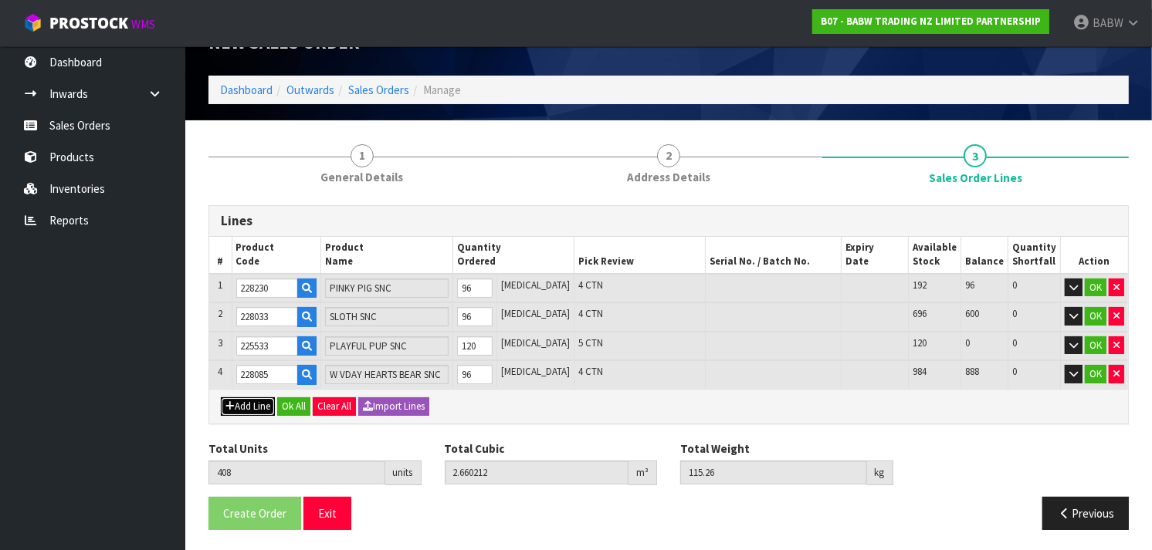
click at [250, 400] on button "Add Line" at bounding box center [248, 407] width 54 height 19
type input "0"
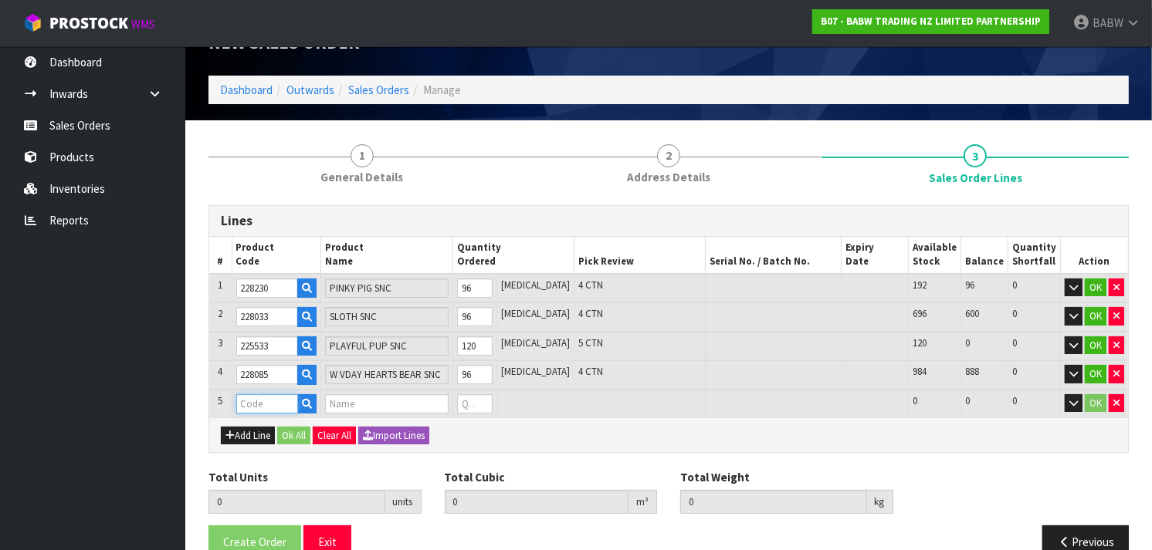
click at [259, 402] on input "text" at bounding box center [267, 404] width 62 height 19
paste input "18957"
type input "18957"
type input "408"
type input "2.660212"
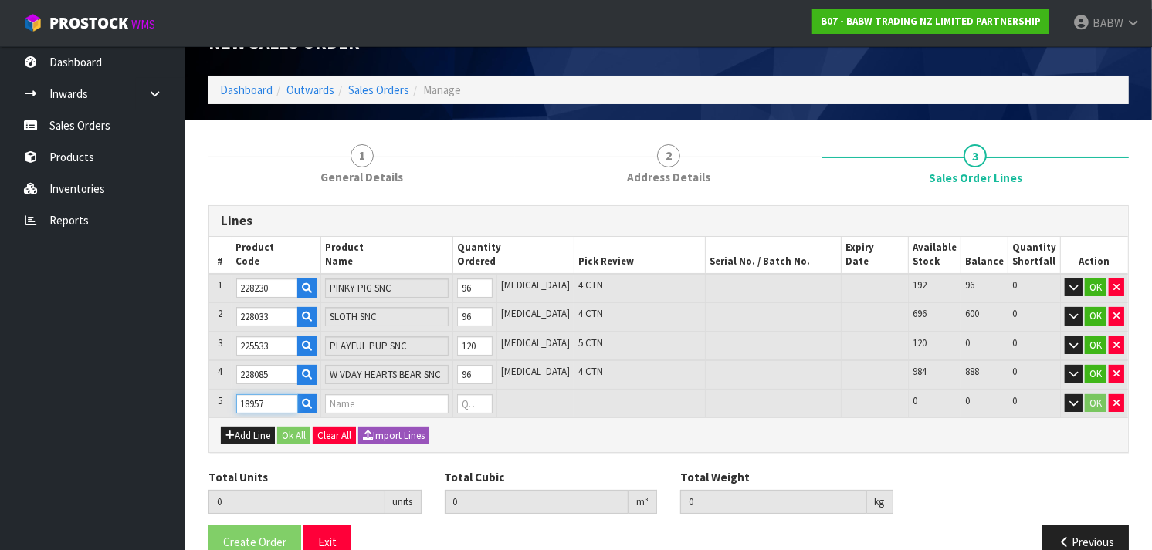
type input "115.26"
type input "BUBBLEGUM SCENT"
type input "0"
type input "18957"
drag, startPoint x: 489, startPoint y: 402, endPoint x: 473, endPoint y: 402, distance: 15.4
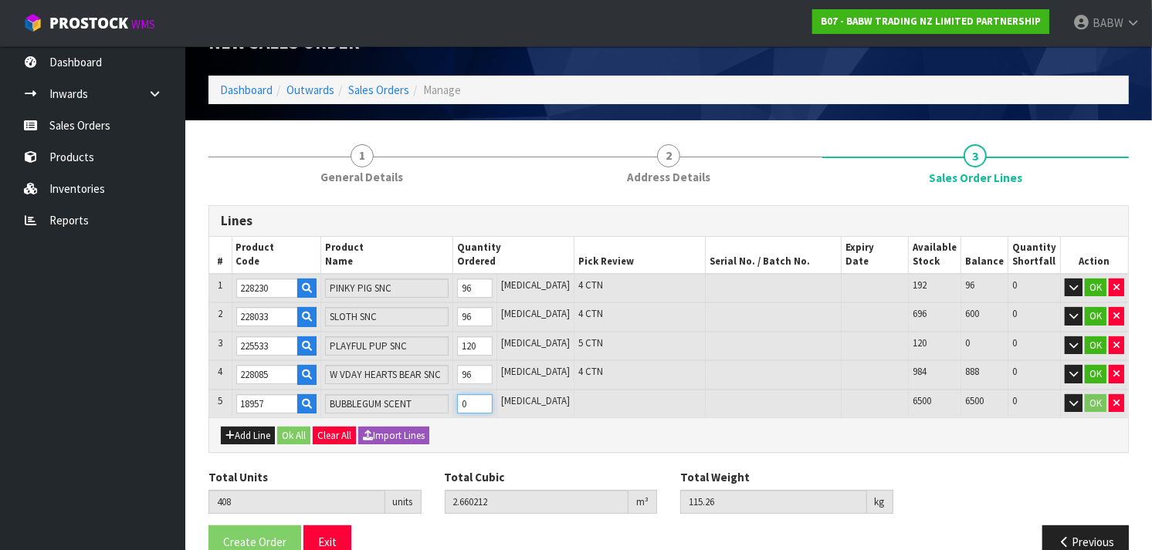
click at [473, 402] on td "0" at bounding box center [474, 404] width 44 height 29
type input "413"
type input "2.668192"
type input "117.36"
type input "5"
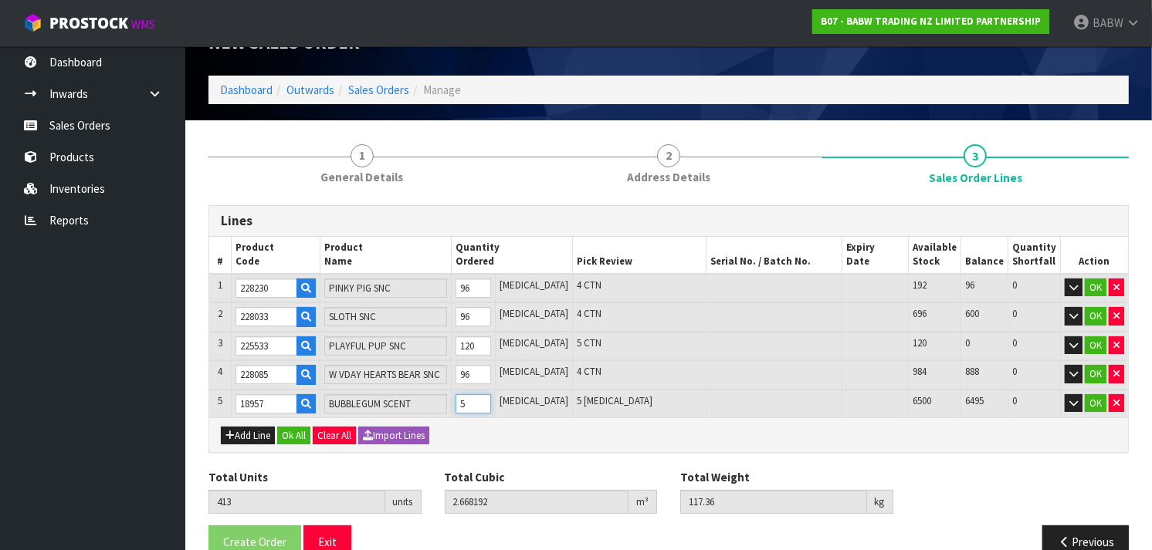
type input "458"
type input "2.661808"
type input "115.68"
type input "50"
click at [245, 430] on button "Add Line" at bounding box center [248, 436] width 54 height 19
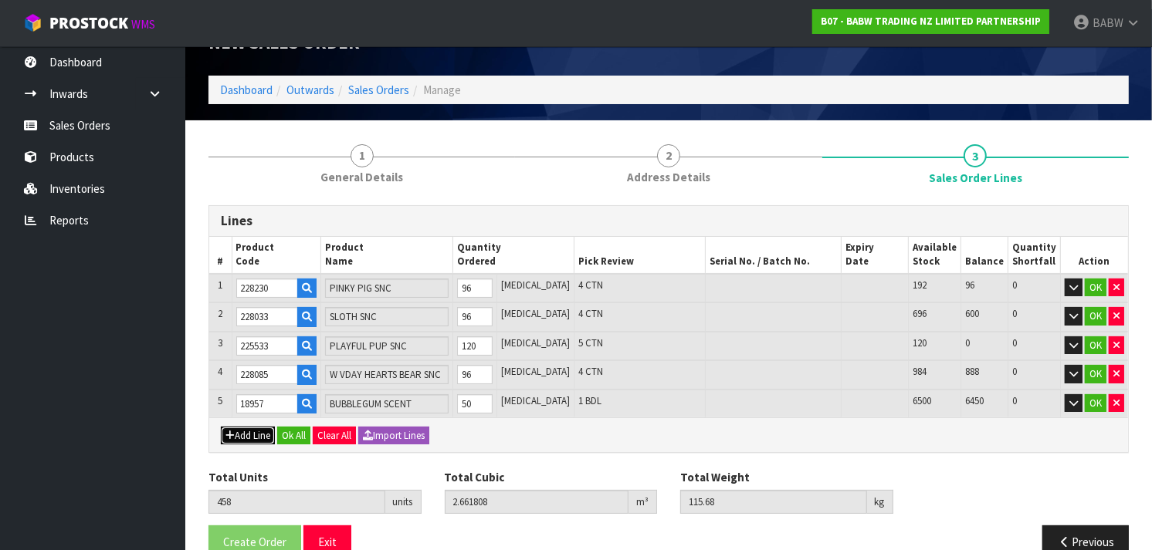
type input "0"
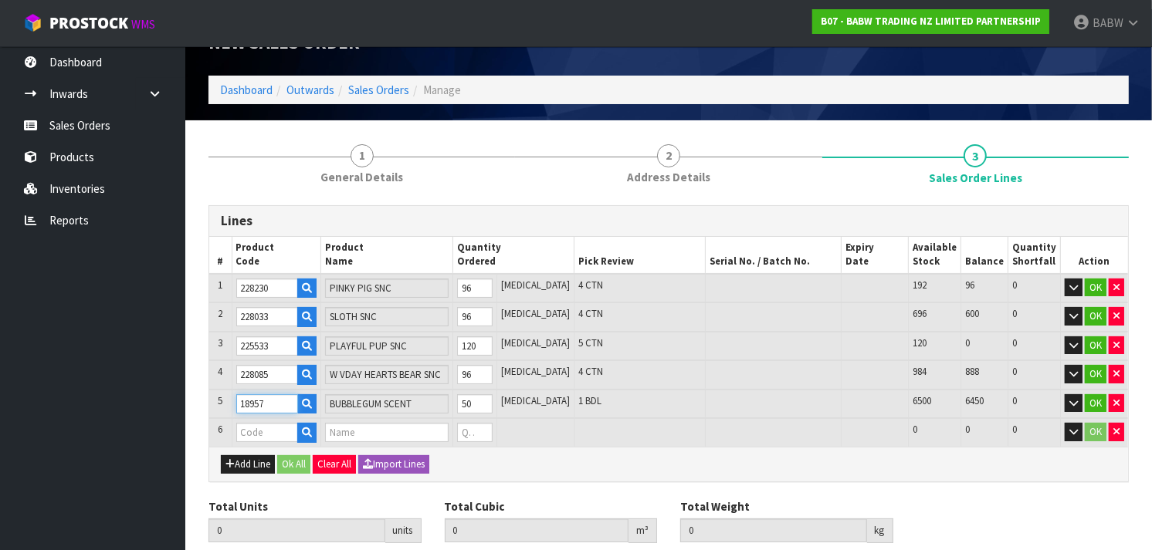
click at [263, 399] on input "18957" at bounding box center [267, 404] width 62 height 19
type input "18957"
click at [266, 435] on input "text" at bounding box center [267, 432] width 62 height 19
paste input "18958"
type input "18958"
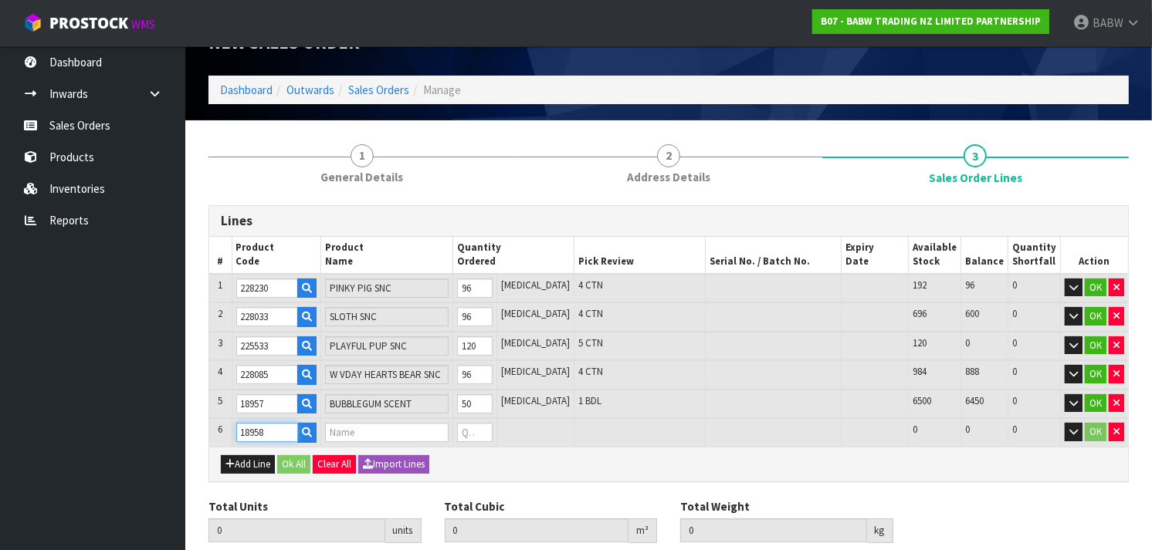
type input "458"
type input "2.661808"
type input "115.68"
type input "STRAWBERRY SCENT"
type input "0"
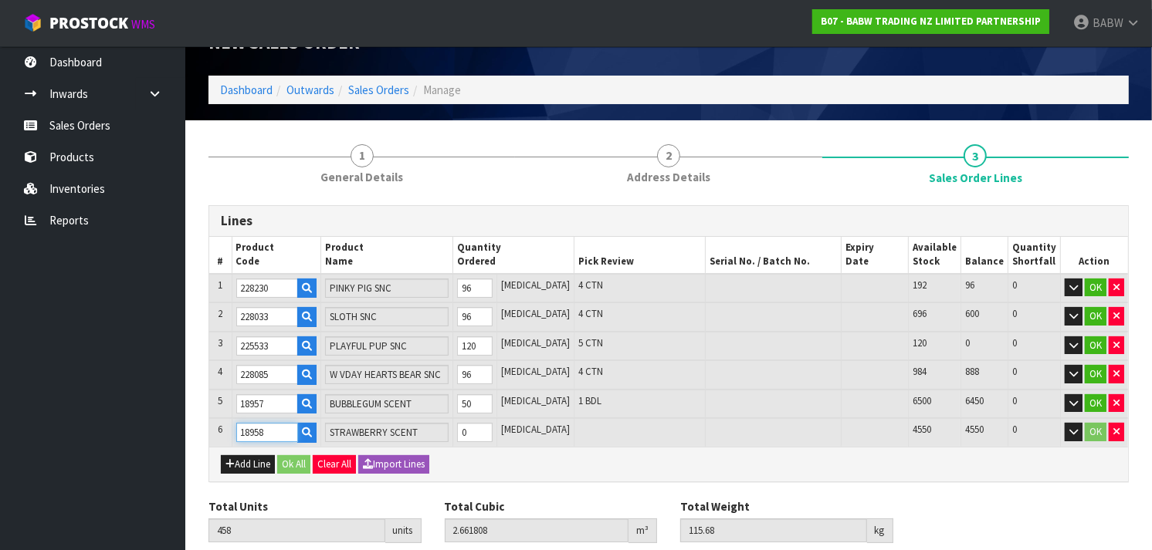
type input "18958"
click at [446, 433] on tr "6 18958 STRAWBERRY SCENT 0 [MEDICAL_DATA] 4550 4550 0 OK" at bounding box center [668, 432] width 919 height 29
type input "463"
type input "2.662108"
type input "115.73"
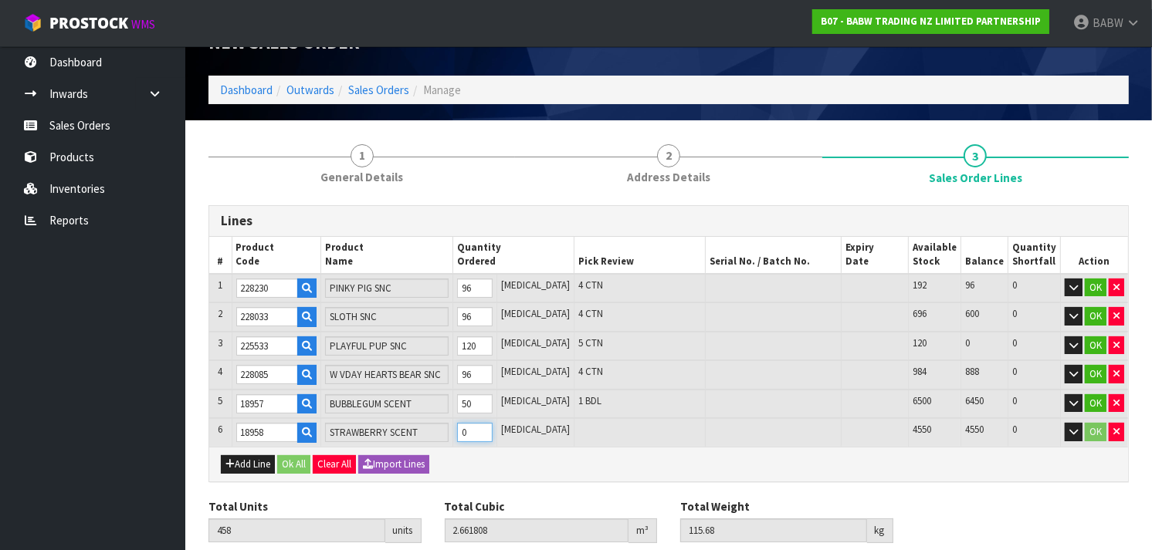
type input "5"
type input "508"
type input "2.664157"
type input "116.08"
type input "50"
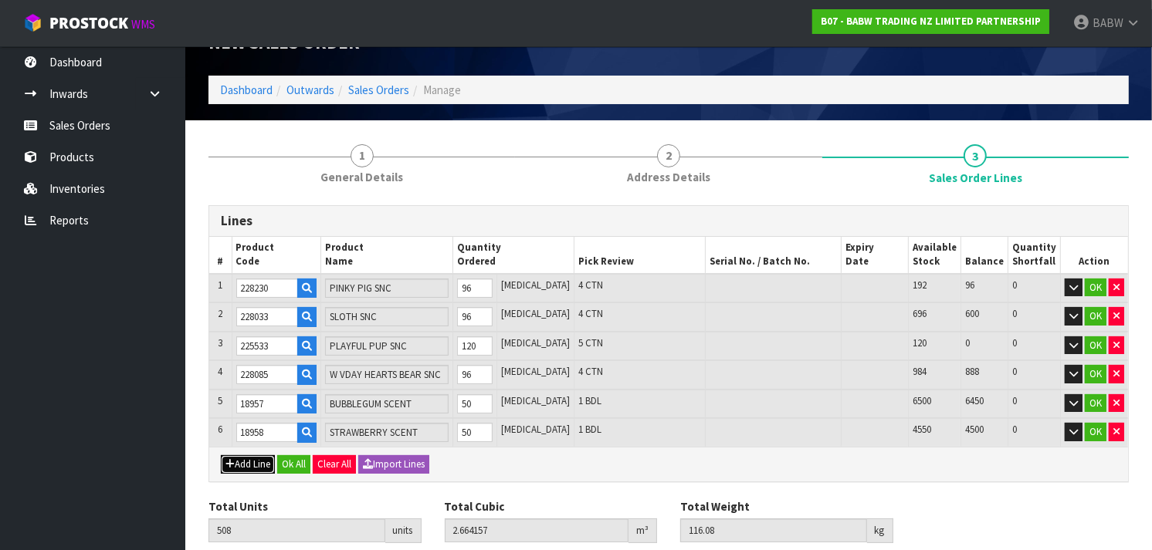
click at [266, 456] on button "Add Line" at bounding box center [248, 465] width 54 height 19
type input "0"
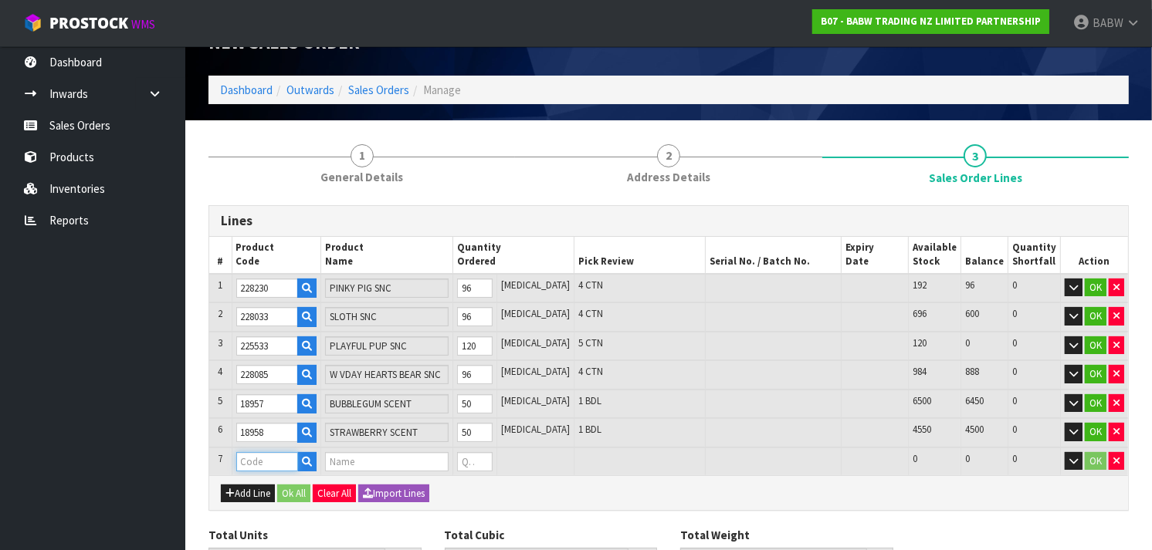
click at [273, 459] on input "text" at bounding box center [267, 461] width 62 height 19
paste input "27196"
type input "27196"
type input "508"
type input "2.664157"
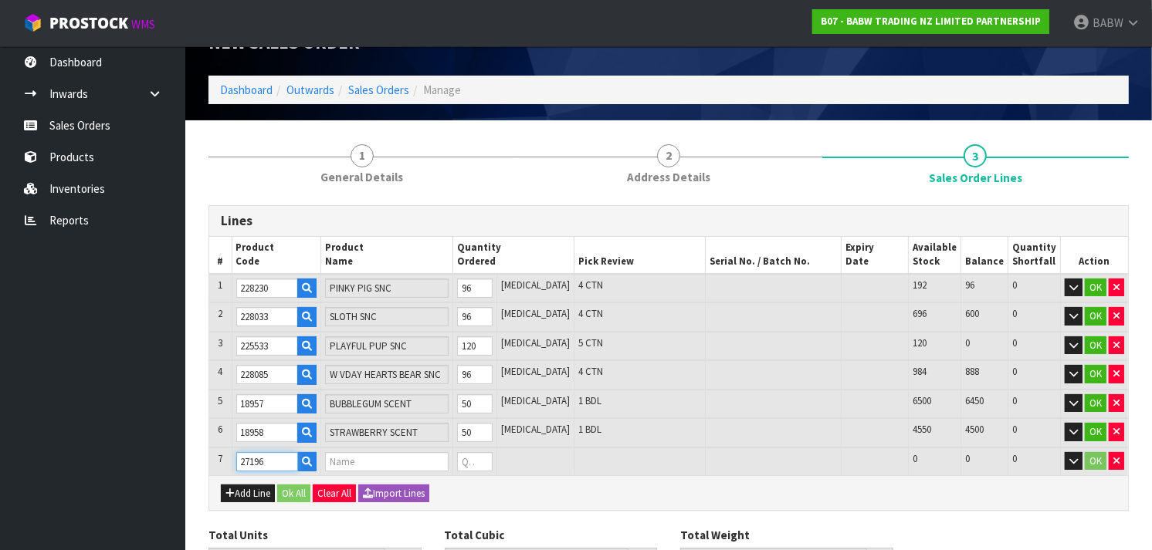
type input "116.08"
type input "BLUE BIRTHDAY CAKE SCENT"
type input "0"
type input "27196"
click at [463, 458] on tr "7 27196 BLUE BIRTHDAY CAKE SCENT 0 [MEDICAL_DATA] 2500 2500 0 OK" at bounding box center [668, 462] width 919 height 29
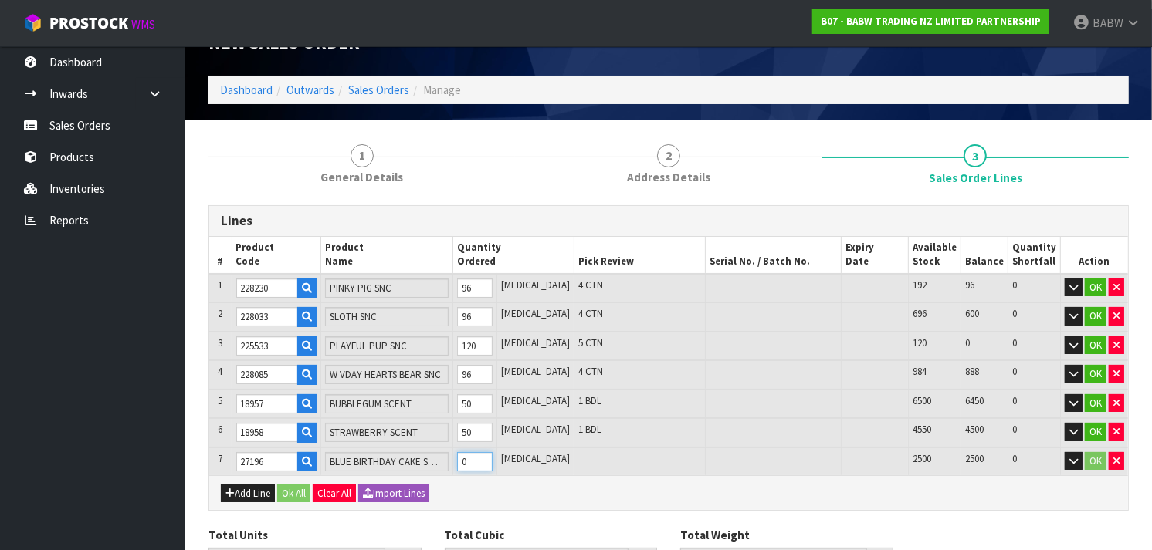
type input "513"
type input "2.664172"
type input "116.085"
type input "5"
type input "558"
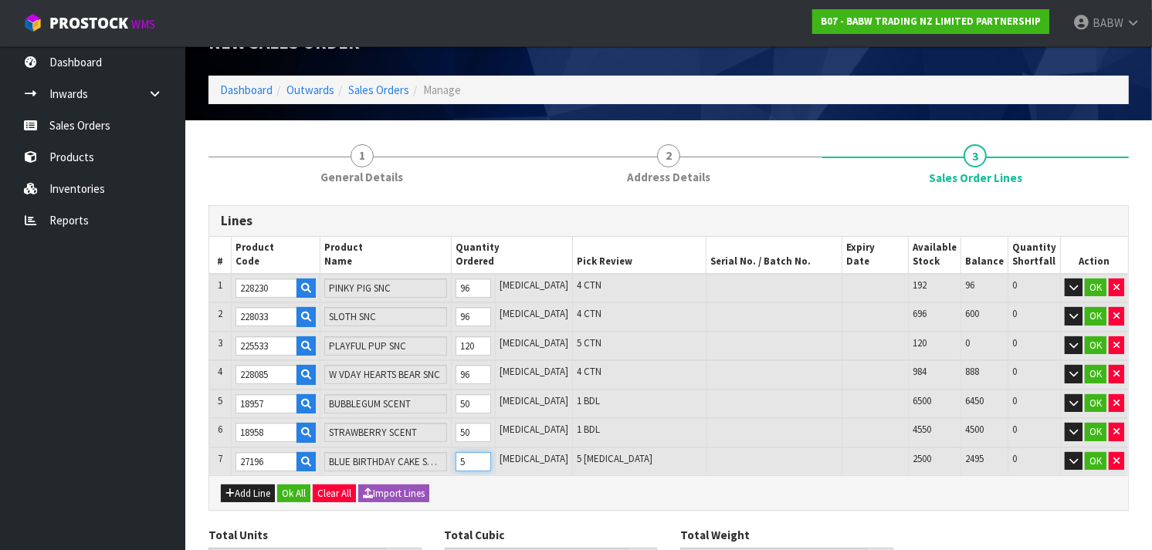
type input "2.665921"
type input "116.48"
type input "50"
click at [269, 487] on button "Add Line" at bounding box center [248, 494] width 54 height 19
type input "0"
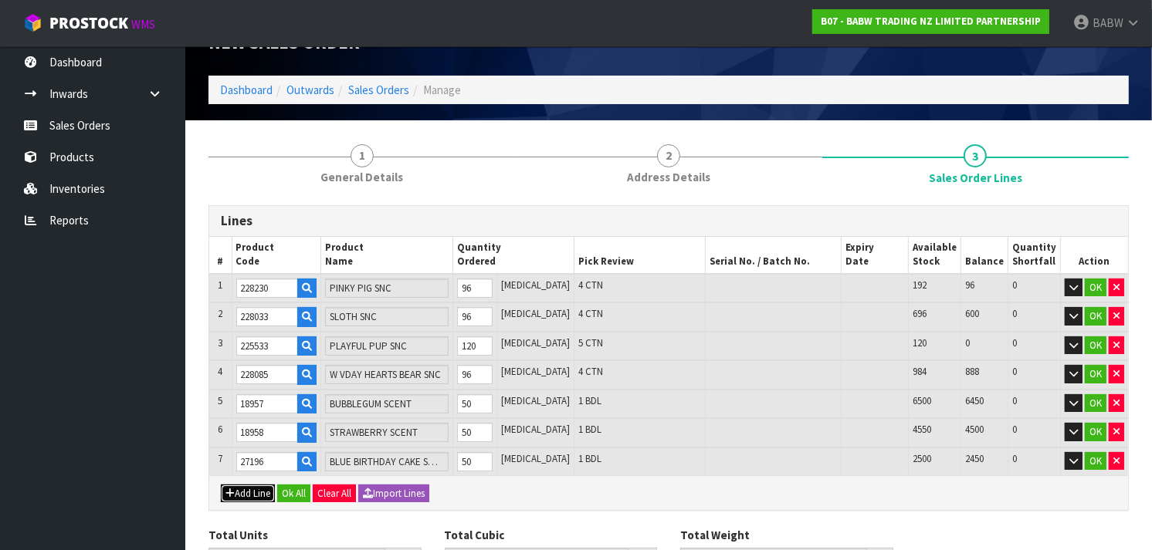
type input "0"
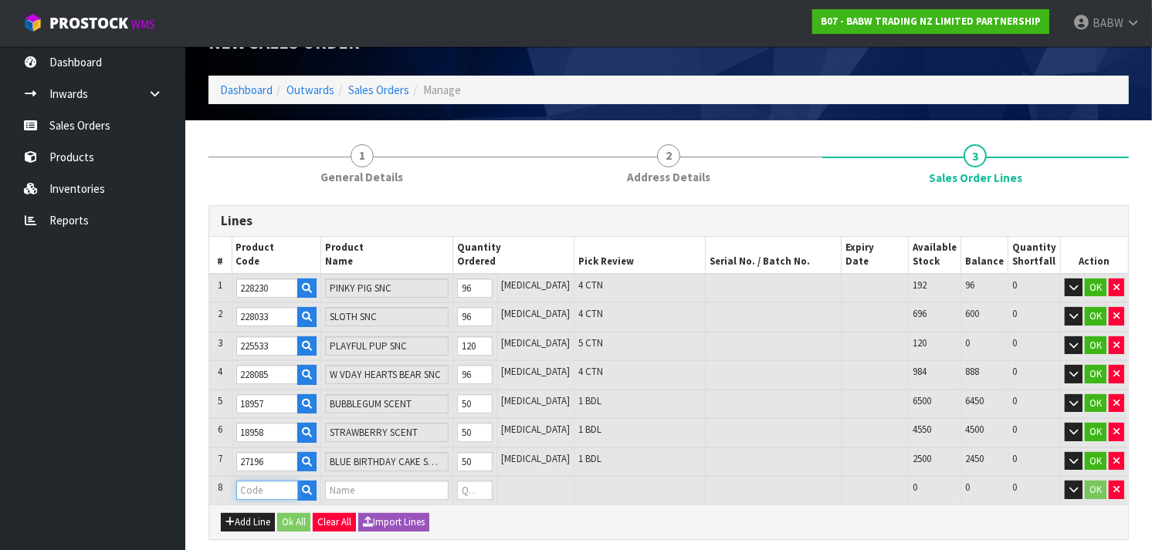
paste input "25878"
type input "25878"
type input "558"
type input "2.665921"
type input "116.48"
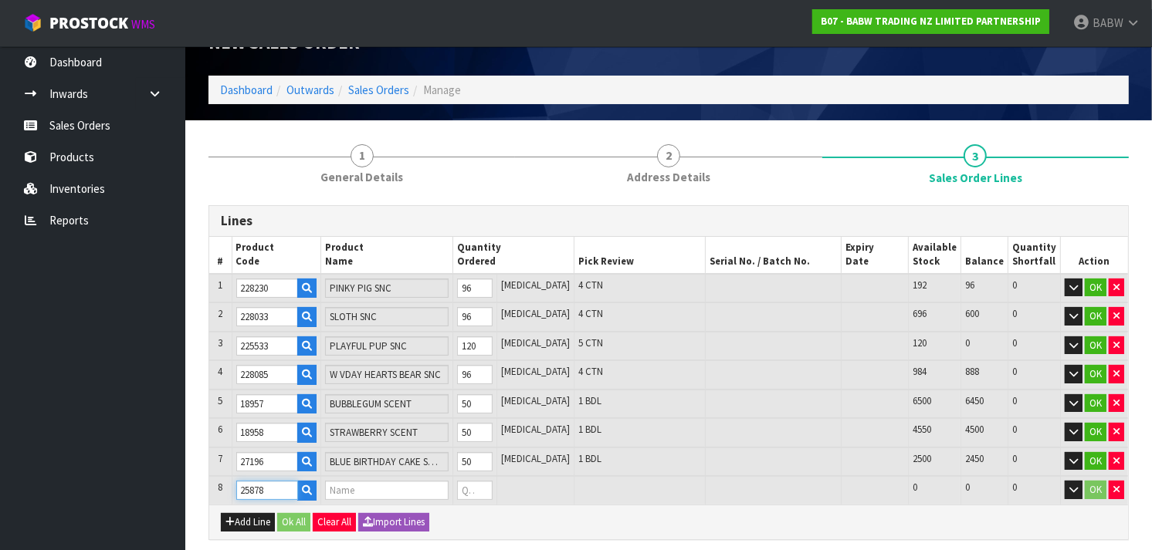
type input "FAIRY SOUND"
type input "0"
type input "25878"
click at [449, 489] on tr "8 25878 FAIRY SOUND 0 [MEDICAL_DATA] 375 375 0 OK" at bounding box center [668, 490] width 919 height 29
type input "560"
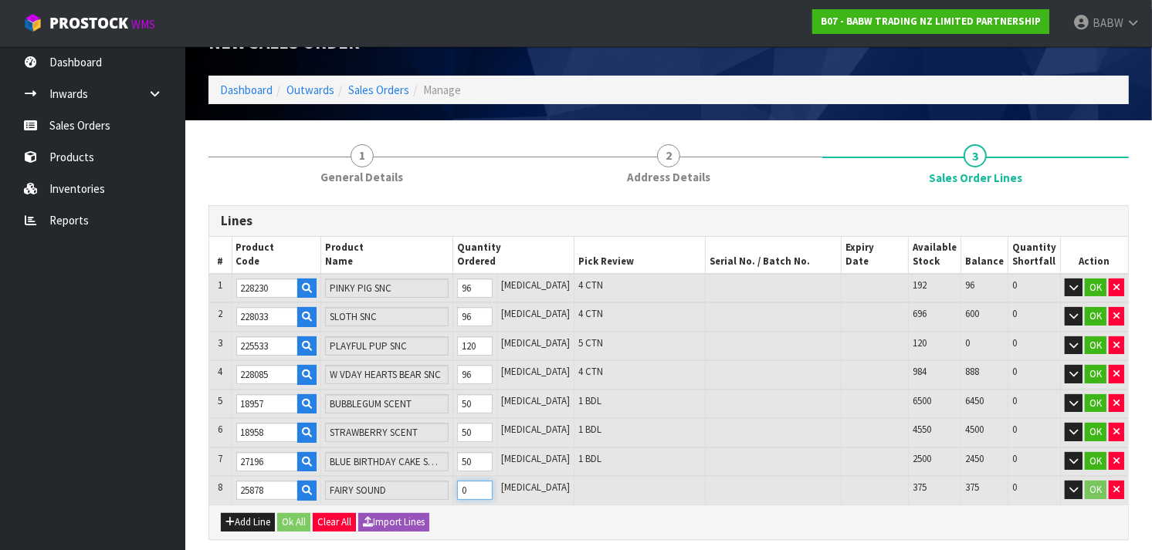
type input "2.666081"
type input "116.528"
type input "2"
type input "583"
type input "2.668081"
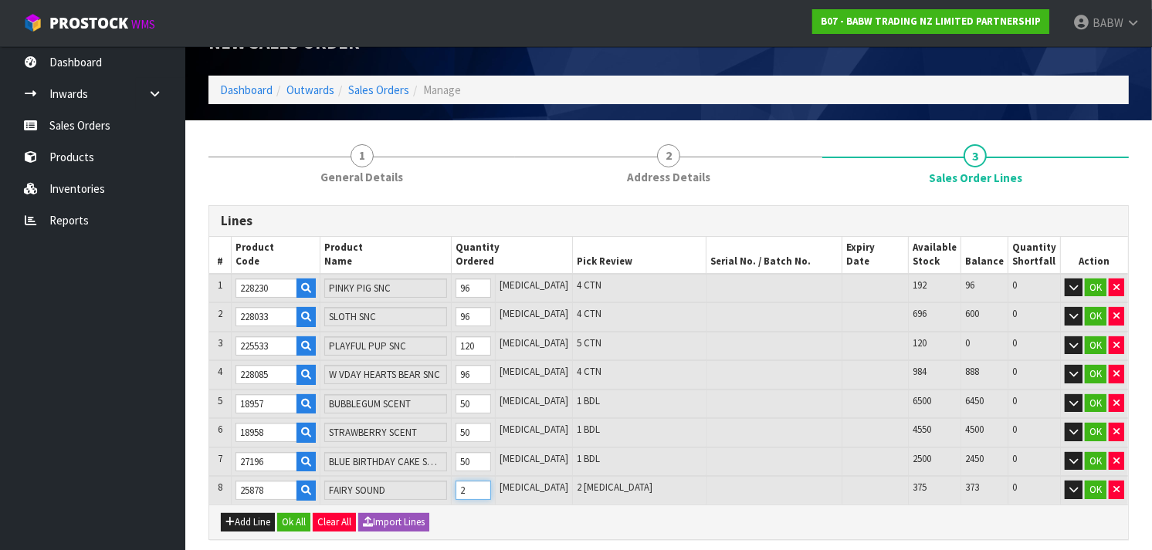
type input "117.06"
type input "25"
click at [239, 523] on button "Add Line" at bounding box center [248, 522] width 54 height 19
type input "0"
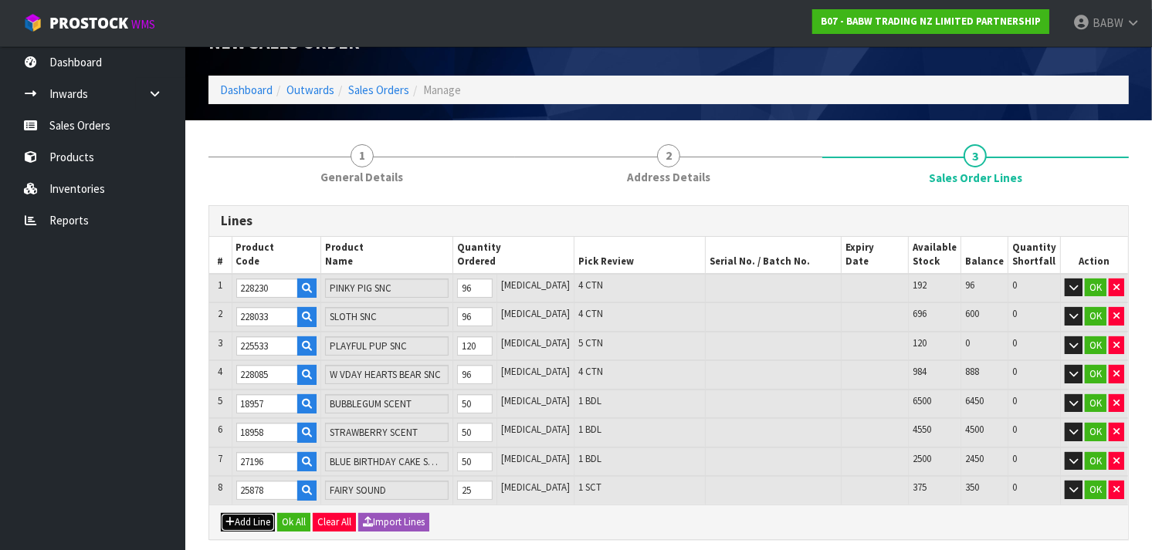
type input "0"
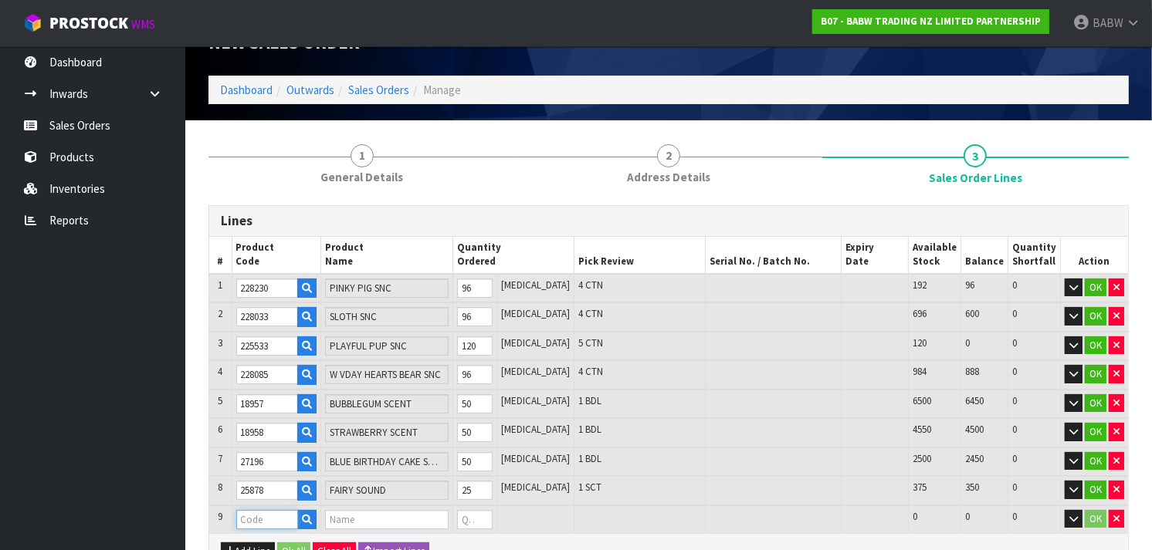
click at [251, 520] on input "text" at bounding box center [267, 519] width 62 height 19
paste input "28095"
type input "28095"
type input "583"
type input "2.668081"
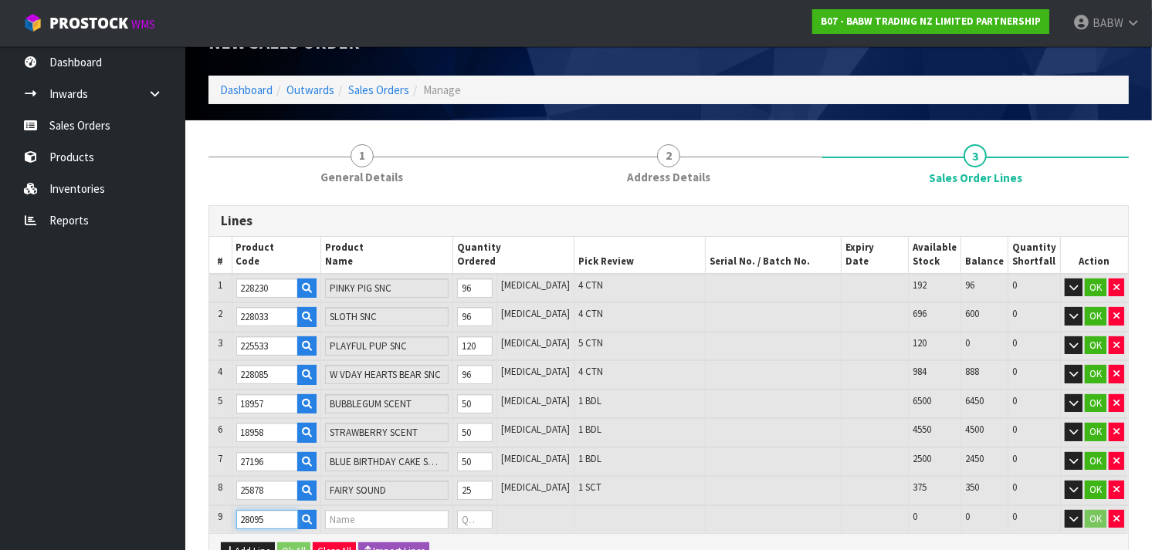
type input "117.06"
type input "PUPPY SOUNDS UPD"
type input "0"
type input "28095"
click at [459, 513] on tr "9 28095 PUPPY SOUNDS UPD 0 [MEDICAL_DATA] 1400 1400 0 OK" at bounding box center [668, 520] width 919 height 29
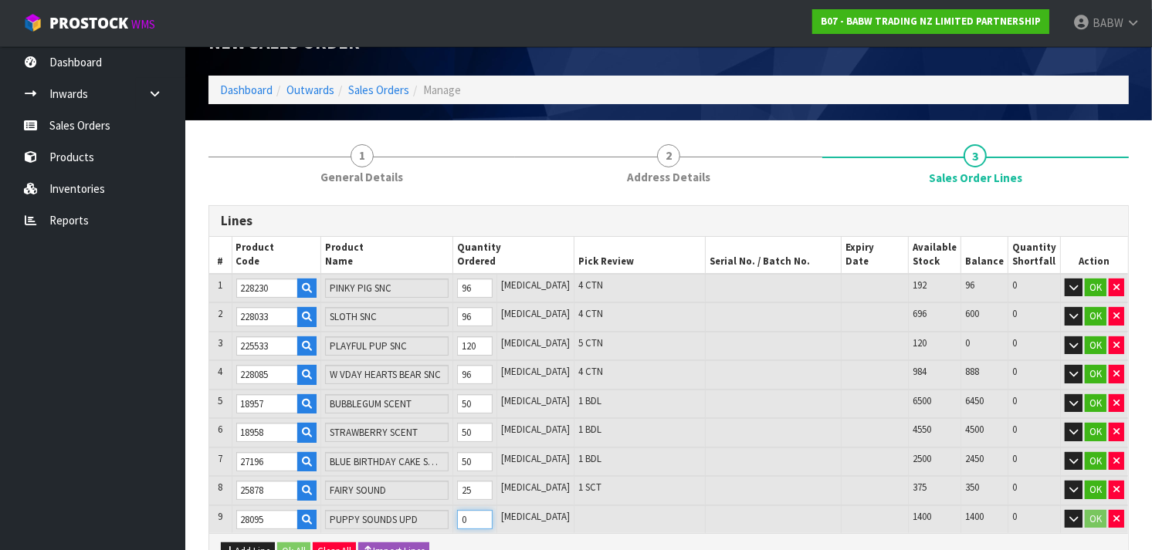
type input "585"
type input "2.668253"
type input "117.106"
type input "2"
type input "608"
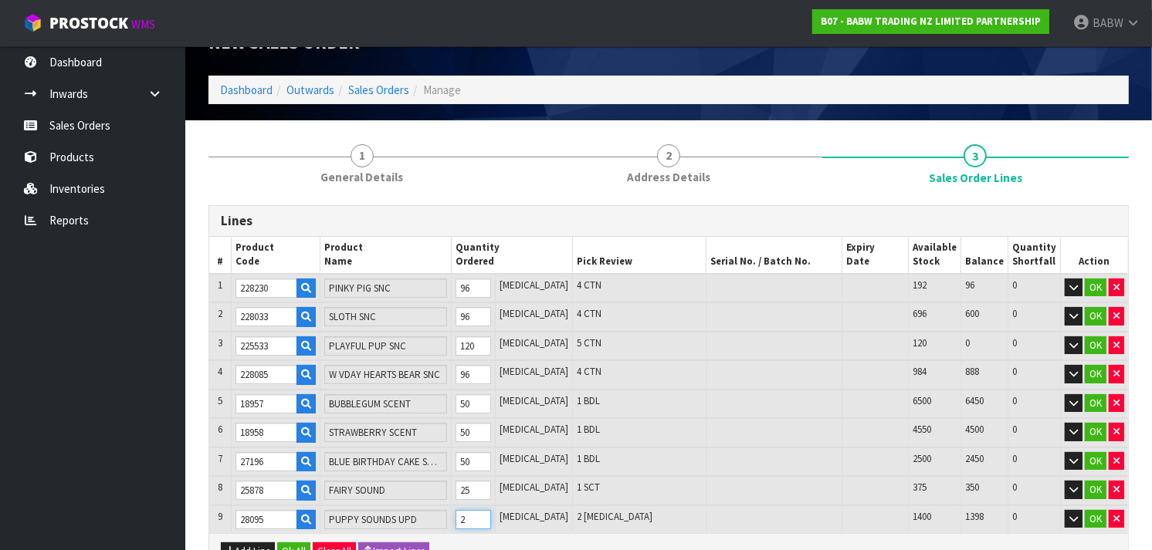
type input "2.670241"
type input "117.64"
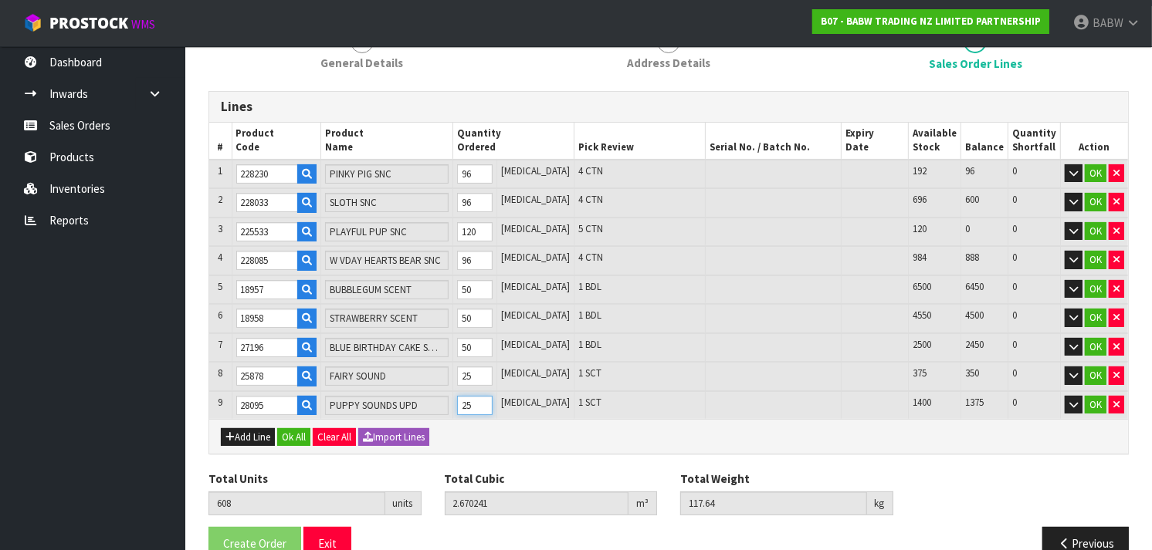
scroll to position [152, 0]
type input "25"
click at [243, 428] on button "Add Line" at bounding box center [248, 437] width 54 height 19
type input "0"
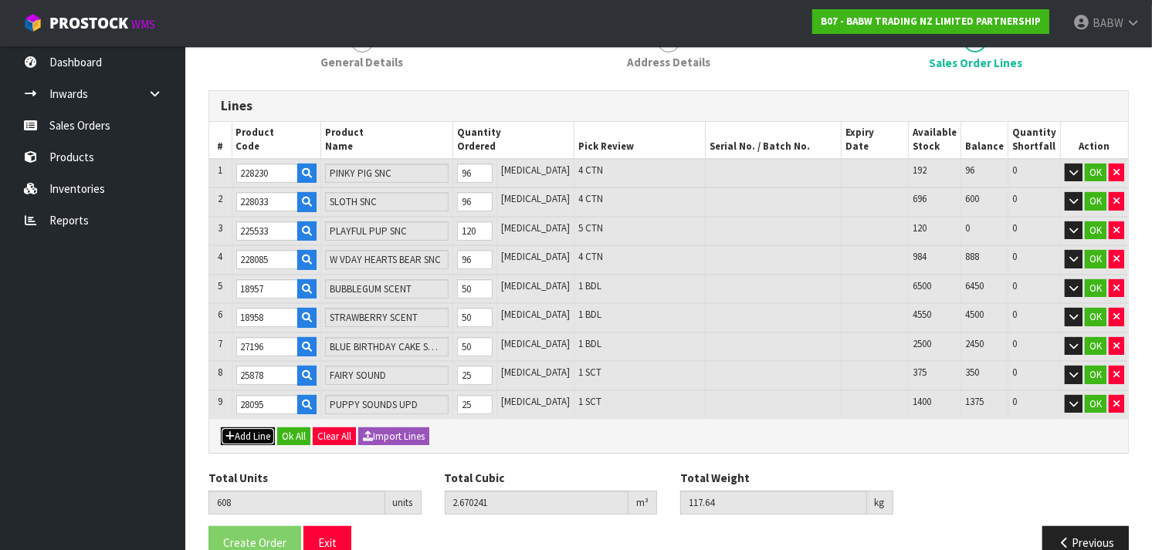
type input "0"
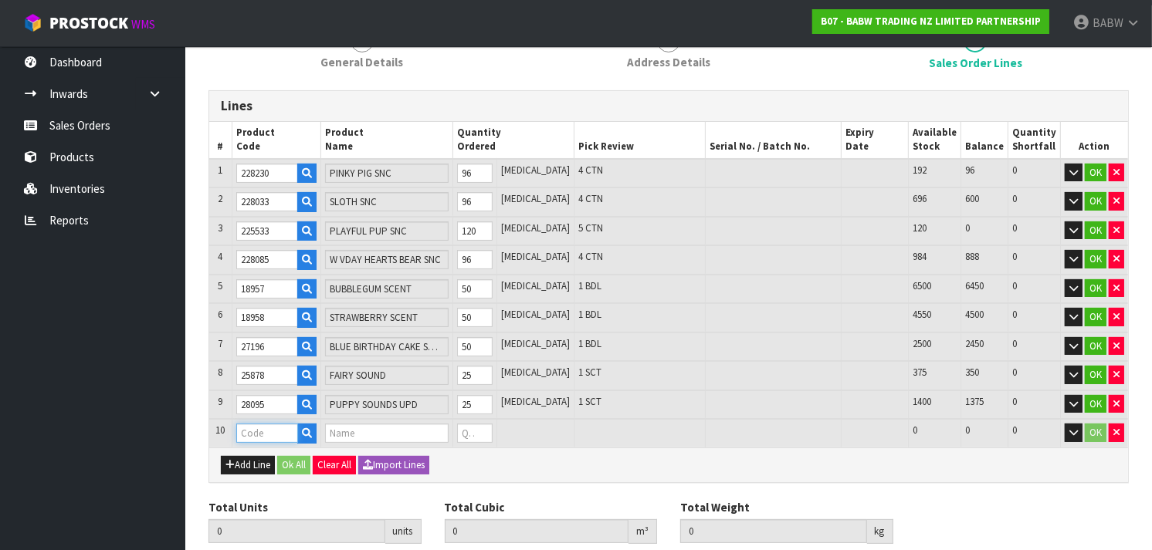
click at [274, 428] on input "text" at bounding box center [267, 433] width 62 height 19
paste input "24713"
type input "24713"
type input "608"
type input "2.670241"
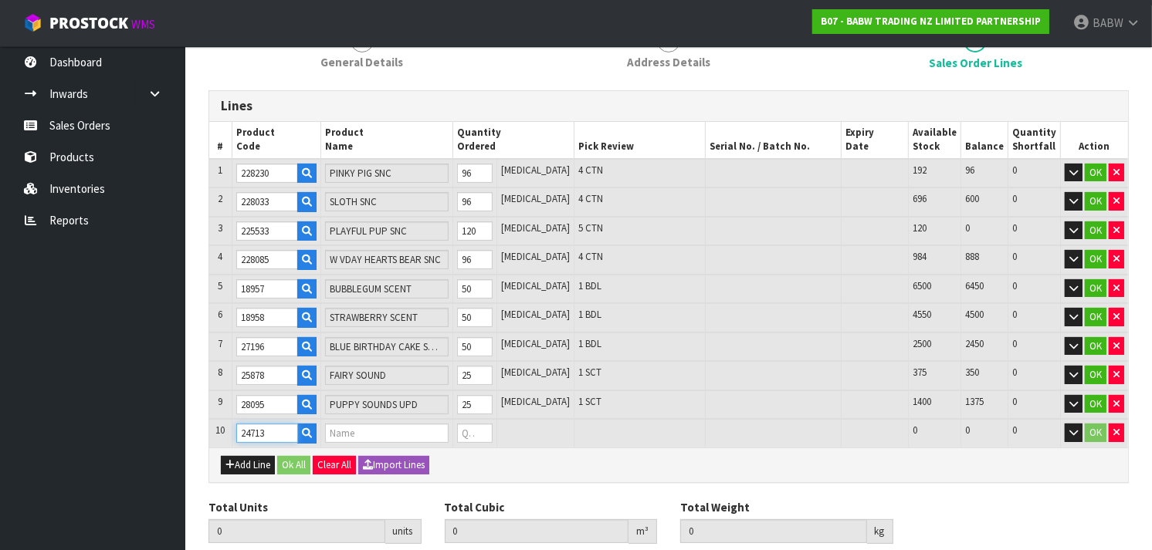
type input "117.64"
type input "HEARTBEAT IV"
type input "0"
type input "24713"
drag, startPoint x: 496, startPoint y: 433, endPoint x: 473, endPoint y: 430, distance: 23.4
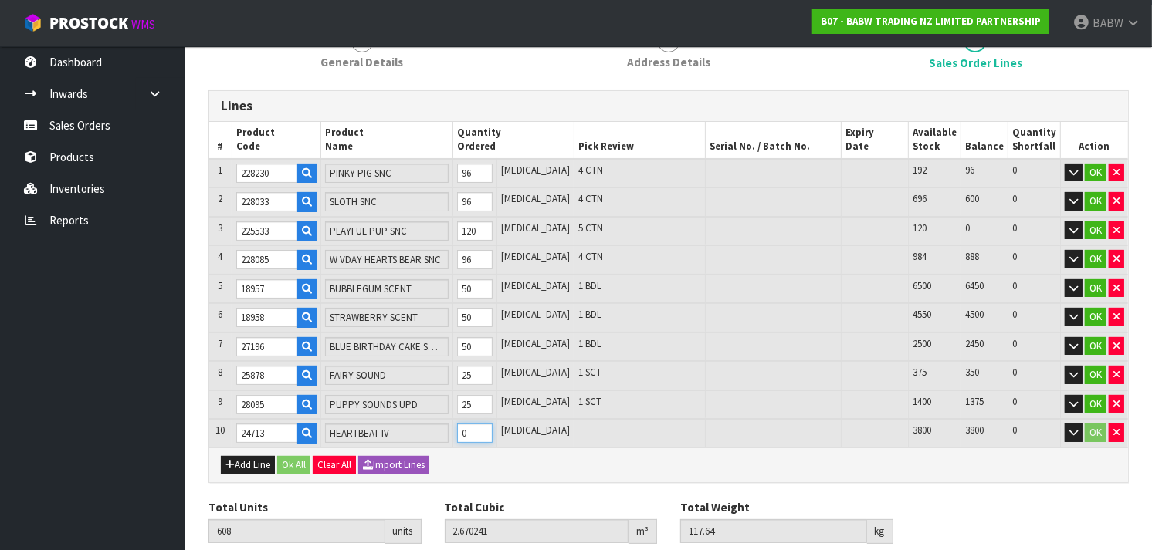
click at [473, 430] on td "0" at bounding box center [474, 433] width 44 height 29
type input "613"
type input "2.670841"
type input "117.735"
type input "5"
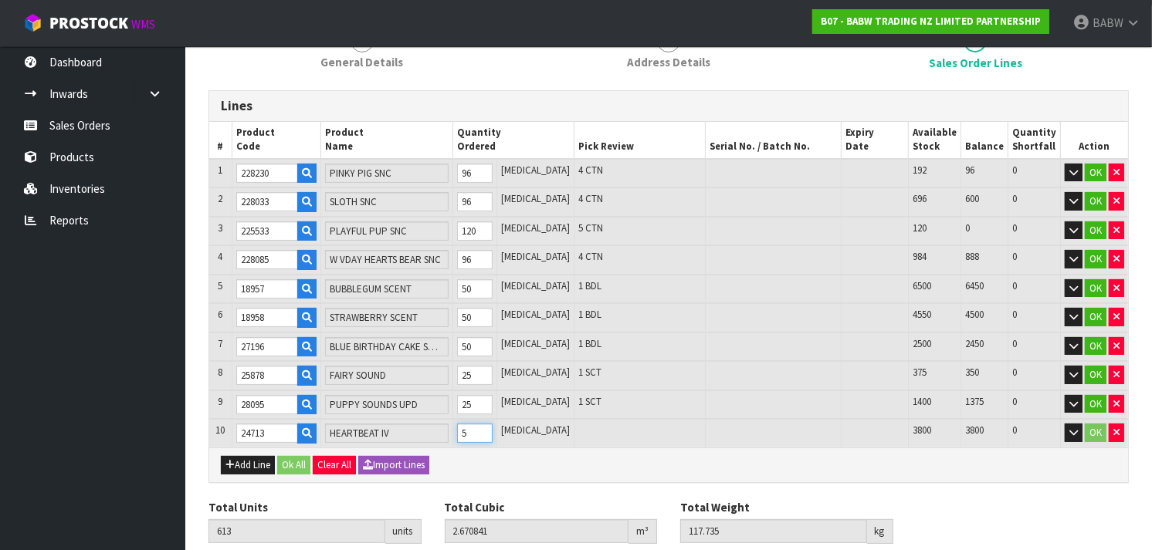
type input "658"
type input "2.675729"
type input "118.64"
type input "50"
click at [567, 461] on div "Add Line Ok All Clear All Import Lines" at bounding box center [668, 465] width 919 height 35
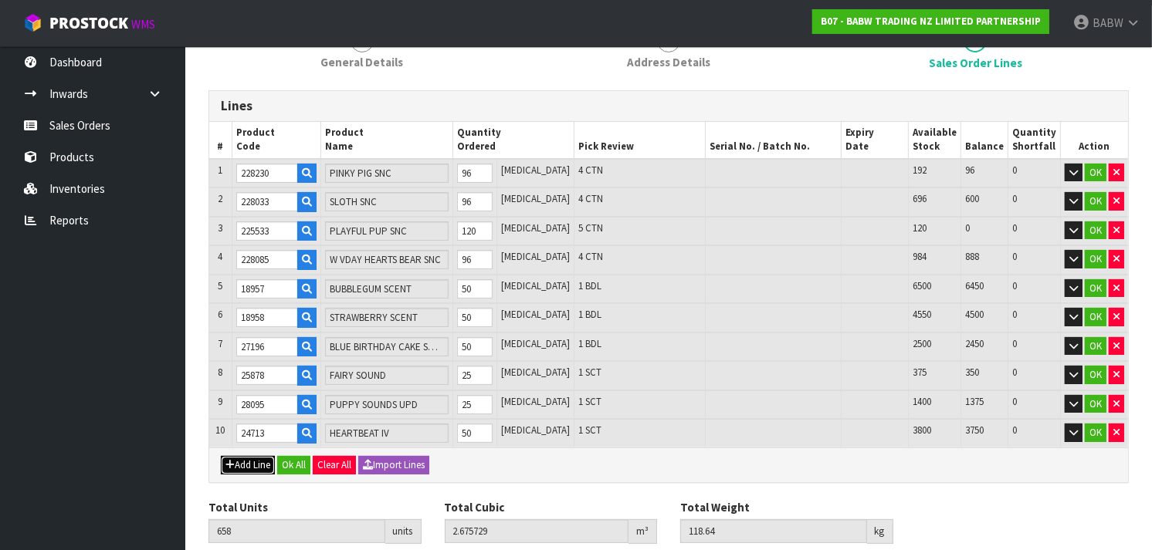
click at [264, 464] on button "Add Line" at bounding box center [248, 465] width 54 height 19
type input "0"
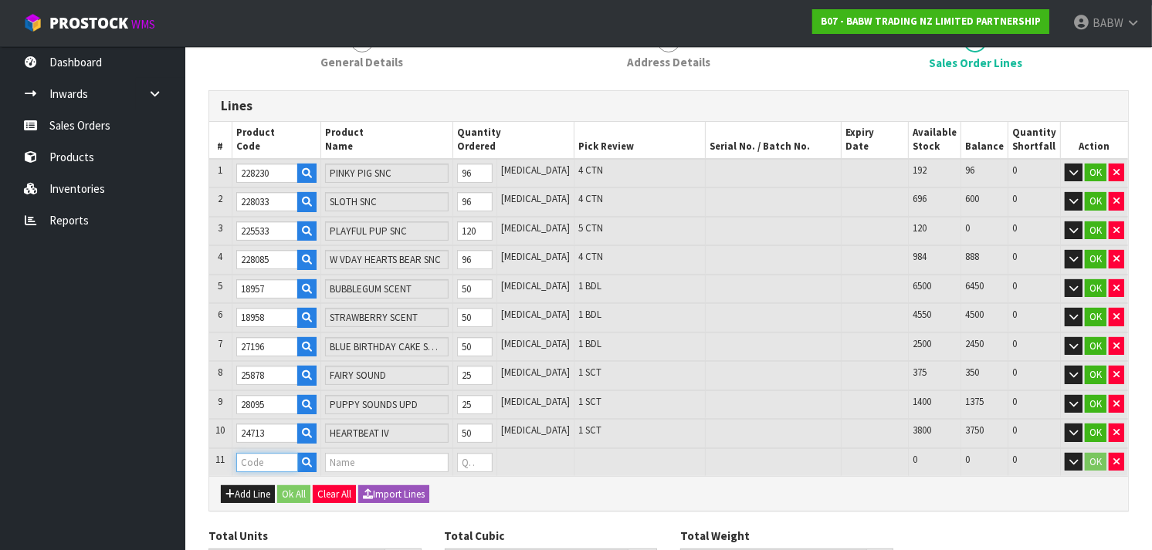
click at [266, 462] on input "text" at bounding box center [267, 462] width 62 height 19
paste input "20028"
click at [257, 456] on input "20028" at bounding box center [267, 462] width 62 height 19
drag, startPoint x: 490, startPoint y: 457, endPoint x: 469, endPoint y: 456, distance: 21.7
click at [469, 456] on tr "11 20028 RAINBOW TUTU SKI 0 [MEDICAL_DATA] 1776 1776 0 OK" at bounding box center [668, 463] width 919 height 29
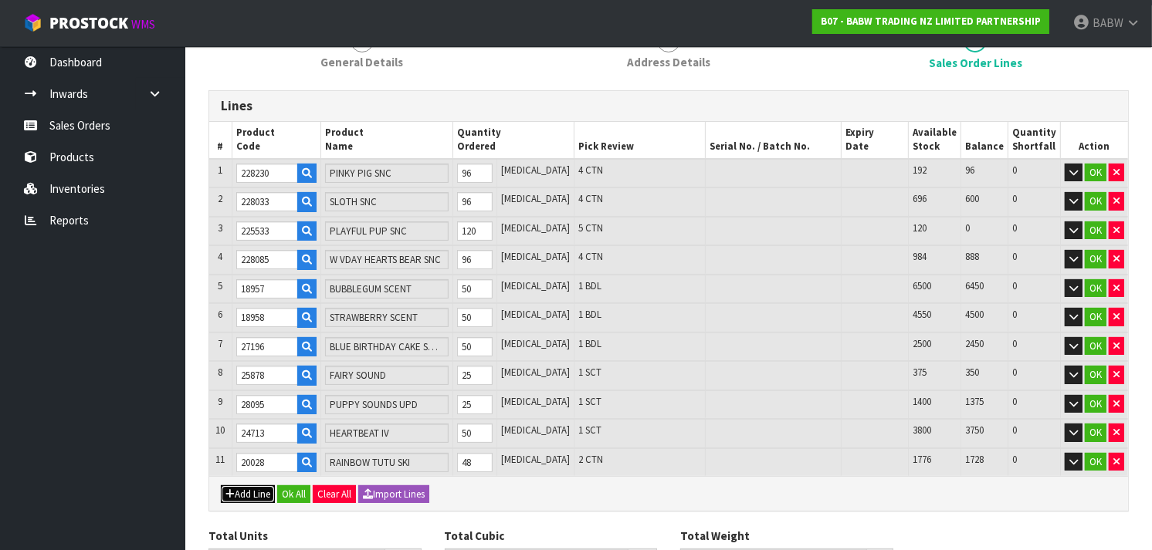
click at [243, 487] on button "Add Line" at bounding box center [248, 495] width 54 height 19
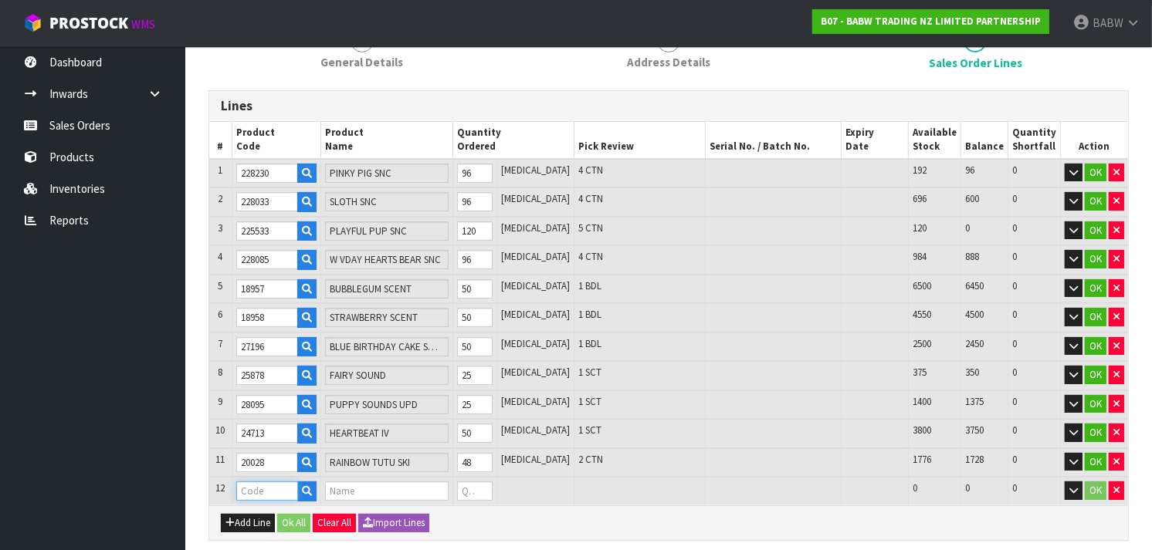
click at [276, 482] on input "text" at bounding box center [267, 491] width 62 height 19
paste input "25866"
click at [446, 487] on tr "12 25866 PASTEL RAINBOW T 0 [MEDICAL_DATA] 792 792 0 OK" at bounding box center [668, 491] width 919 height 29
click at [241, 517] on button "Add Line" at bounding box center [248, 523] width 54 height 19
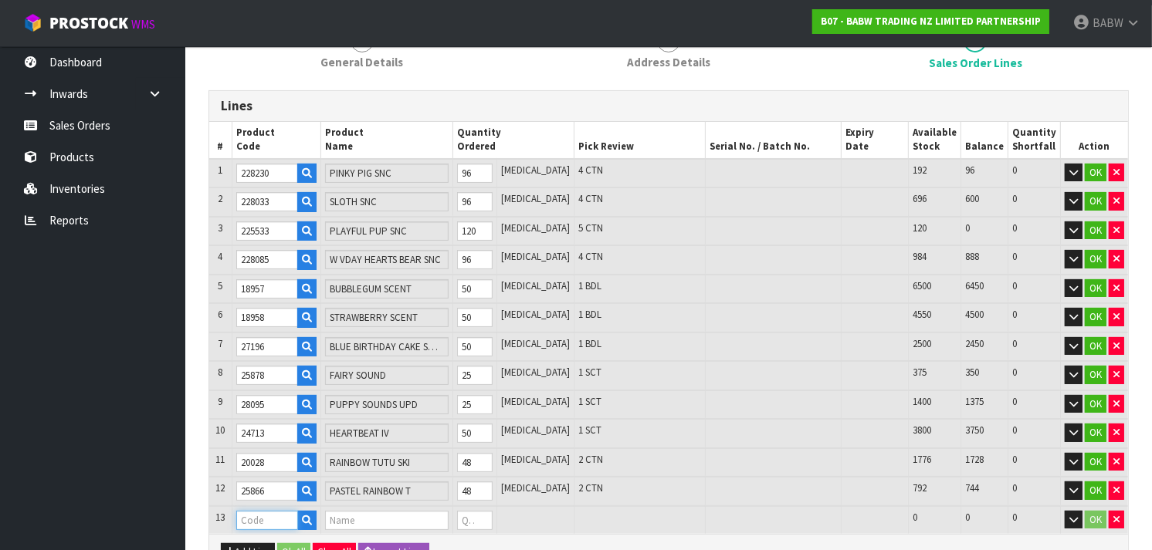
click at [276, 513] on input "text" at bounding box center [267, 520] width 62 height 19
paste input "29618"
click at [418, 511] on tr "13 29618 STACK LOVE TEE 0 [MEDICAL_DATA] 252 252 0 OK" at bounding box center [668, 520] width 919 height 29
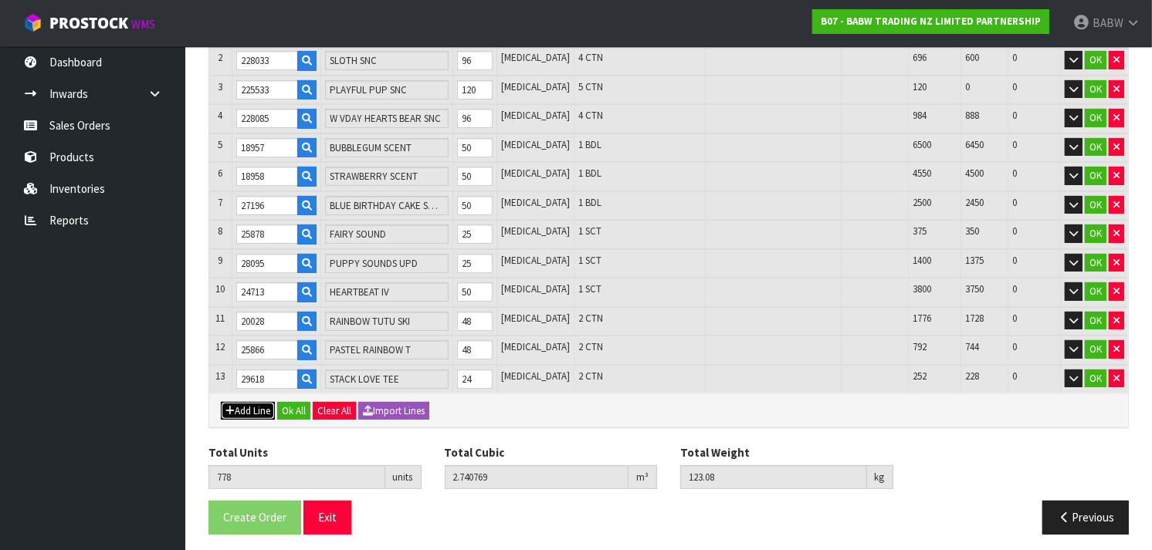
click at [249, 402] on button "Add Line" at bounding box center [248, 411] width 54 height 19
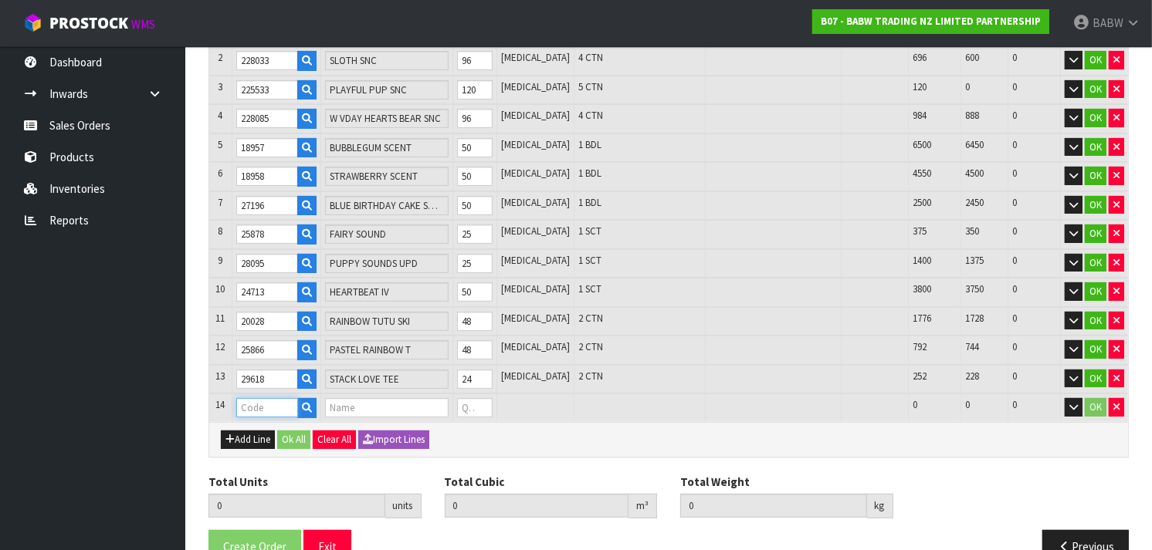
click at [264, 400] on input "text" at bounding box center [267, 407] width 62 height 19
paste input "22511"
click at [442, 404] on tr "14 22511 BLK ATHL SHORT 0 [MEDICAL_DATA] 144 144 0 OK" at bounding box center [668, 408] width 919 height 29
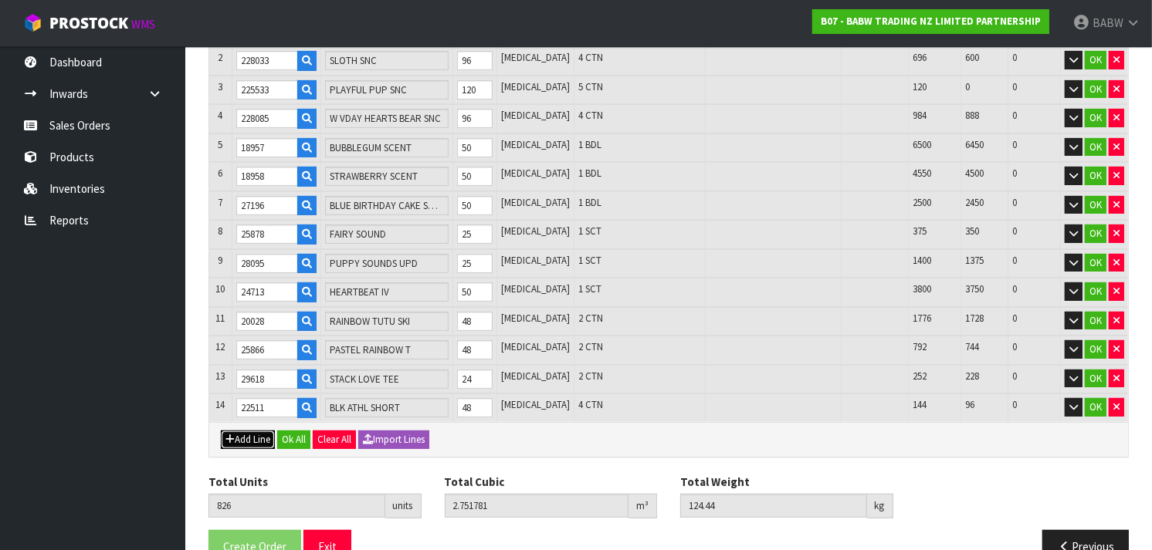
click at [237, 434] on button "Add Line" at bounding box center [248, 440] width 54 height 19
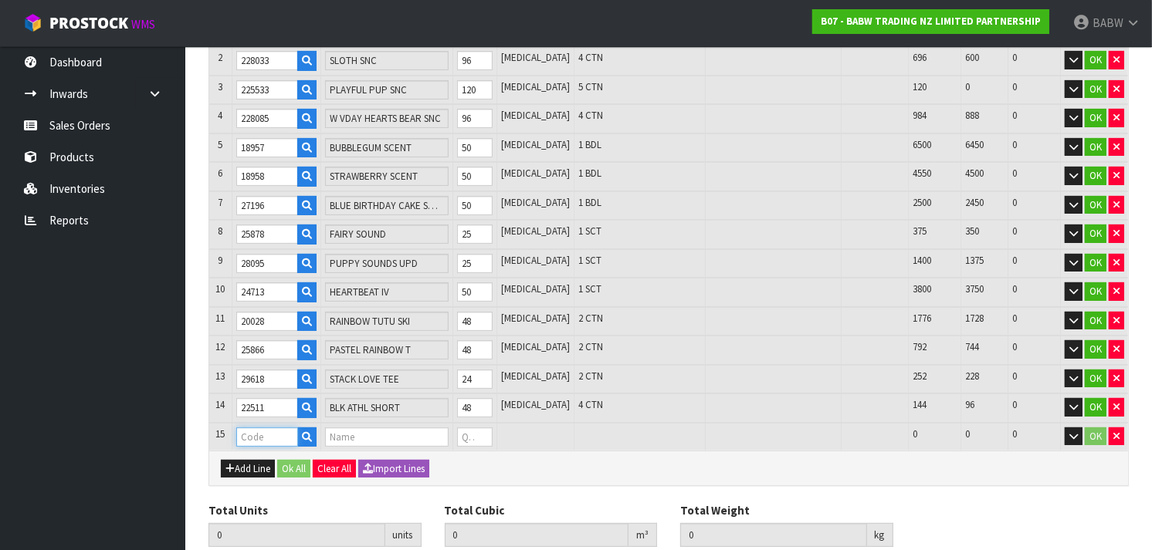
click at [250, 430] on input "text" at bounding box center [267, 437] width 62 height 19
paste input "32419"
click at [449, 432] on tr "15 32419 PNK CHECK PJ 0 [MEDICAL_DATA] 60 60 0 OK" at bounding box center [668, 437] width 919 height 29
click at [241, 463] on button "Add Line" at bounding box center [248, 469] width 54 height 19
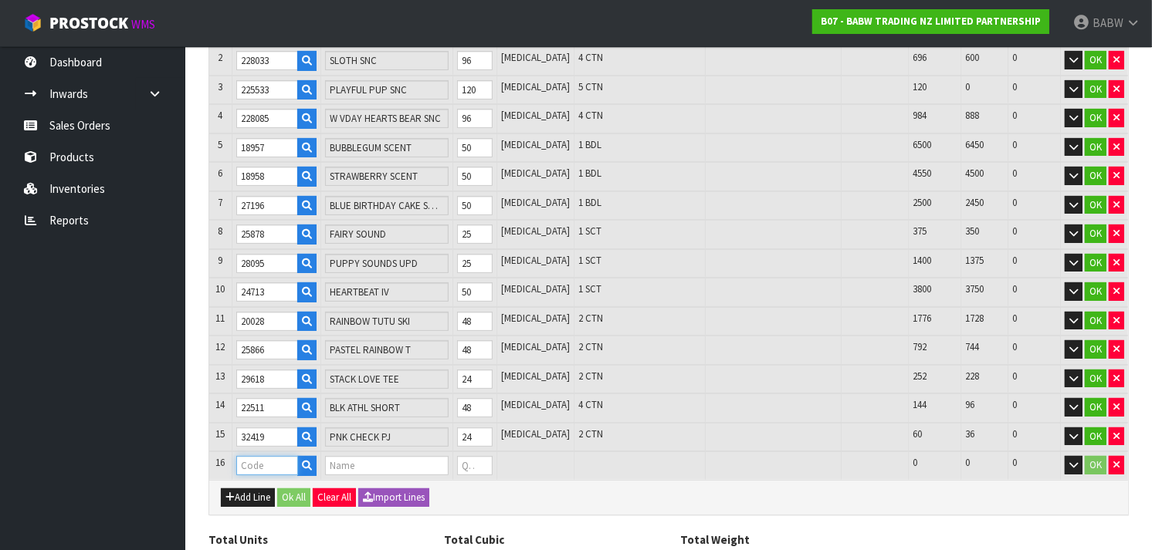
click at [267, 459] on input "text" at bounding box center [267, 465] width 62 height 19
paste input "23324"
click at [438, 459] on tr "16 23324 OVERALLS 0 [MEDICAL_DATA] 972 972 0 OK" at bounding box center [668, 466] width 919 height 29
click at [261, 461] on input "23324" at bounding box center [267, 465] width 62 height 19
click at [250, 489] on button "Add Line" at bounding box center [248, 498] width 54 height 19
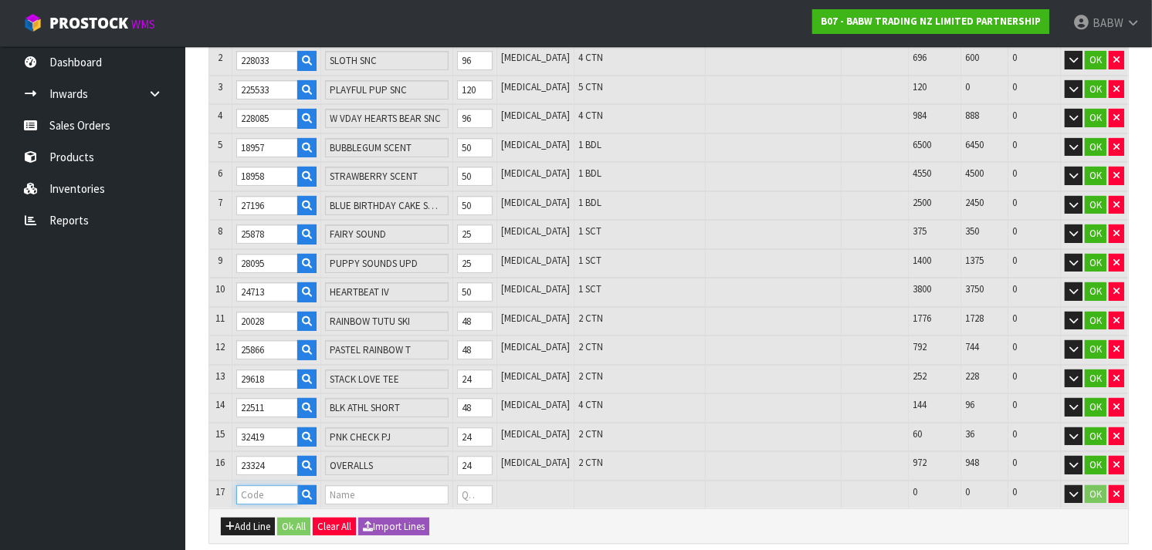
click at [283, 486] on input "text" at bounding box center [267, 495] width 62 height 19
paste input "32467"
click at [404, 492] on tr "17 32467 BELLE DRESS 0 [MEDICAL_DATA] 276 276 0 OK" at bounding box center [668, 495] width 919 height 29
click at [242, 520] on button "Add Line" at bounding box center [248, 527] width 54 height 19
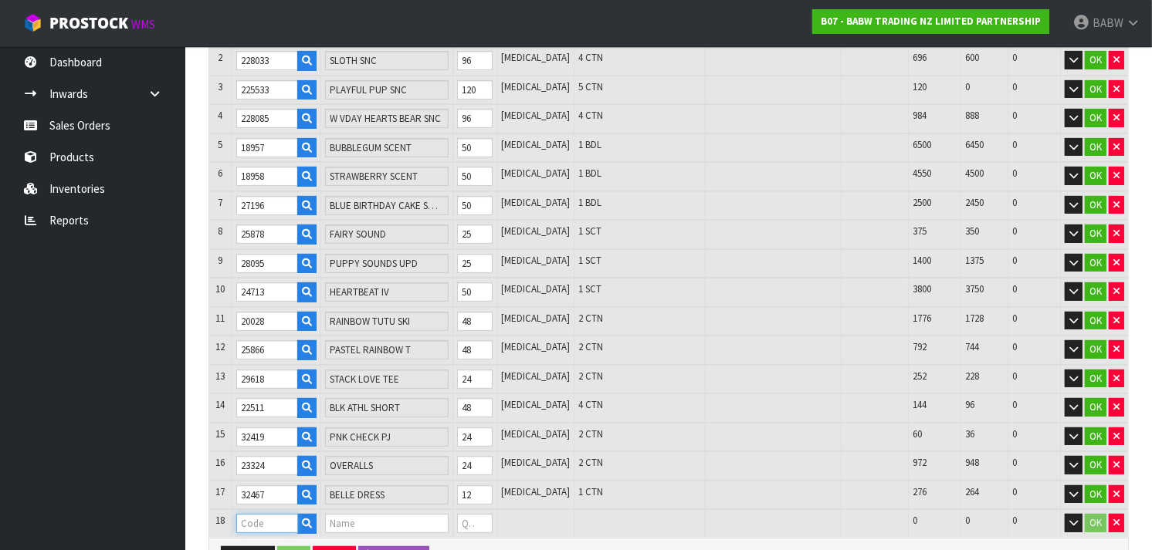
click at [260, 514] on input "text" at bounding box center [267, 523] width 62 height 19
paste input "25562"
click at [260, 514] on input "25562" at bounding box center [267, 523] width 62 height 19
click at [445, 513] on tr "18 25562 BLUE SOCCER UNIF 0 [MEDICAL_DATA] 72 72 0 OK" at bounding box center [668, 524] width 919 height 29
click at [266, 547] on button "Add Line" at bounding box center [248, 556] width 54 height 19
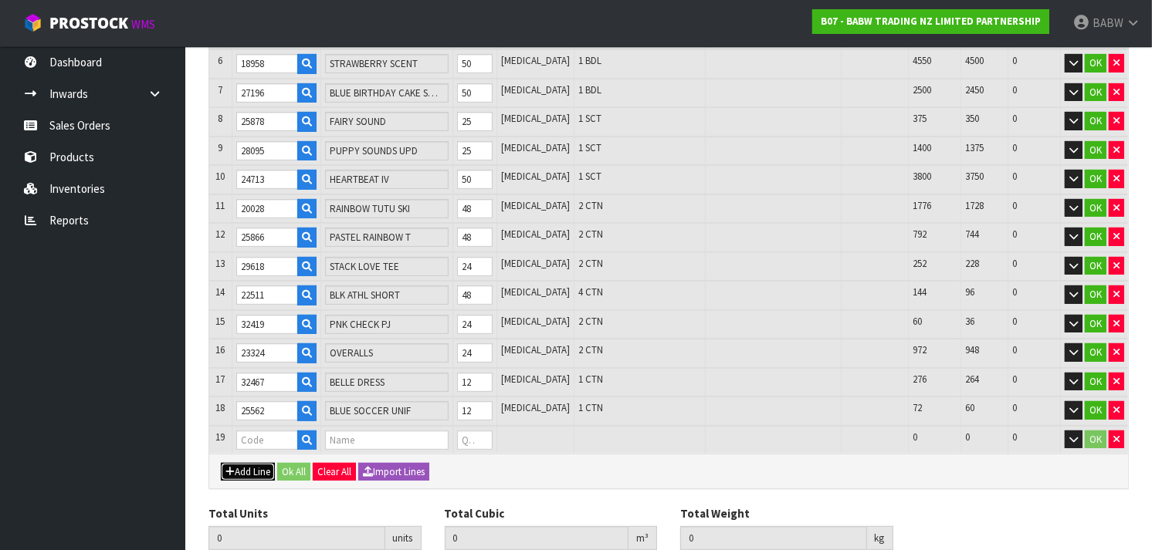
scroll to position [407, 0]
click at [259, 431] on input "text" at bounding box center [267, 439] width 62 height 19
paste input "21512"
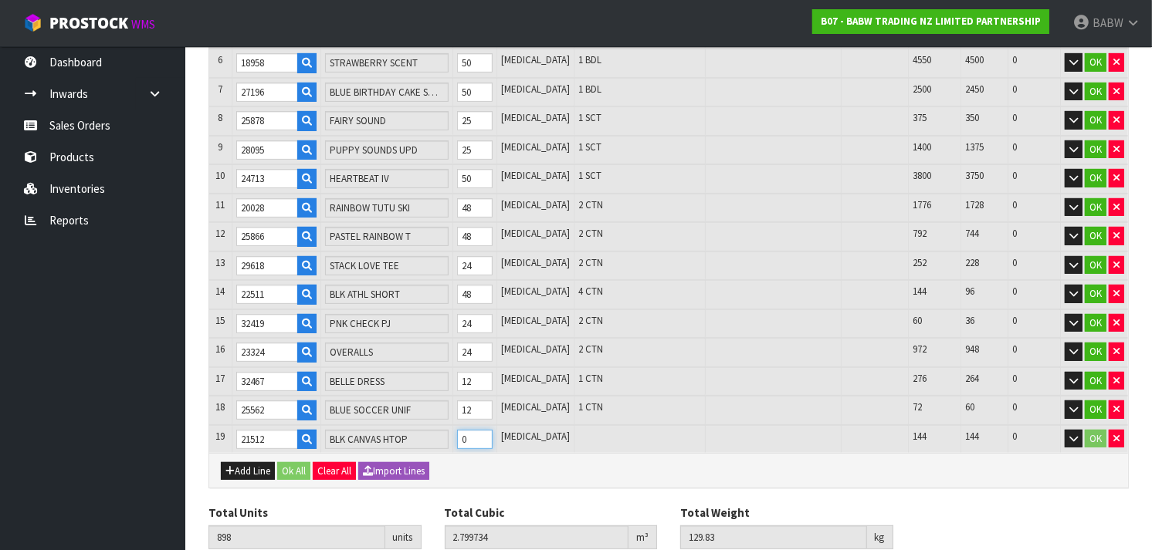
click at [426, 432] on tr "19 21512 BLK CANVAS HTOP 0 [MEDICAL_DATA] 144 144 0 OK" at bounding box center [668, 439] width 919 height 29
click at [256, 462] on button "Add Line" at bounding box center [248, 471] width 54 height 19
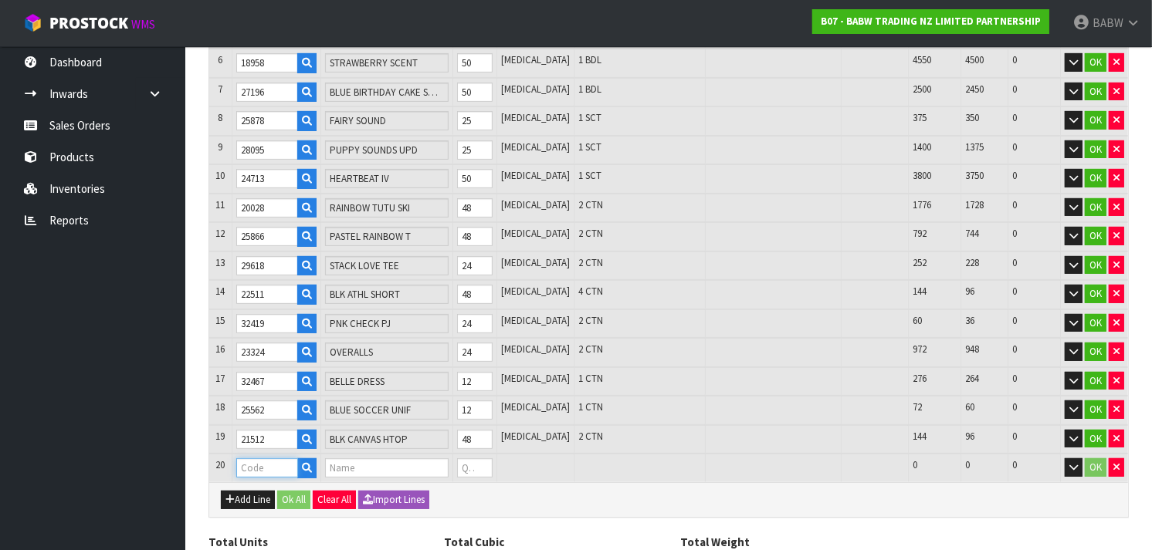
click at [282, 459] on input "text" at bounding box center [267, 468] width 62 height 19
paste input "25476"
click at [440, 459] on tr "20 25476 METALLIC LOW TOP 0 [MEDICAL_DATA] 120 120 0 OK" at bounding box center [668, 468] width 919 height 29
click at [259, 491] on button "Add Line" at bounding box center [248, 500] width 54 height 19
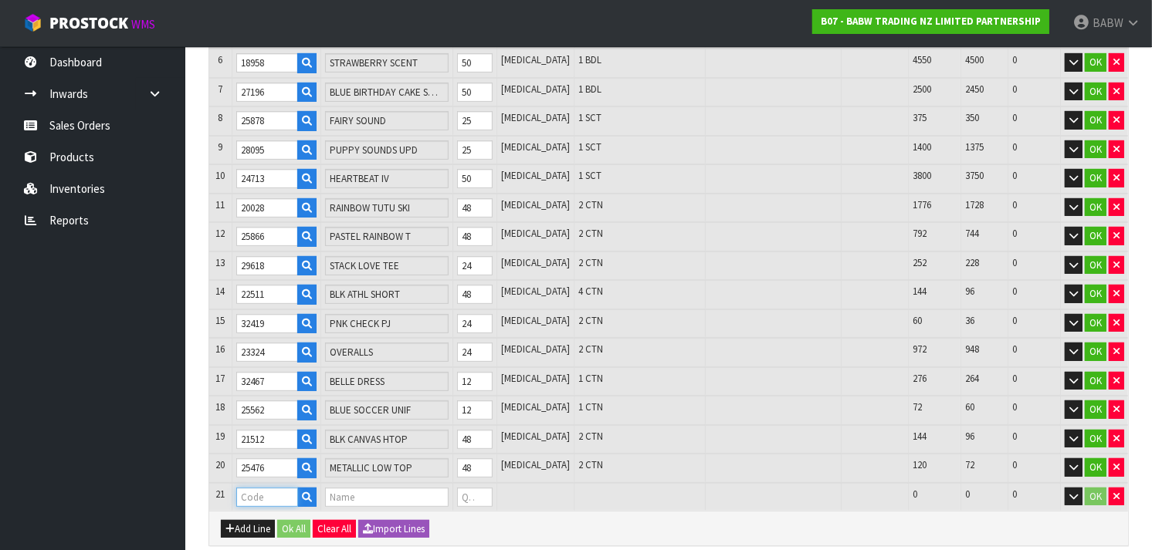
click at [257, 488] on input "text" at bounding box center [267, 497] width 62 height 19
paste input "32226"
click at [257, 488] on input "32226" at bounding box center [267, 497] width 62 height 19
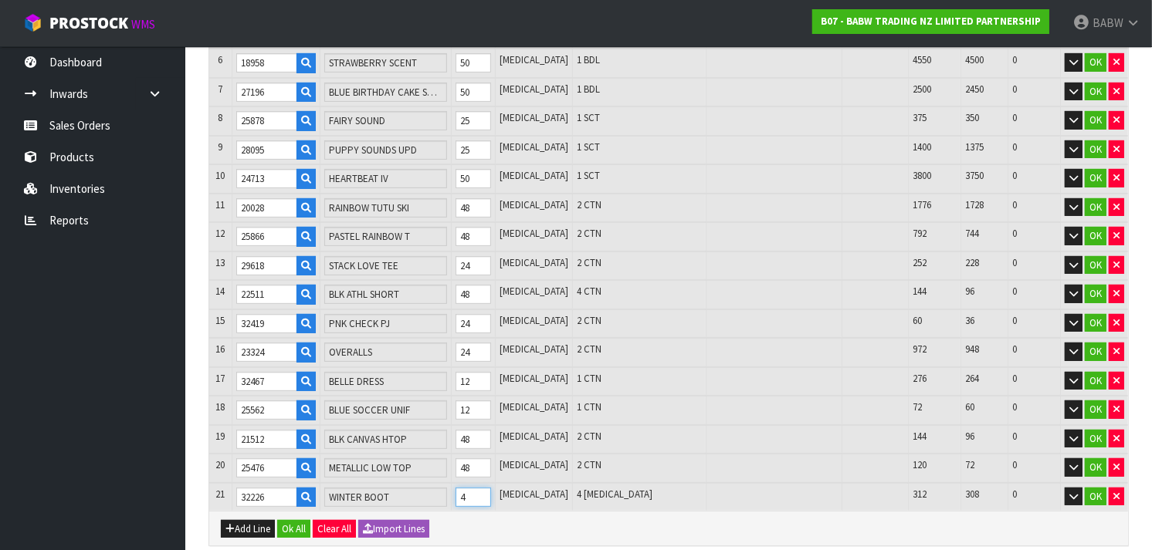
drag, startPoint x: 503, startPoint y: 484, endPoint x: 451, endPoint y: 483, distance: 52.5
click at [456, 488] on input "4" at bounding box center [474, 497] width 36 height 19
click at [240, 520] on button "Add Line" at bounding box center [248, 529] width 54 height 19
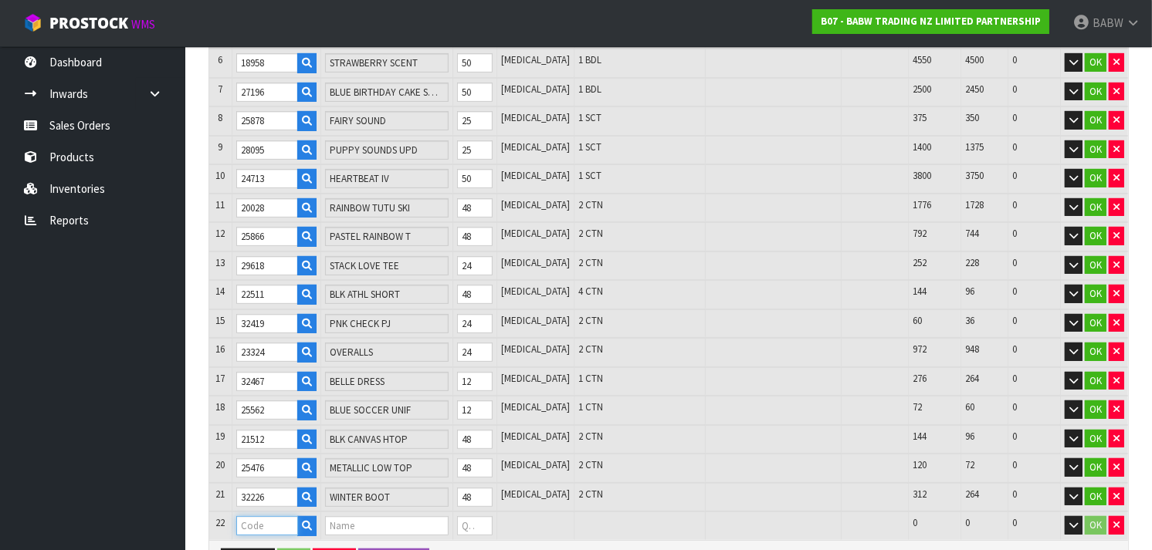
click at [276, 520] on input "text" at bounding box center [267, 526] width 62 height 19
paste input "28990"
click at [463, 518] on tr "22 28990 E WHITE LOW TOP SHOE 0 [MEDICAL_DATA] 180 180 0 OK" at bounding box center [668, 526] width 919 height 29
click at [260, 517] on input "28990" at bounding box center [267, 526] width 62 height 19
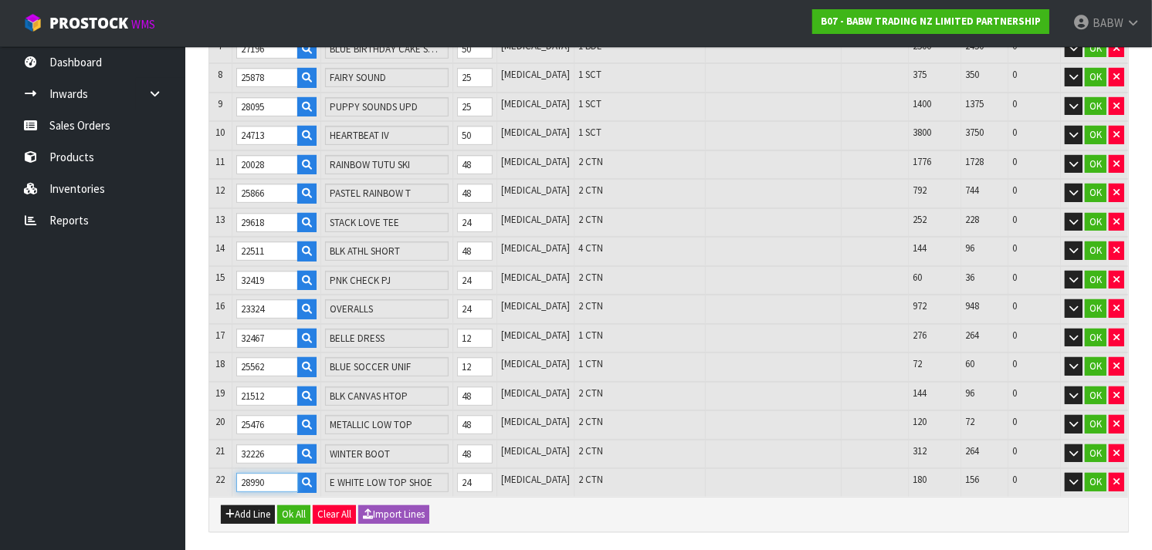
scroll to position [452, 0]
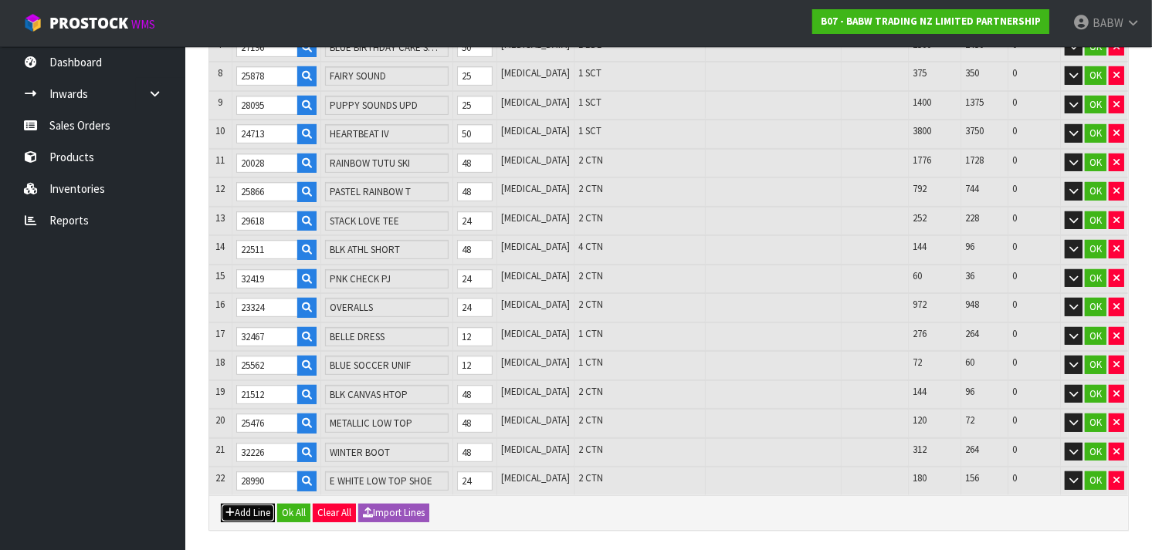
click at [249, 504] on button "Add Line" at bounding box center [248, 513] width 54 height 19
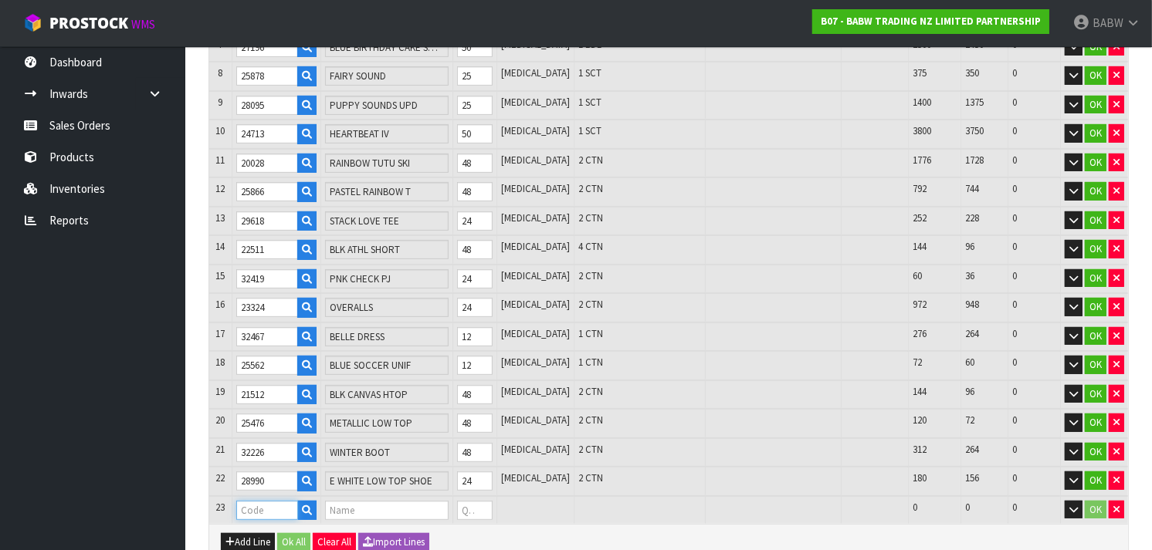
click at [263, 501] on input "text" at bounding box center [267, 510] width 62 height 19
paste input "28669"
click at [406, 496] on tr "23 28669 RD PKT TEE BRANDED 0 [MEDICAL_DATA] 348 348 0 OK" at bounding box center [668, 510] width 919 height 29
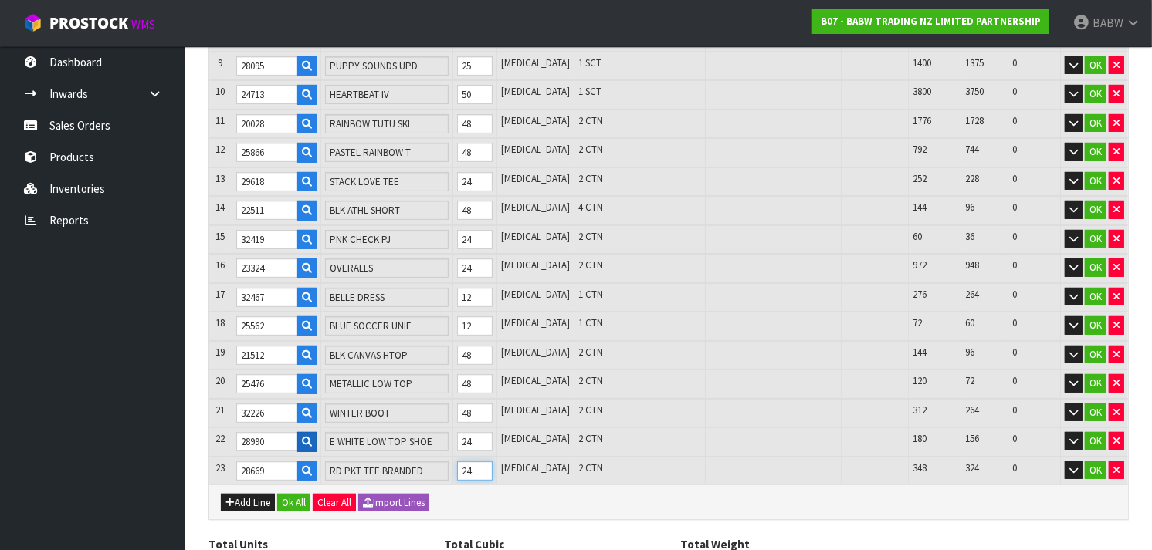
scroll to position [492, 0]
click at [256, 493] on button "Add Line" at bounding box center [248, 502] width 54 height 19
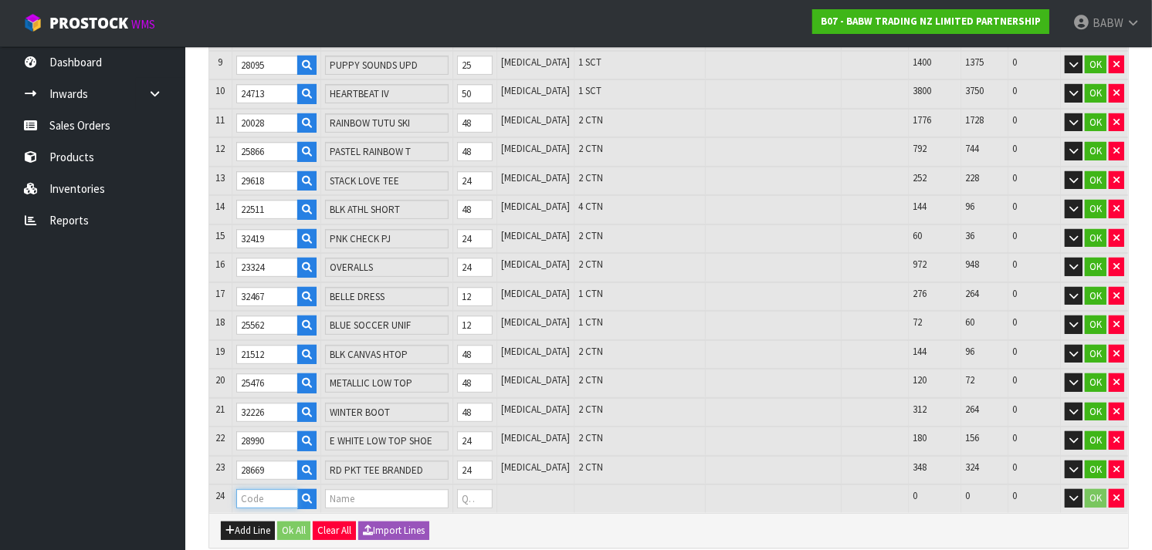
click at [267, 489] on input "text" at bounding box center [267, 498] width 62 height 19
paste input "33595"
click at [442, 485] on tr "24 33595 [PERSON_NAME] 0 [MEDICAL_DATA] 84 84 0 OK" at bounding box center [668, 499] width 919 height 29
click at [238, 522] on button "Add Line" at bounding box center [248, 531] width 54 height 19
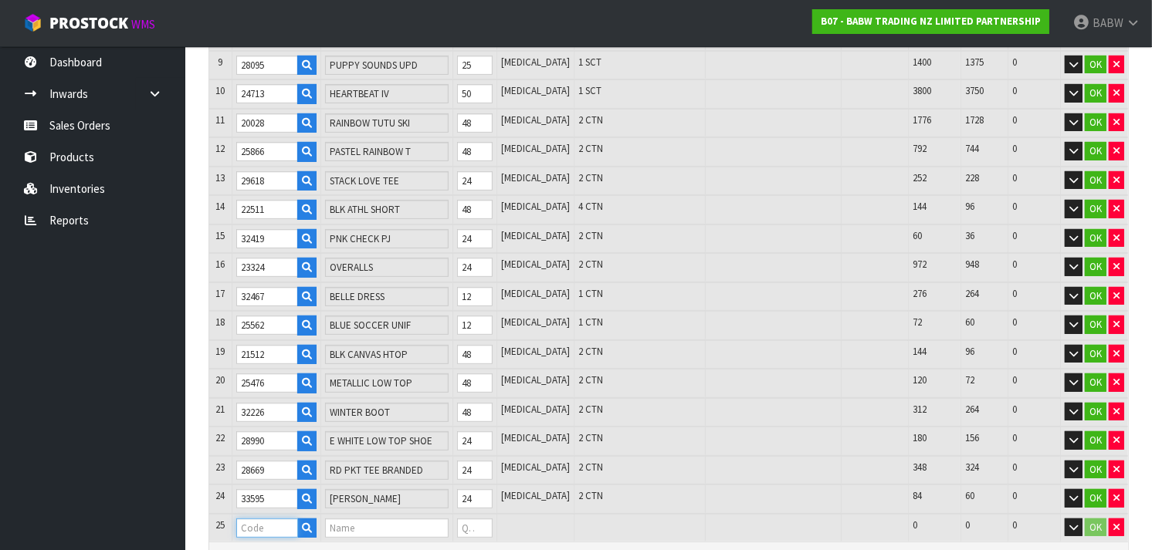
click at [258, 519] on input "text" at bounding box center [267, 528] width 62 height 19
paste input "32468"
click at [460, 514] on tr "25 32468 RAPUNZEL DRESS 0 [MEDICAL_DATA] 288 288 0 OK" at bounding box center [668, 528] width 919 height 29
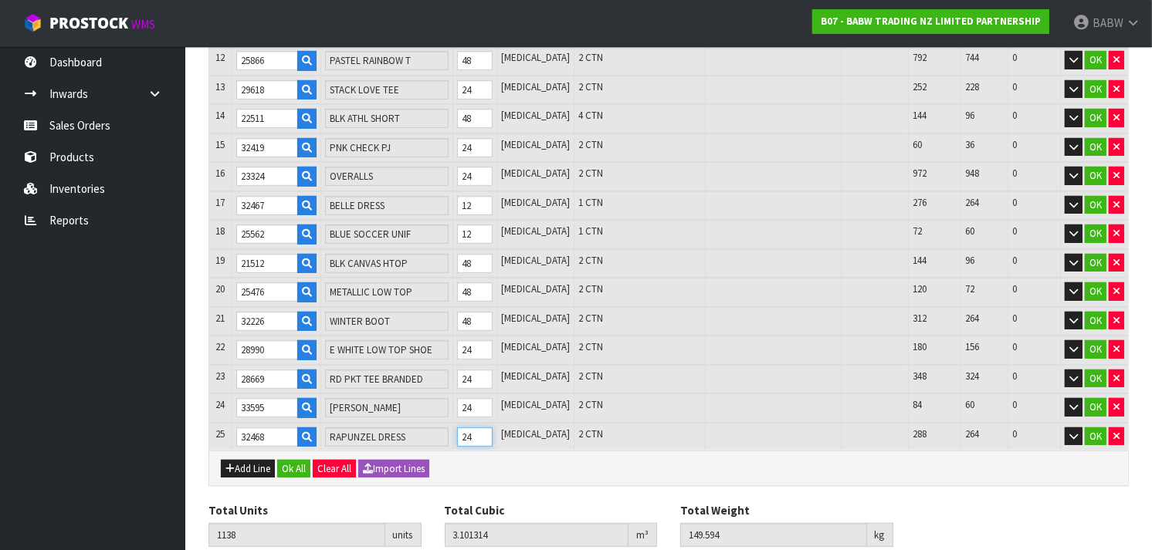
scroll to position [584, 0]
click at [249, 459] on button "Add Line" at bounding box center [248, 468] width 54 height 19
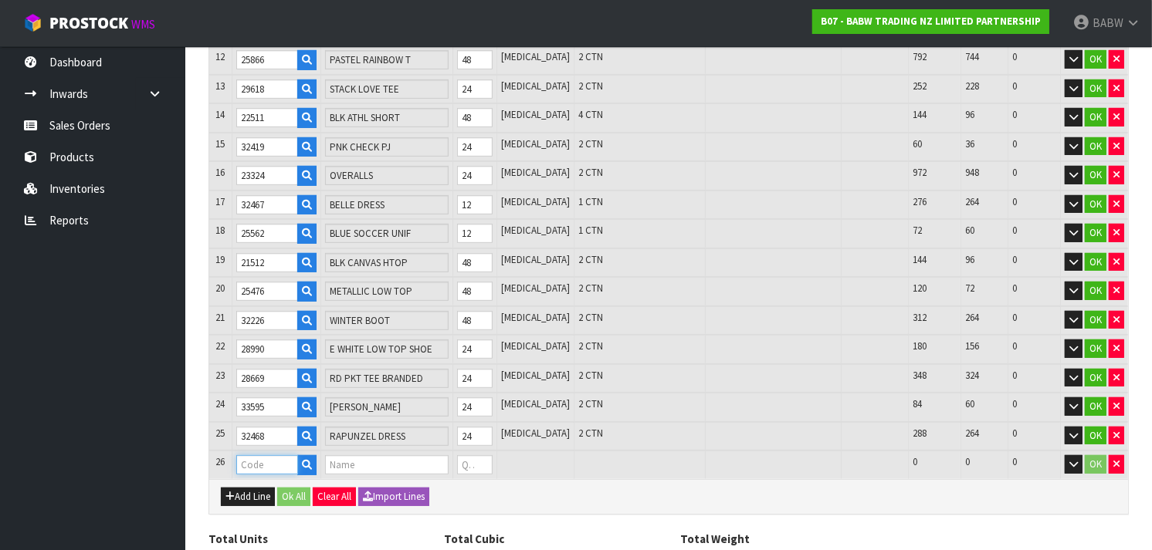
click at [266, 456] on input "text" at bounding box center [267, 465] width 62 height 19
paste input "90017"
click at [423, 451] on tr "26 90017 RED HEARTS (BAG OF 200) 0 [MEDICAL_DATA] 4000 4000 0 OK" at bounding box center [668, 465] width 919 height 29
click at [564, 479] on div "Add Line Ok All Clear All Import Lines" at bounding box center [668, 496] width 919 height 35
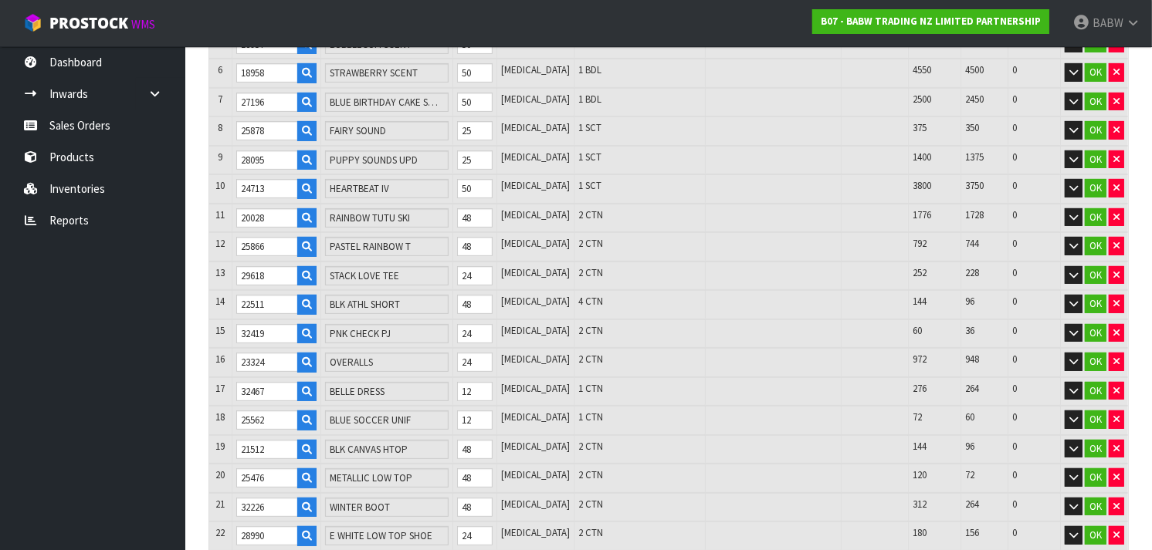
scroll to position [391, 0]
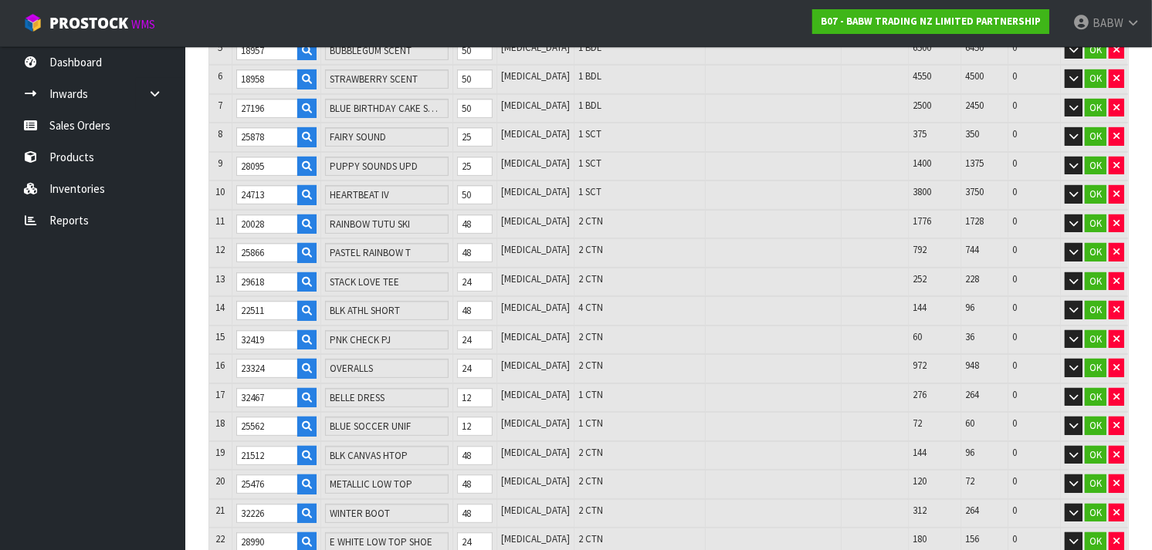
click at [193, 281] on section "1 General Details 2 Address Details 3 Sales Order Lines Lines # Product Code Pr…" at bounding box center [668, 302] width 967 height 1070
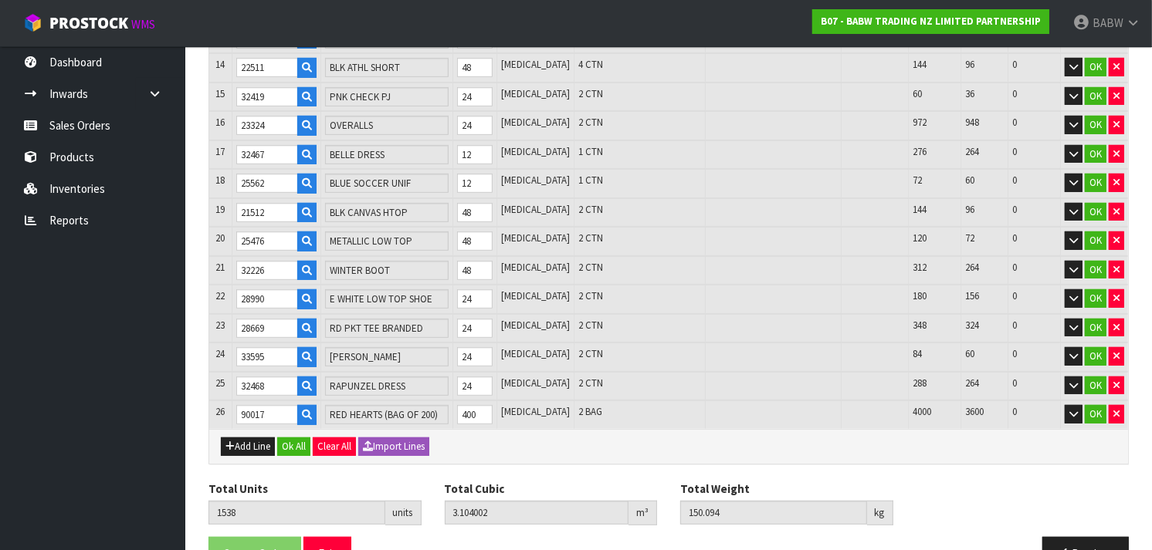
scroll to position [662, 0]
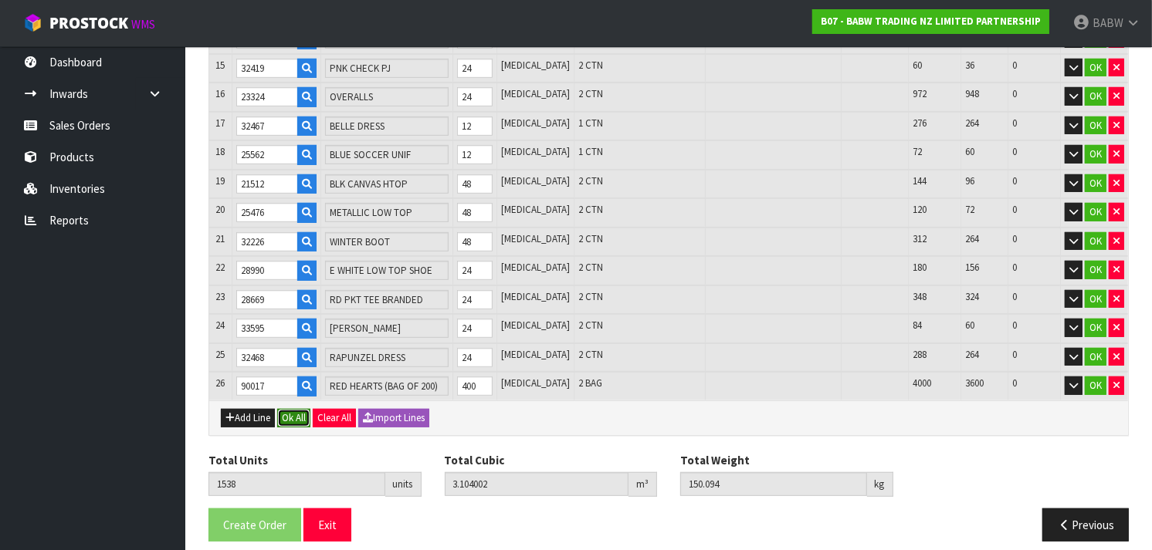
click at [298, 409] on button "Ok All" at bounding box center [293, 418] width 33 height 19
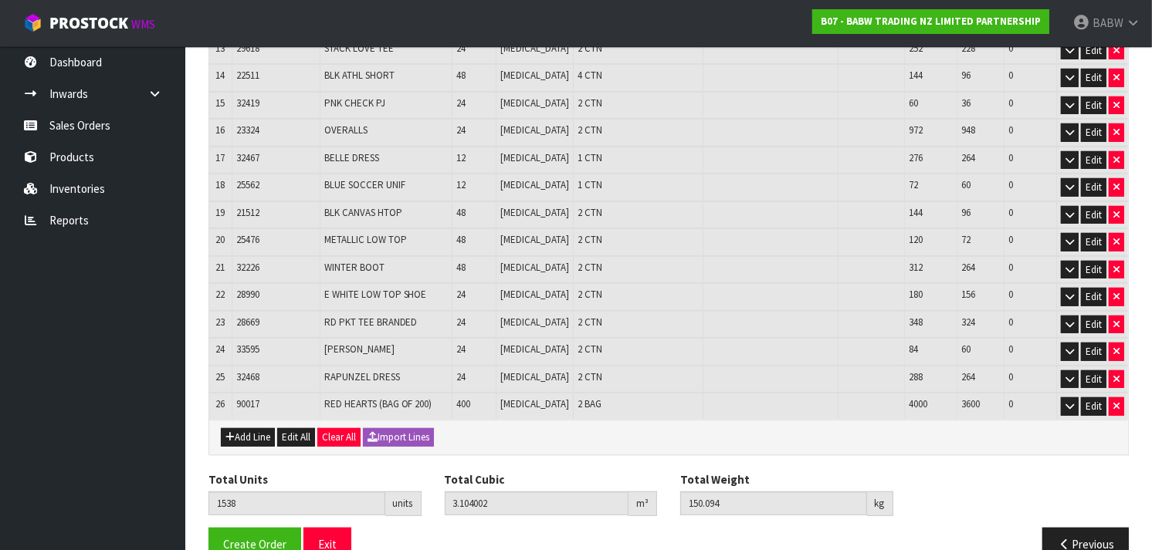
scroll to position [622, 0]
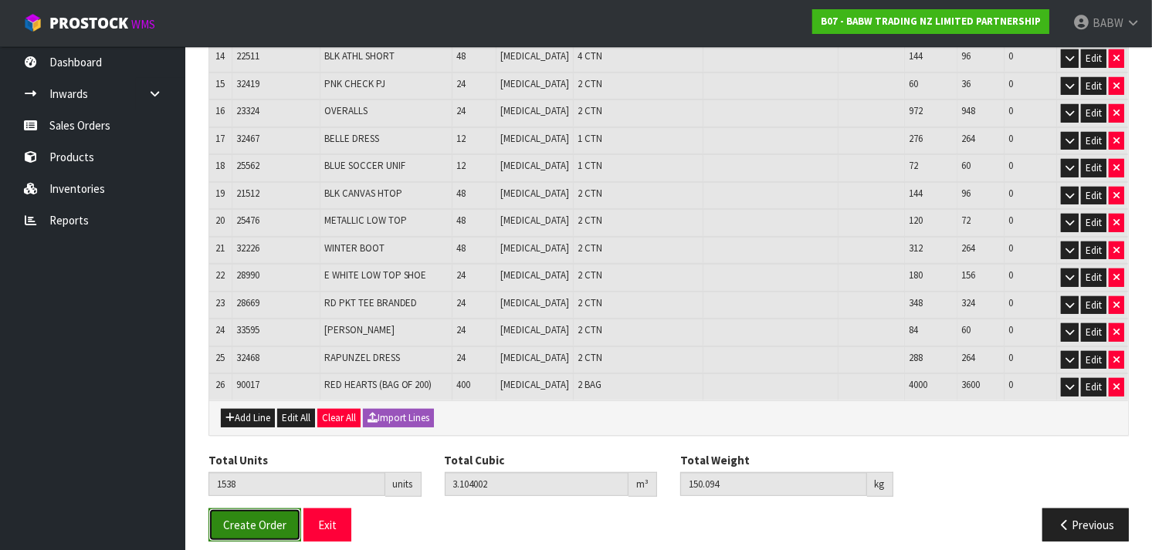
click at [272, 518] on span "Create Order" at bounding box center [254, 525] width 63 height 15
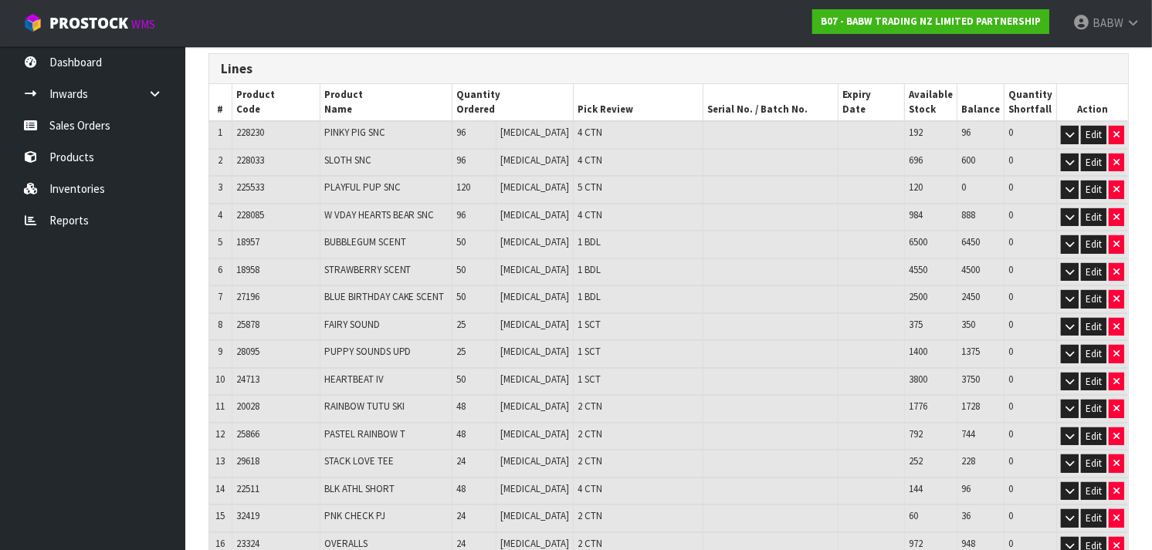
scroll to position [0, 0]
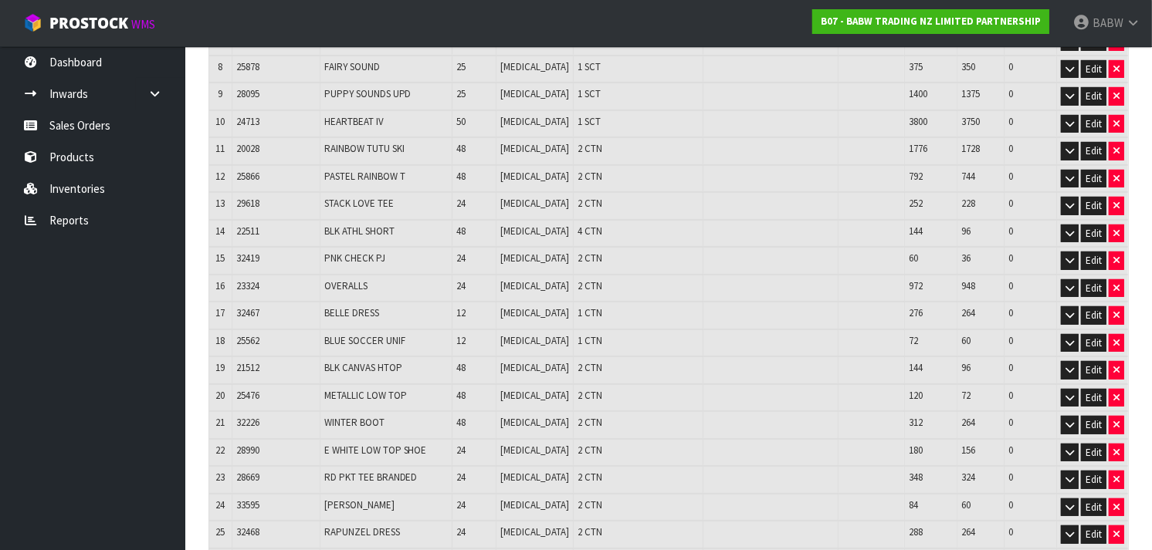
scroll to position [504, 0]
